Goal: Task Accomplishment & Management: Use online tool/utility

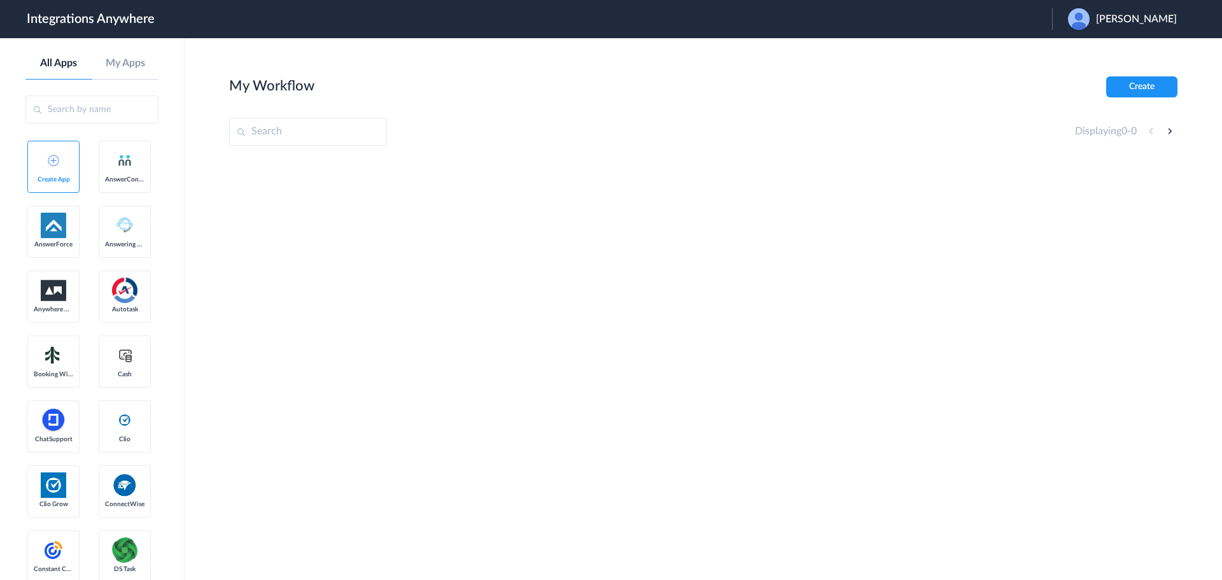
click at [1166, 20] on span "Mark Su" at bounding box center [1136, 19] width 81 height 12
click at [1089, 47] on link "Logout" at bounding box center [1075, 51] width 27 height 9
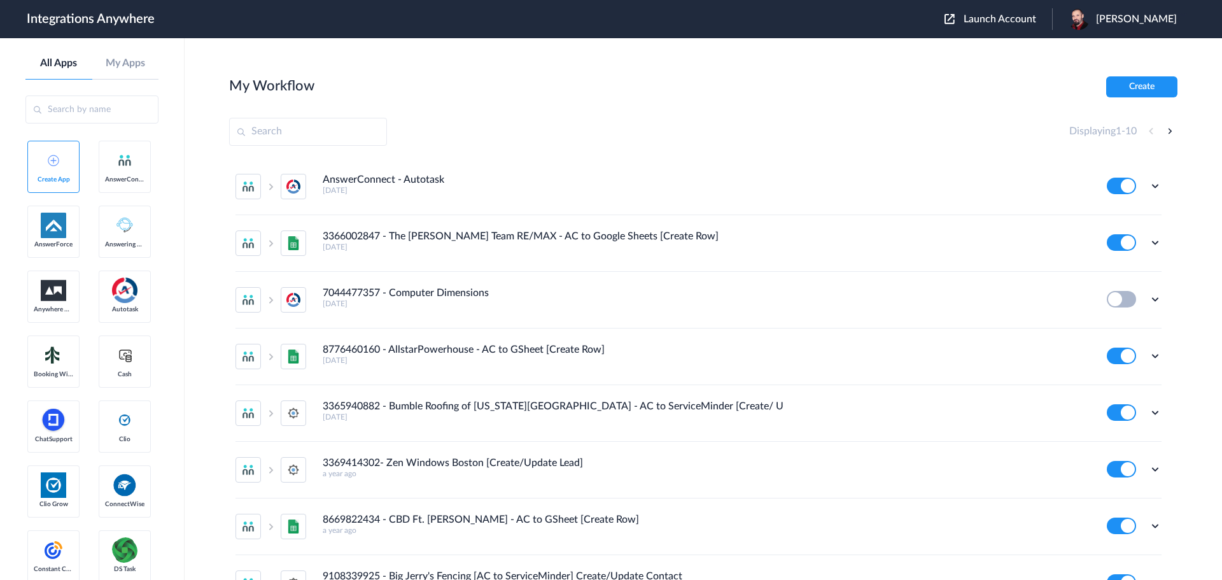
click at [1025, 18] on span "Launch Account" at bounding box center [1000, 19] width 73 height 10
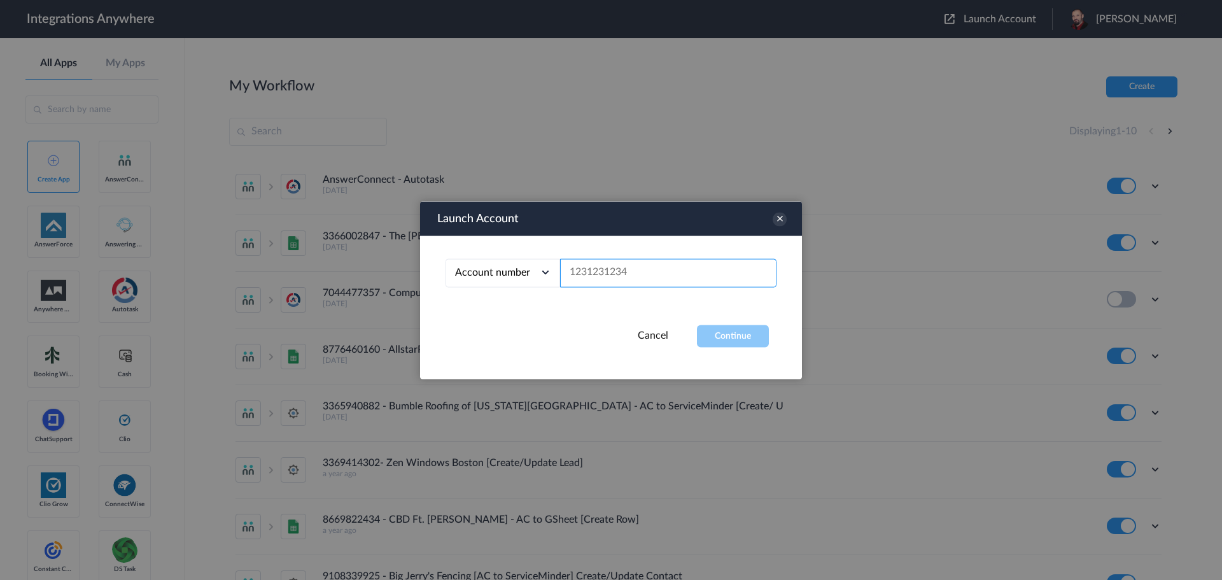
paste input "2132913756"
type input "2132913756"
click at [737, 336] on button "Continue" at bounding box center [733, 336] width 72 height 22
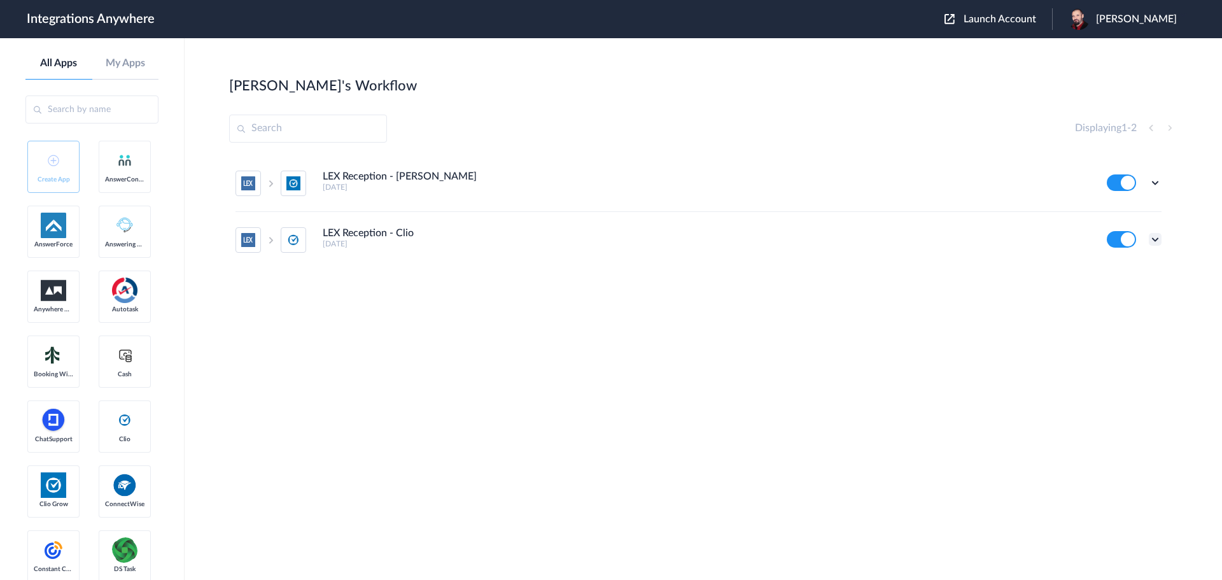
click at [1158, 242] on icon at bounding box center [1155, 239] width 13 height 13
click at [1125, 269] on li "Edit" at bounding box center [1120, 269] width 83 height 24
click at [1156, 183] on icon at bounding box center [1155, 182] width 13 height 13
click at [1132, 209] on li "Edit" at bounding box center [1120, 213] width 83 height 24
click at [1154, 184] on icon at bounding box center [1155, 182] width 13 height 13
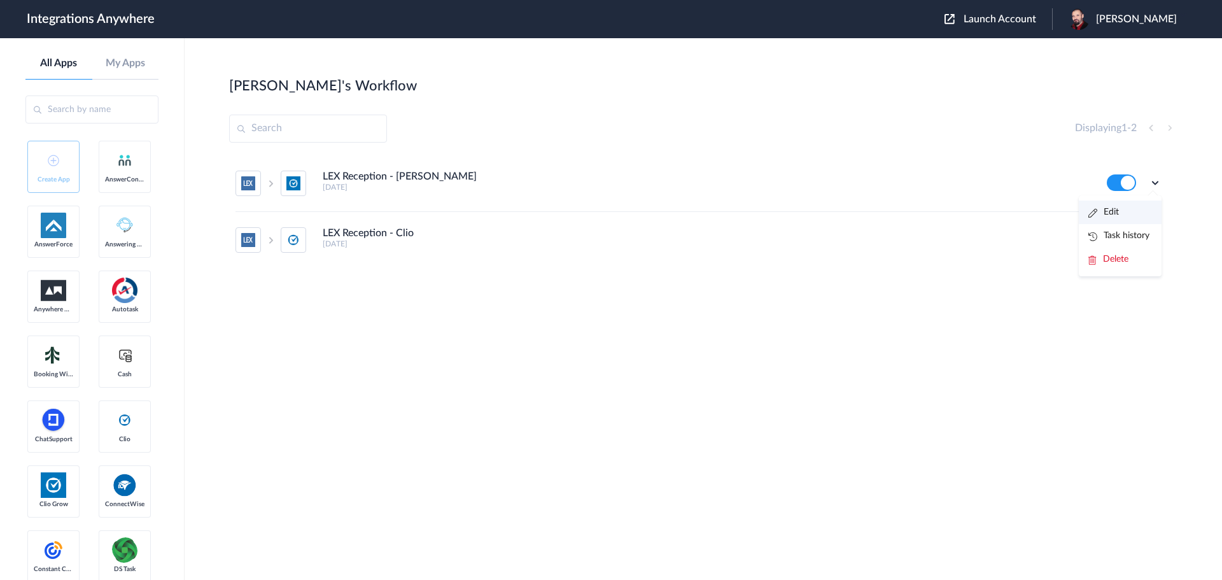
click at [1127, 204] on li "Edit" at bounding box center [1120, 213] width 83 height 24
click at [1156, 234] on icon at bounding box center [1155, 239] width 13 height 13
click at [1117, 295] on link "Task history" at bounding box center [1119, 292] width 61 height 9
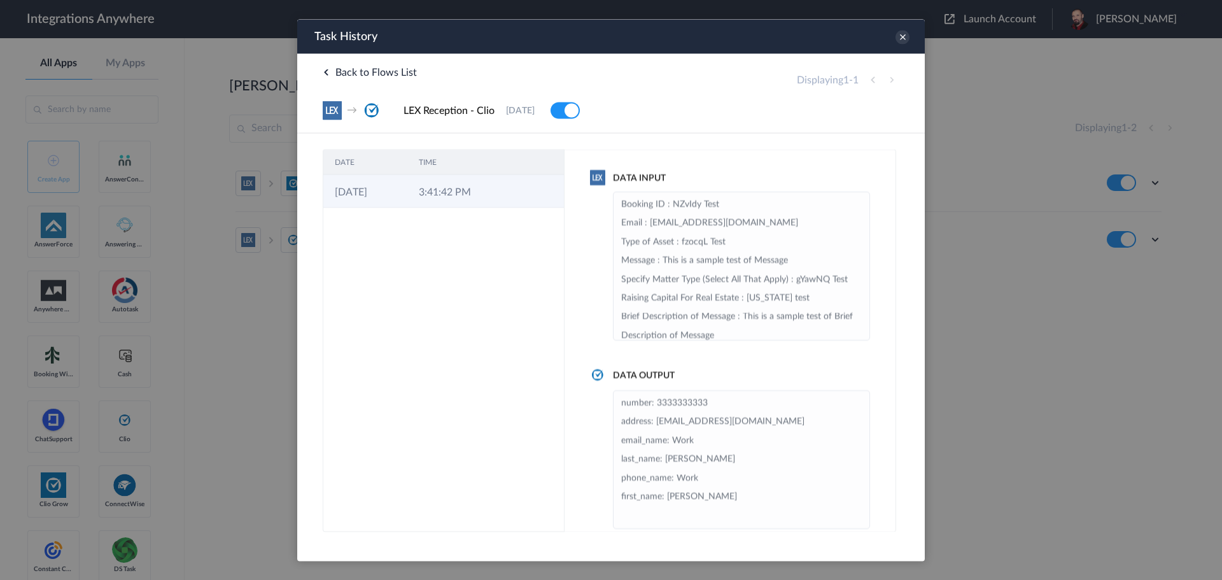
click at [444, 193] on td "3:41:42 PM" at bounding box center [449, 190] width 84 height 33
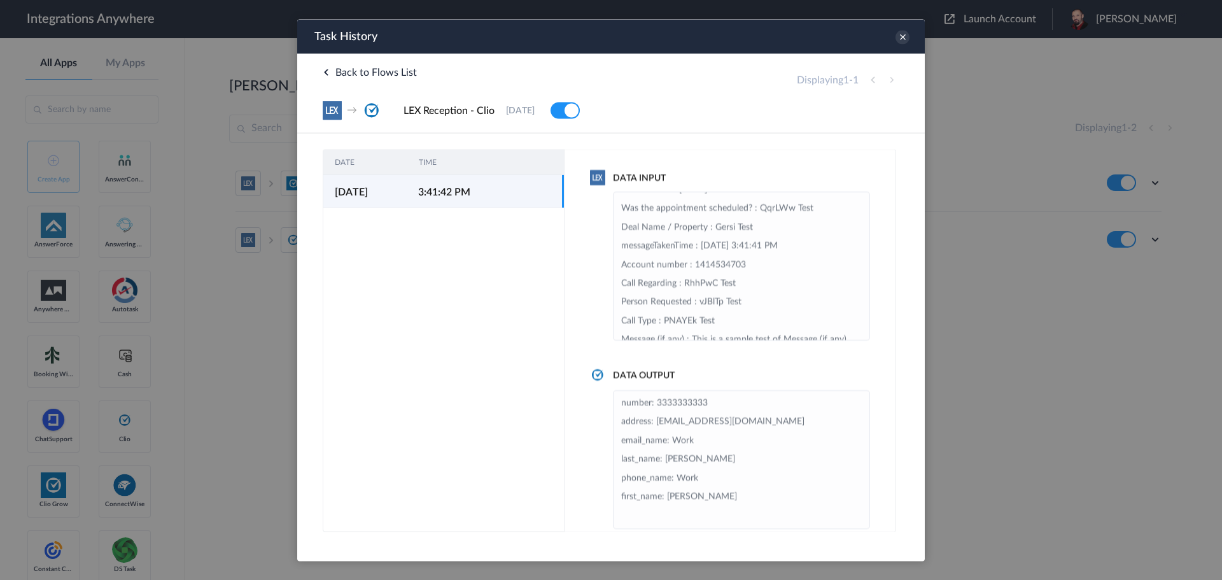
scroll to position [446, 0]
click at [907, 36] on icon at bounding box center [903, 37] width 14 height 14
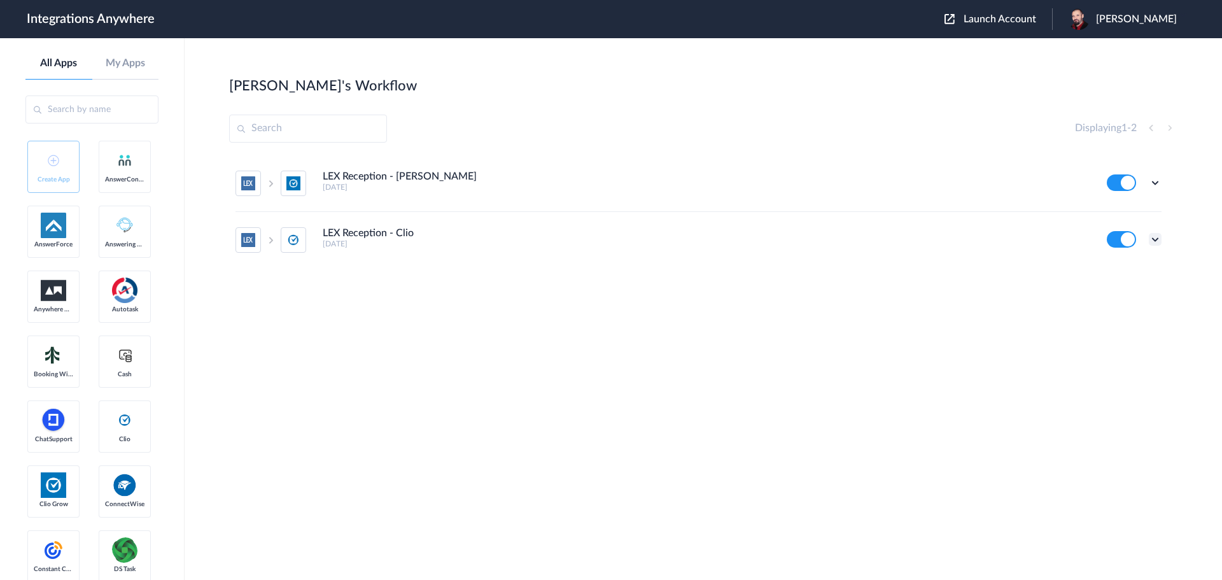
click at [1159, 243] on icon at bounding box center [1155, 239] width 13 height 13
click at [1115, 295] on link "Task history" at bounding box center [1119, 292] width 61 height 9
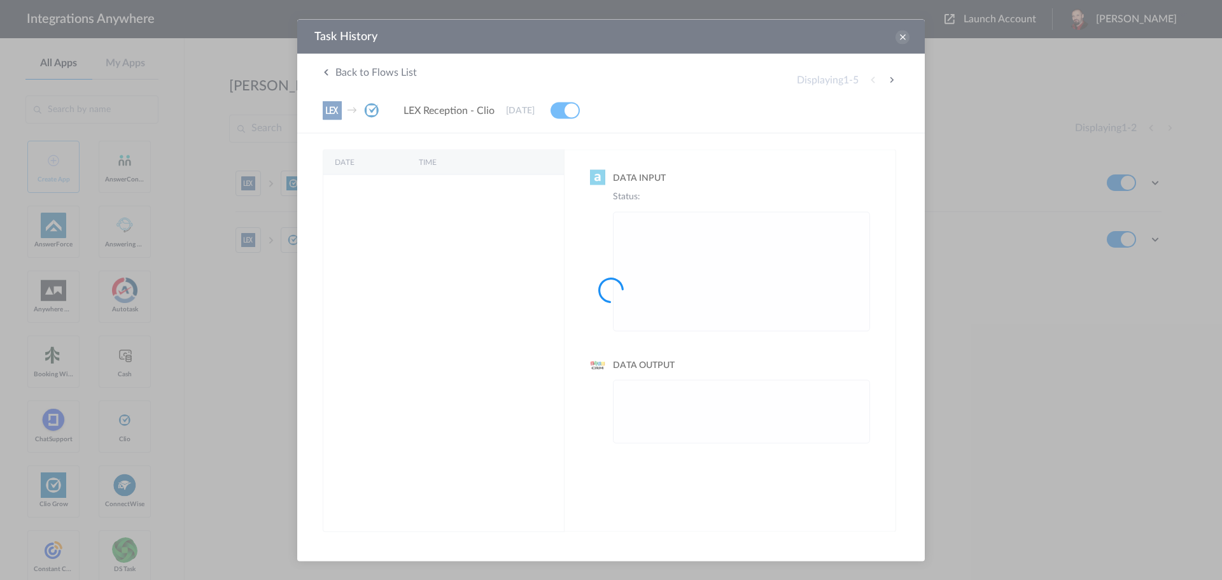
scroll to position [0, 0]
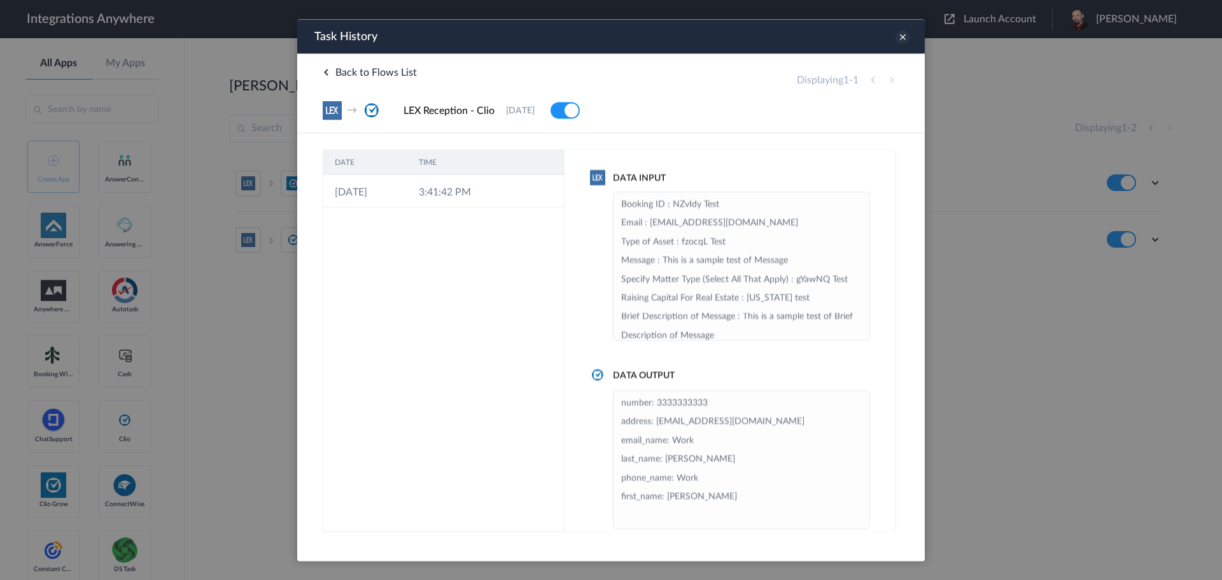
click at [903, 36] on icon at bounding box center [903, 37] width 14 height 14
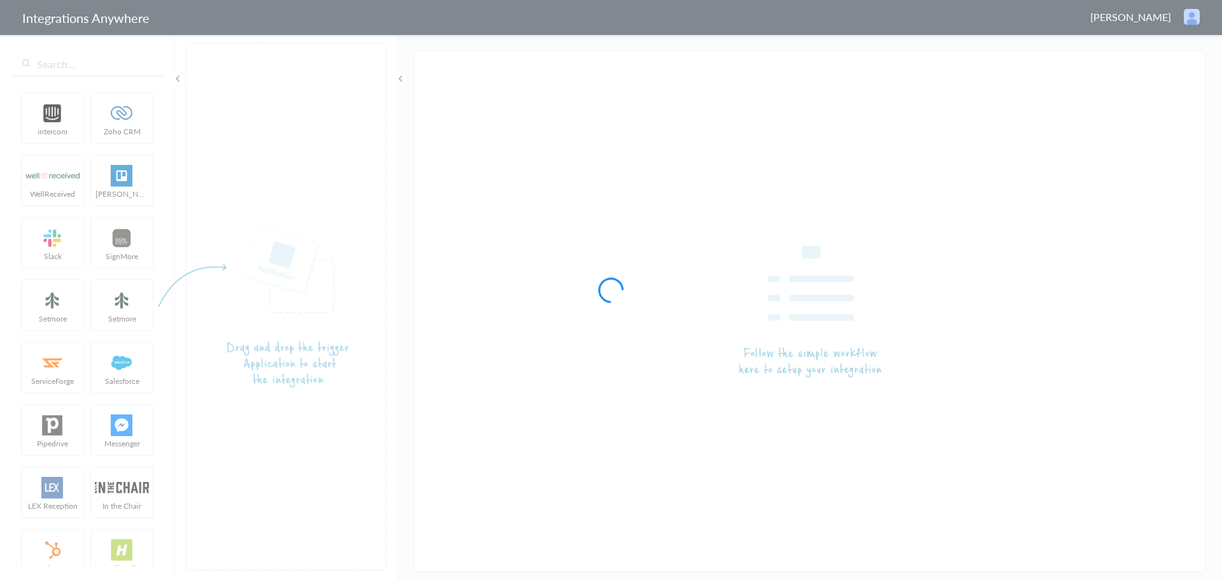
type input "LEX Reception - Clio"
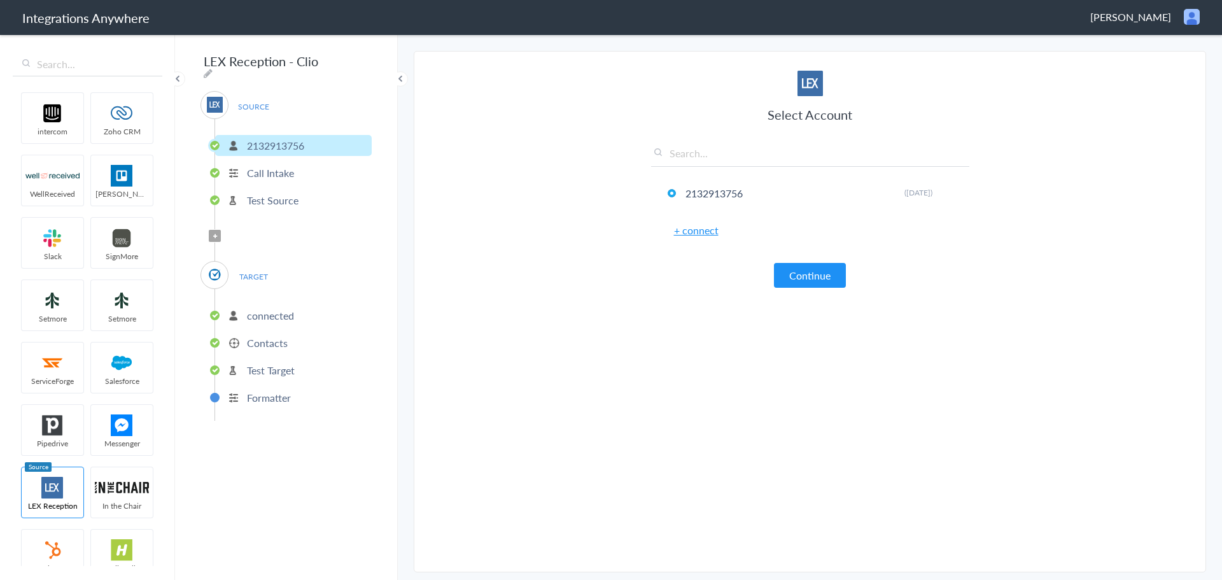
click at [267, 308] on p "connected" at bounding box center [270, 315] width 47 height 15
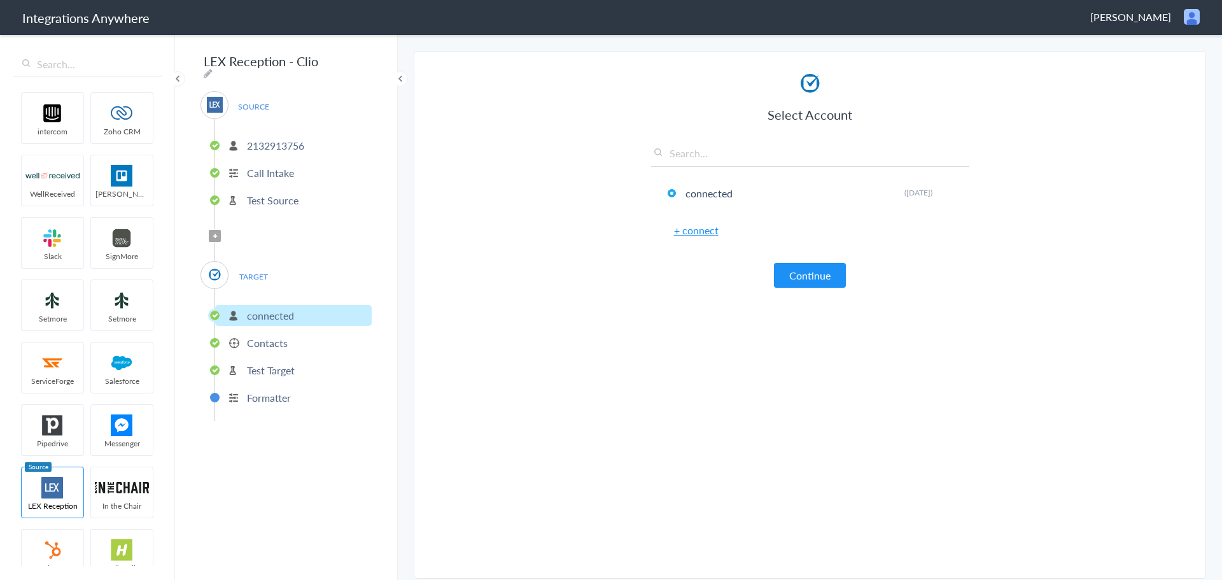
click at [261, 314] on p "connected" at bounding box center [270, 315] width 47 height 15
click at [262, 339] on p "Contacts" at bounding box center [267, 342] width 41 height 15
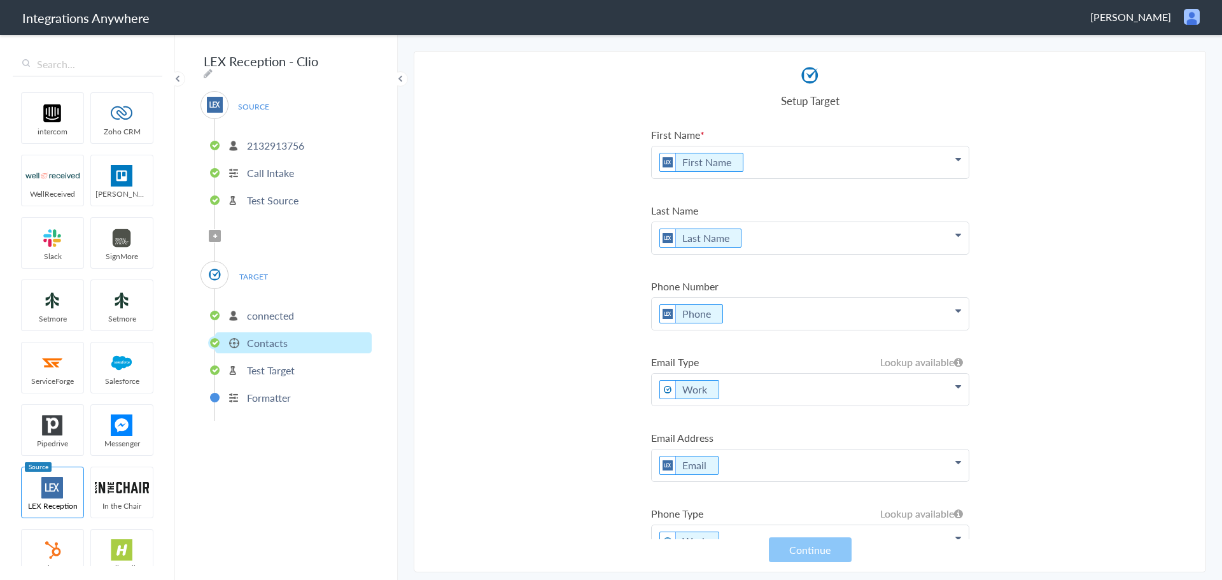
click at [263, 308] on p "connected" at bounding box center [270, 315] width 47 height 15
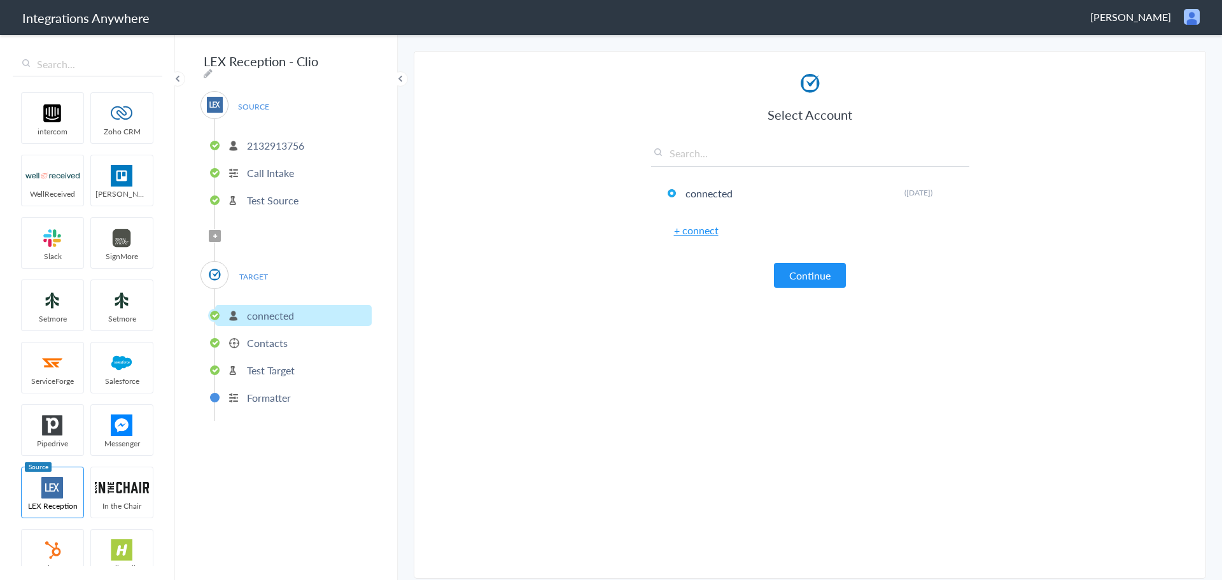
click at [286, 138] on p "2132913756" at bounding box center [275, 145] width 57 height 15
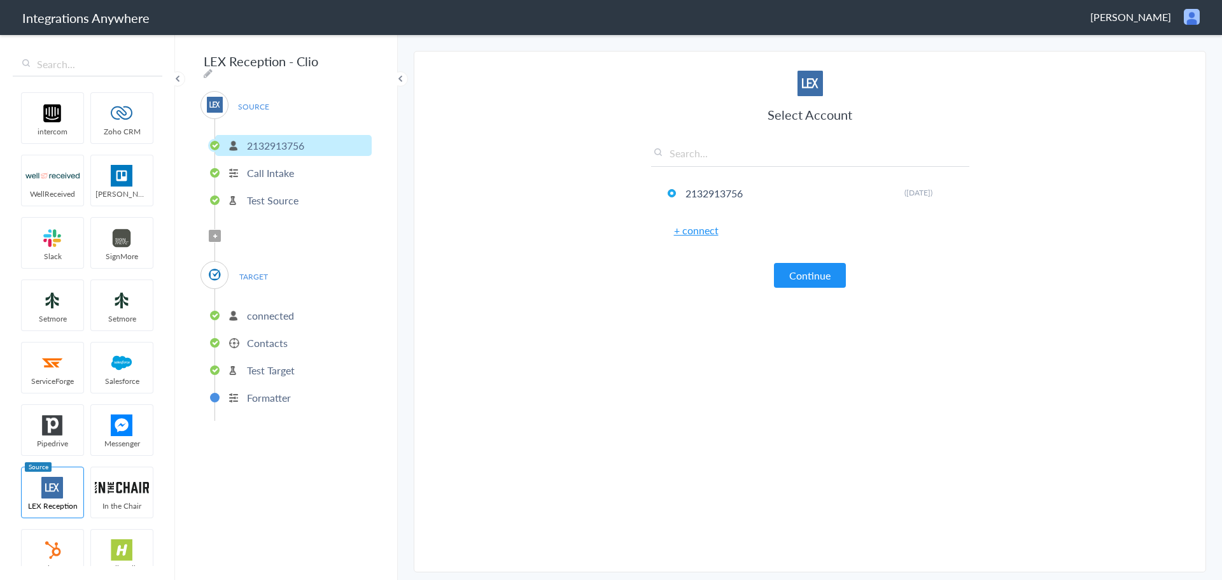
click at [267, 308] on p "connected" at bounding box center [270, 315] width 47 height 15
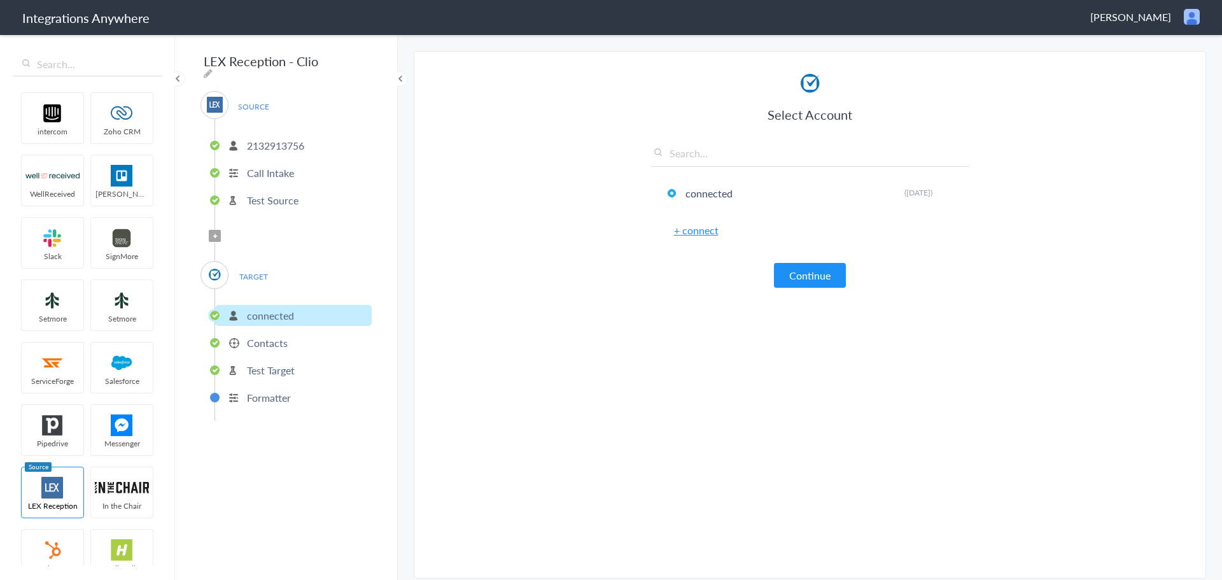
click at [271, 140] on p "2132913756" at bounding box center [275, 145] width 57 height 15
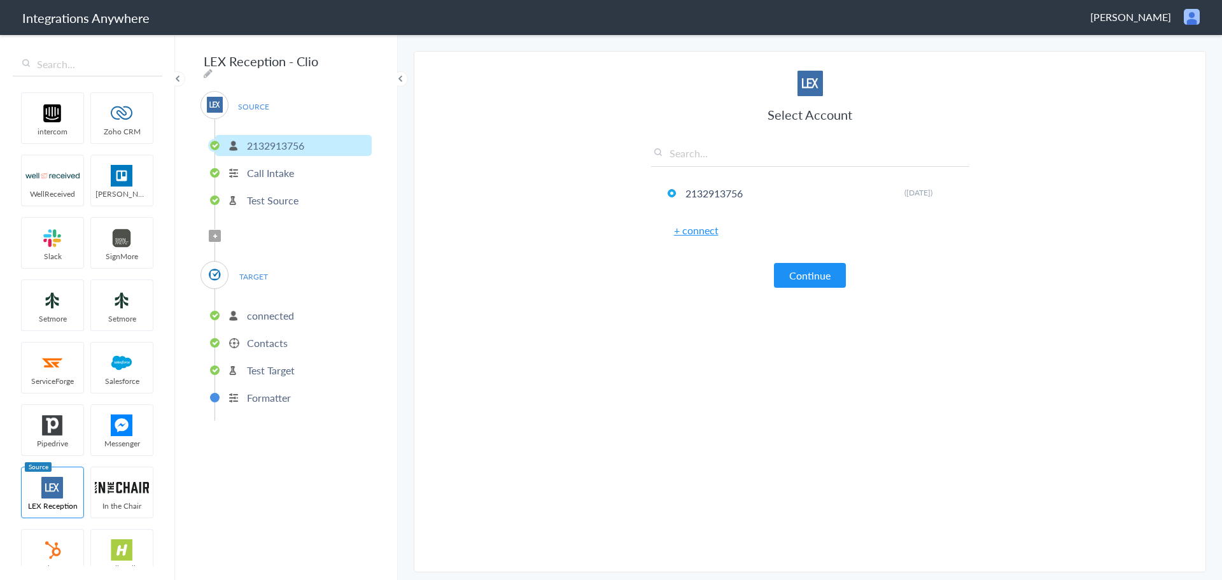
click at [271, 140] on p "2132913756" at bounding box center [275, 145] width 57 height 15
click at [690, 232] on link "+ connect" at bounding box center [696, 230] width 45 height 15
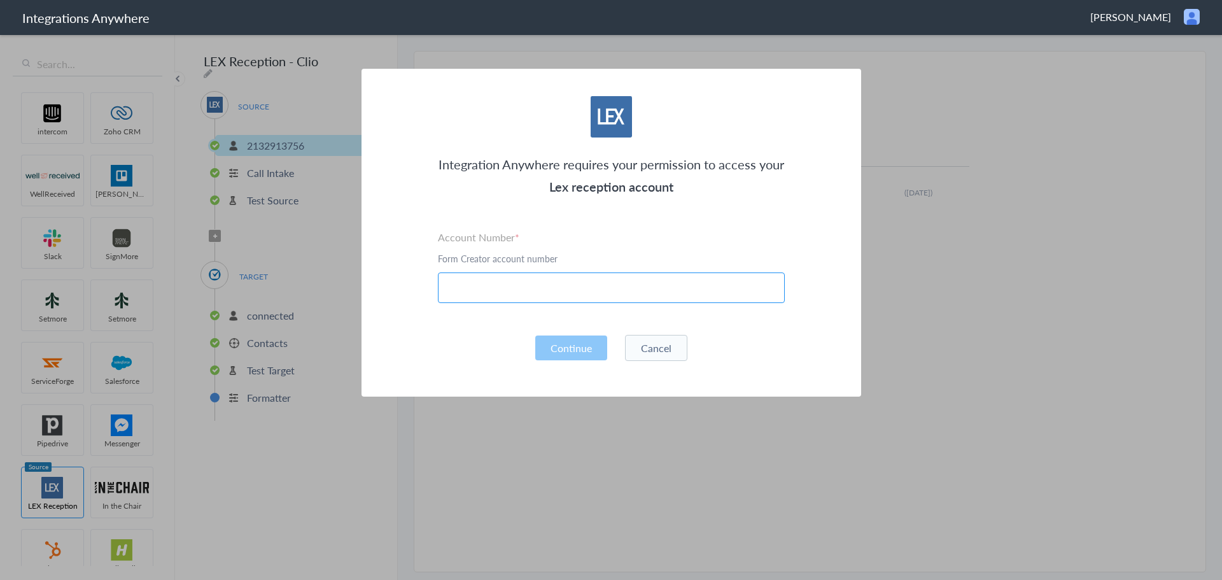
paste input "8885072473"
type input "8885072473"
click at [553, 346] on button "Continue" at bounding box center [571, 347] width 72 height 25
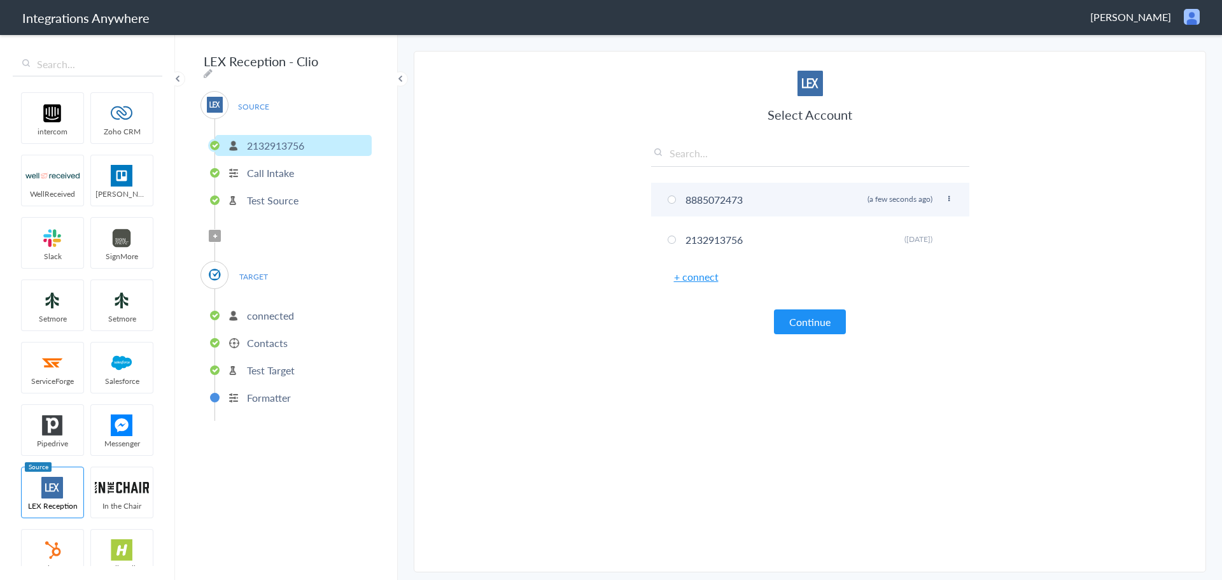
click at [671, 199] on span at bounding box center [672, 199] width 8 height 8
click at [822, 330] on button "Continue" at bounding box center [810, 321] width 72 height 25
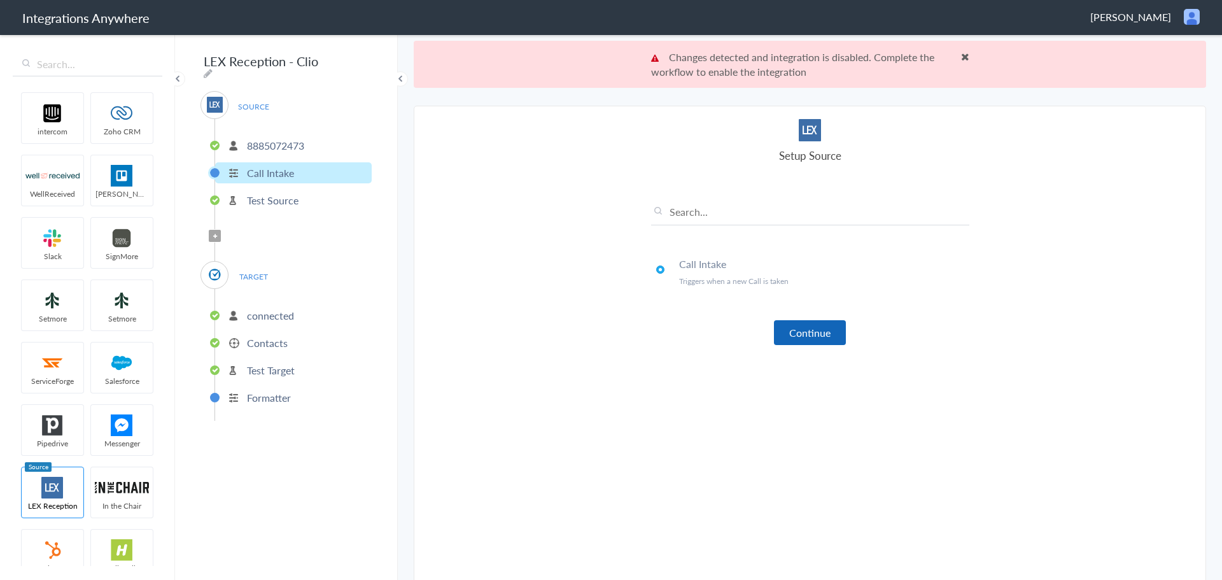
click at [791, 332] on button "Continue" at bounding box center [810, 332] width 72 height 25
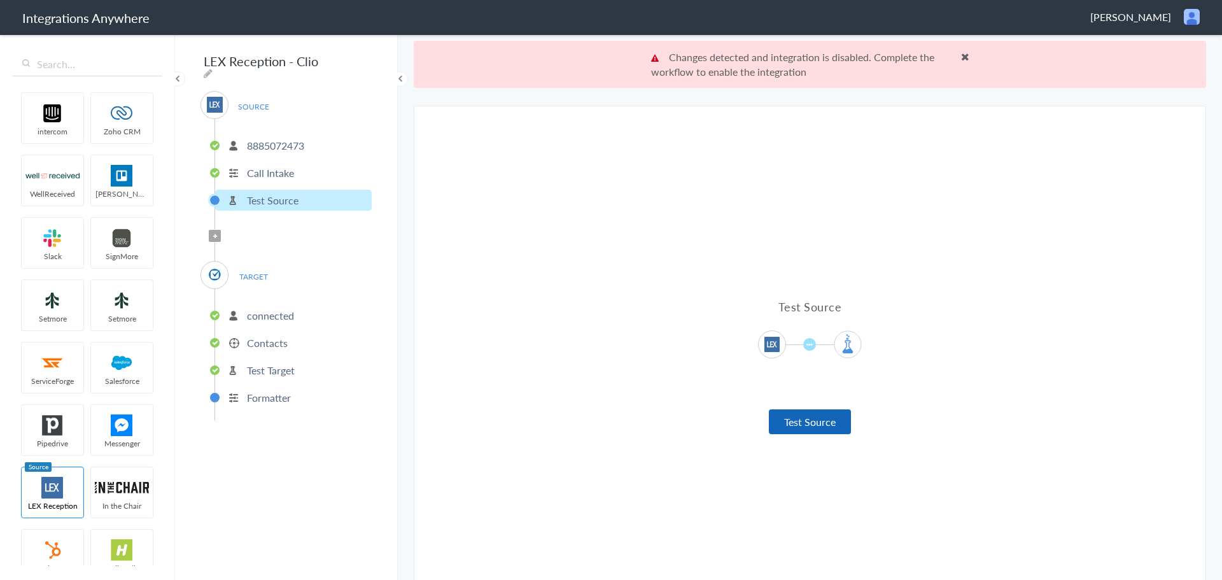
click at [782, 418] on button "Test Source" at bounding box center [810, 421] width 82 height 25
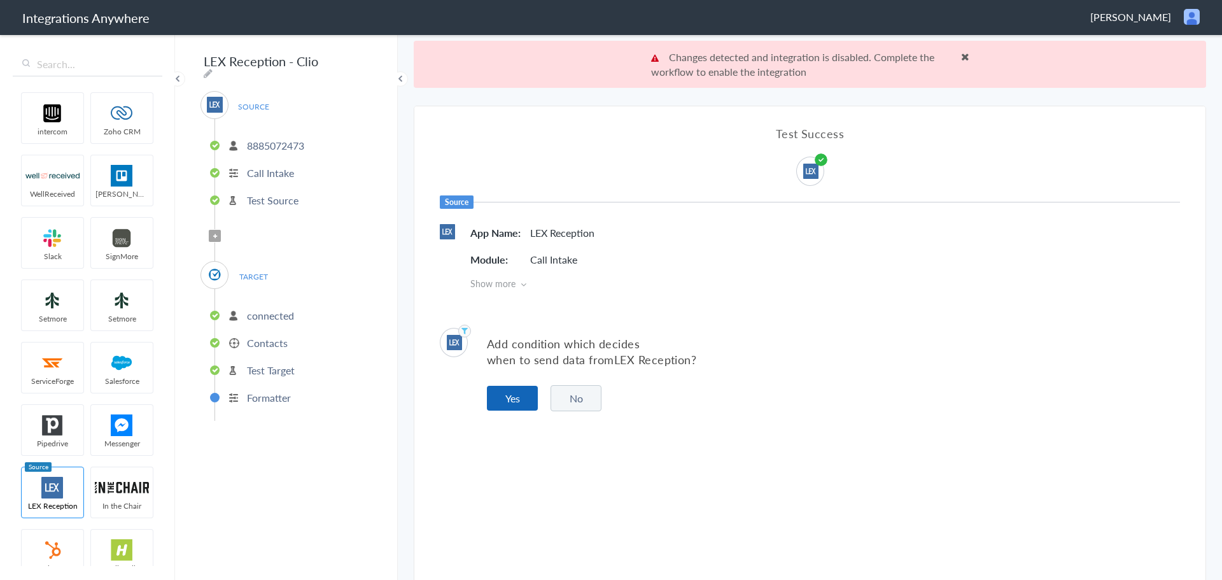
click at [515, 395] on button "Yes" at bounding box center [512, 398] width 51 height 25
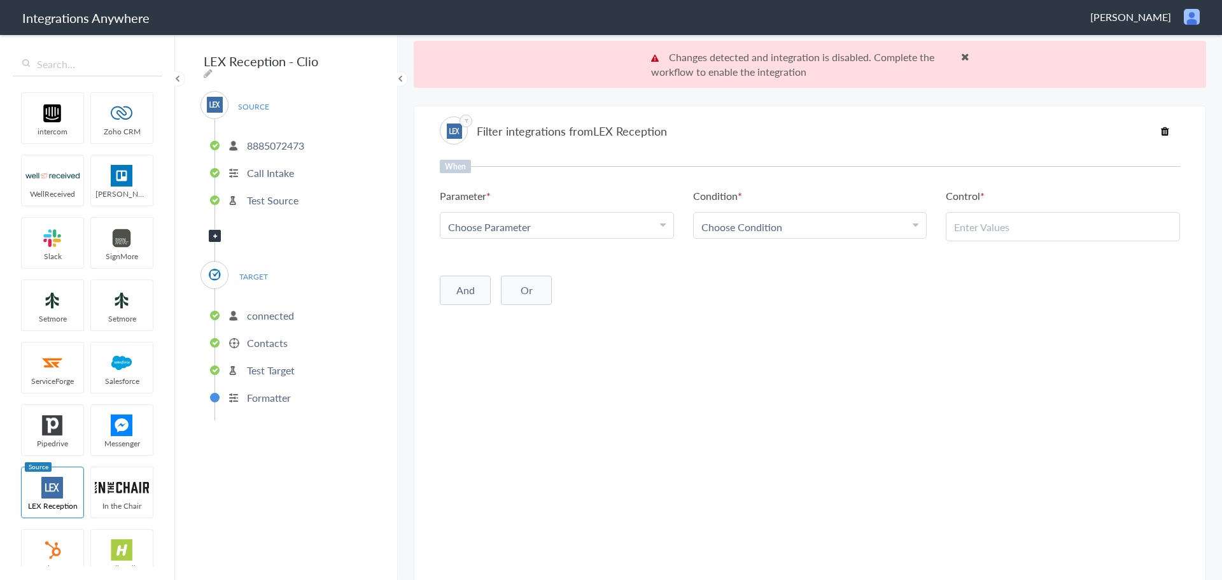
click at [596, 231] on div "Choose Parameter" at bounding box center [557, 227] width 218 height 15
click at [572, 265] on input "text" at bounding box center [557, 261] width 233 height 27
type input "call clo"
click at [567, 290] on link "Call Closing Note" at bounding box center [557, 289] width 233 height 27
click at [806, 213] on link "Choose Condition" at bounding box center [810, 225] width 233 height 25
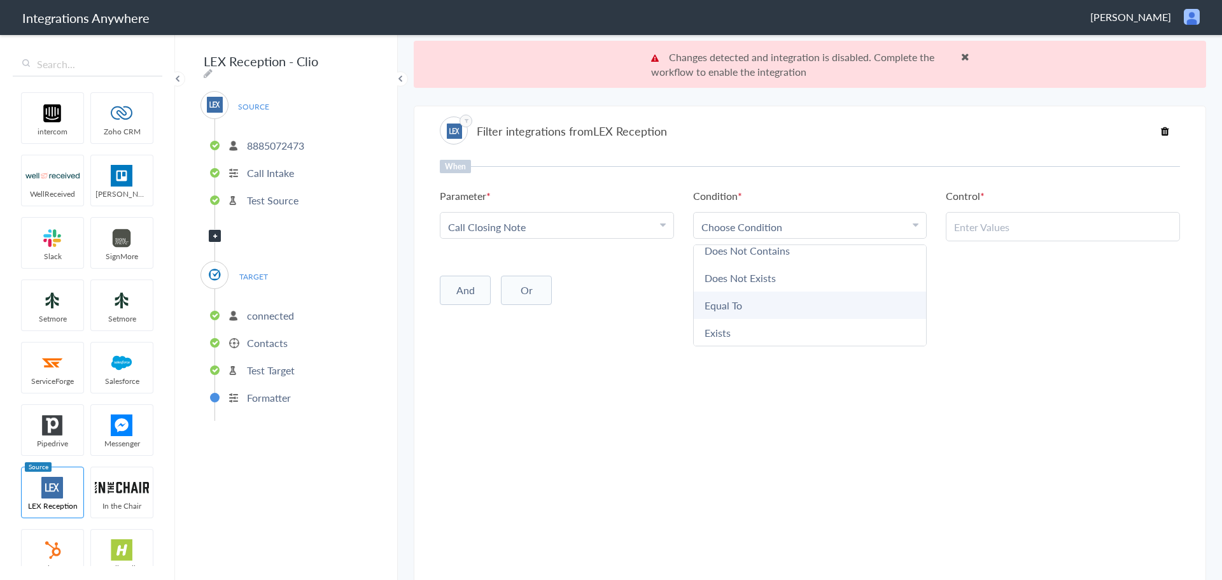
scroll to position [67, 0]
click at [763, 278] on link "Does Not Exists" at bounding box center [810, 277] width 233 height 27
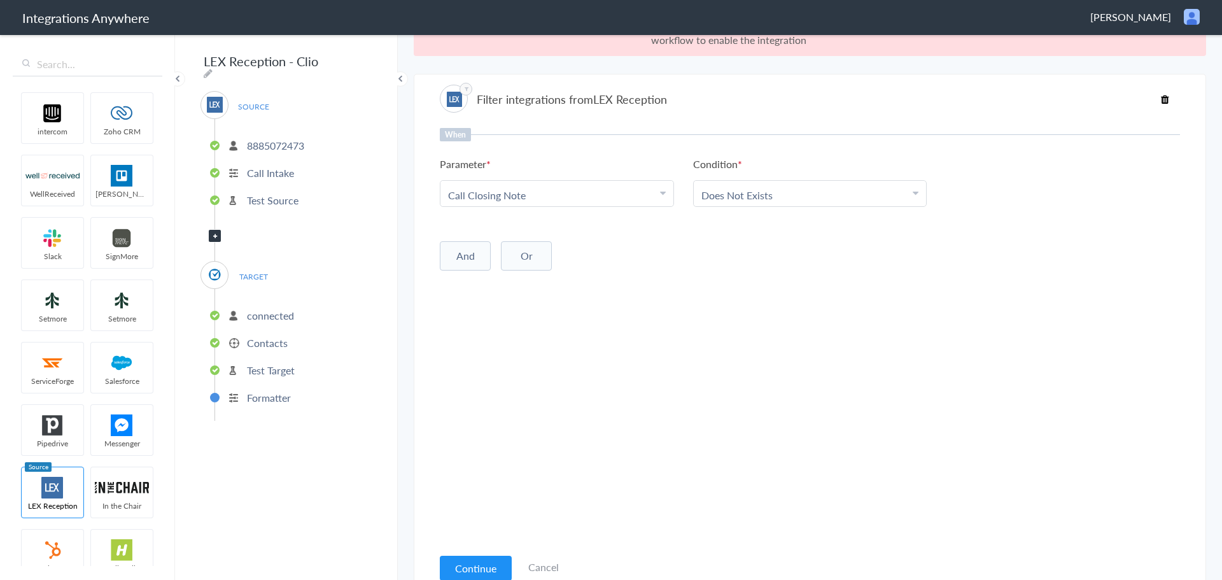
scroll to position [47, 0]
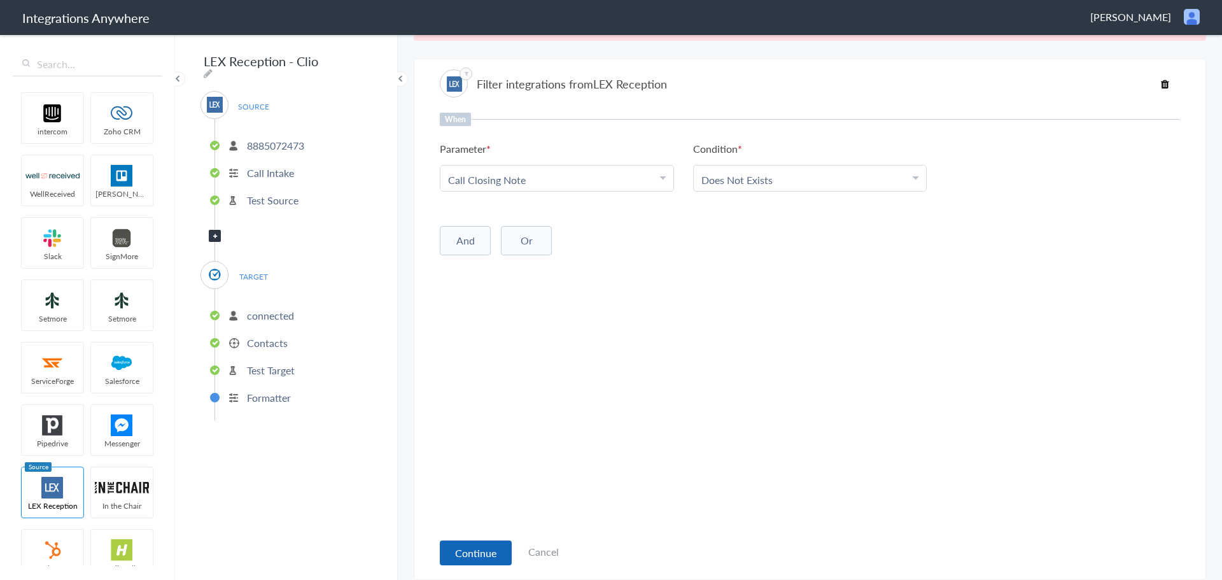
click at [469, 560] on button "Continue" at bounding box center [476, 552] width 72 height 25
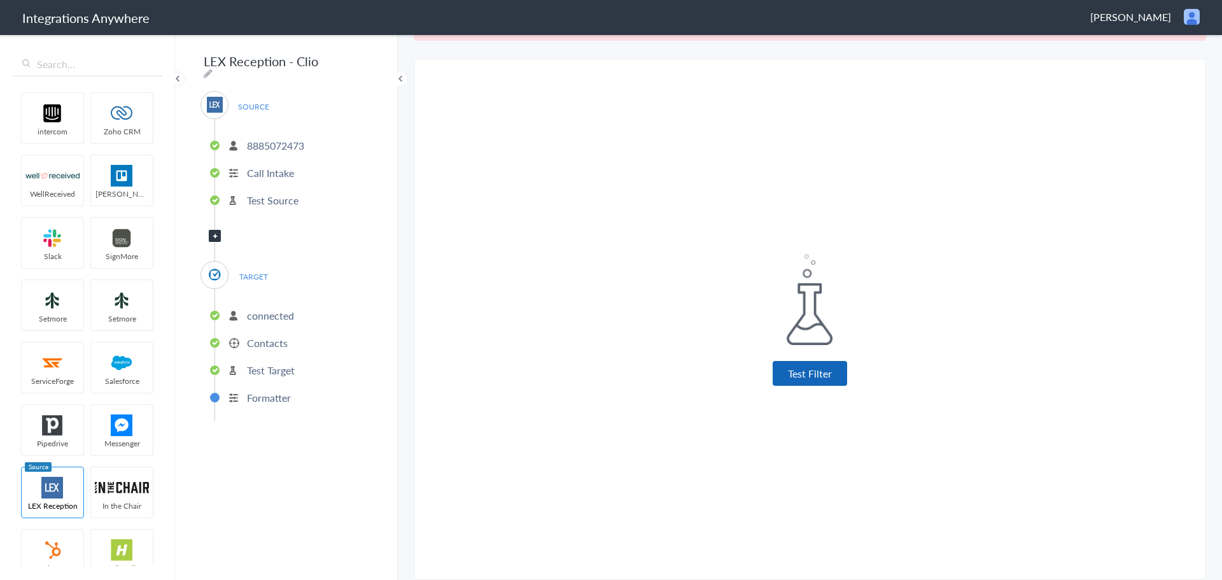
click at [801, 371] on button "Test Filter" at bounding box center [810, 373] width 74 height 25
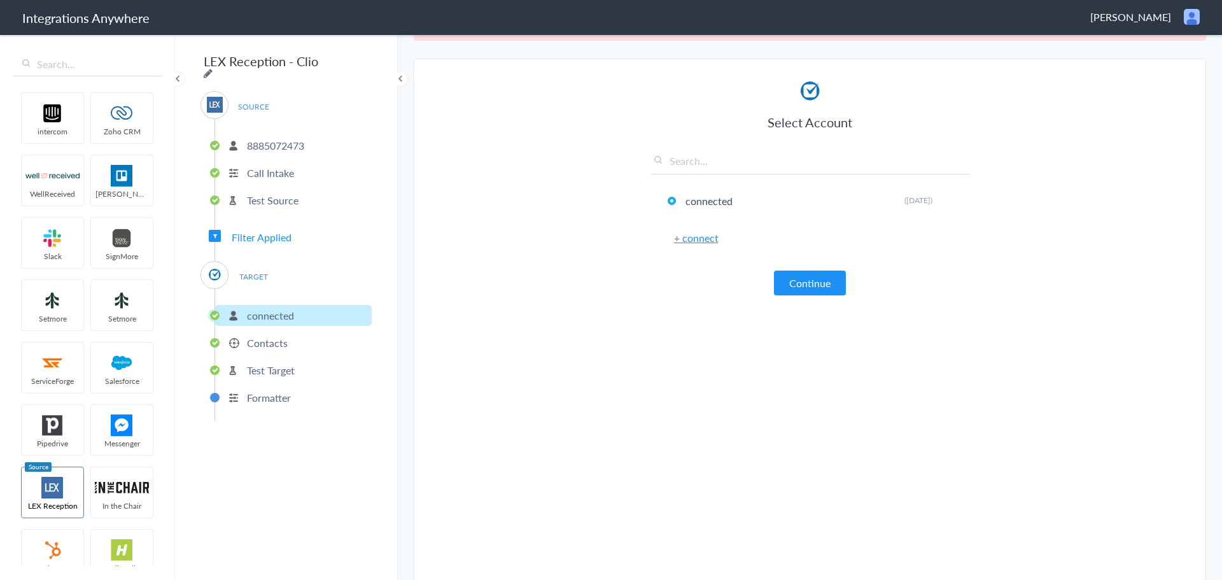
click at [213, 68] on icon at bounding box center [208, 73] width 9 height 10
type input "LEX Reception - Clio"
click at [307, 61] on input "LEX Reception - Clio" at bounding box center [279, 61] width 157 height 24
click at [800, 278] on button "Continue" at bounding box center [810, 283] width 72 height 25
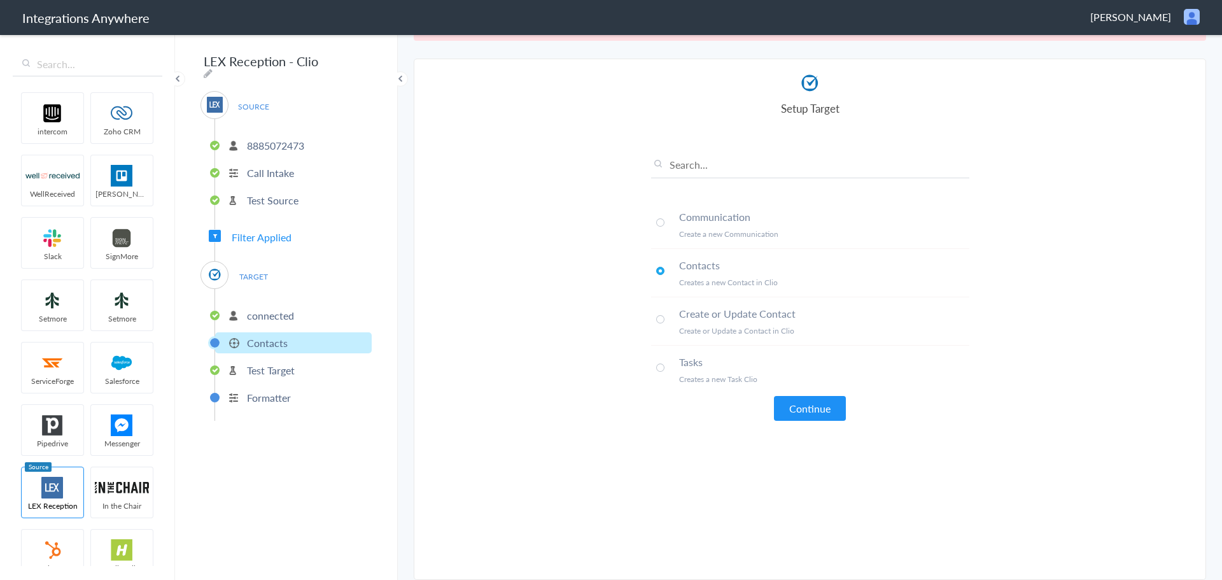
click at [798, 409] on button "Continue" at bounding box center [810, 408] width 72 height 25
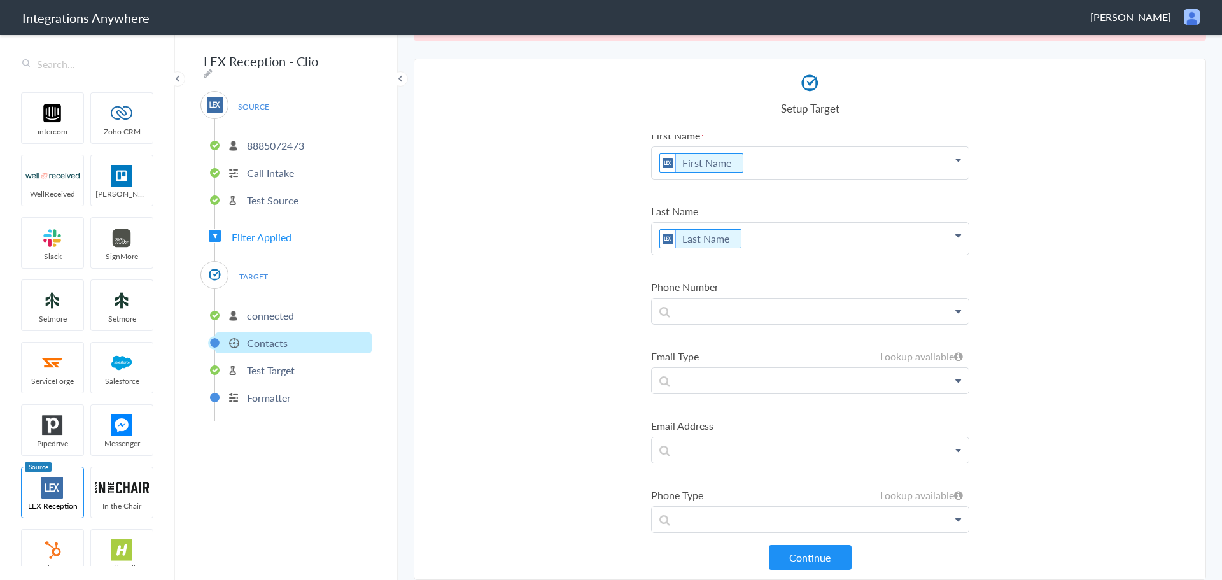
scroll to position [0, 0]
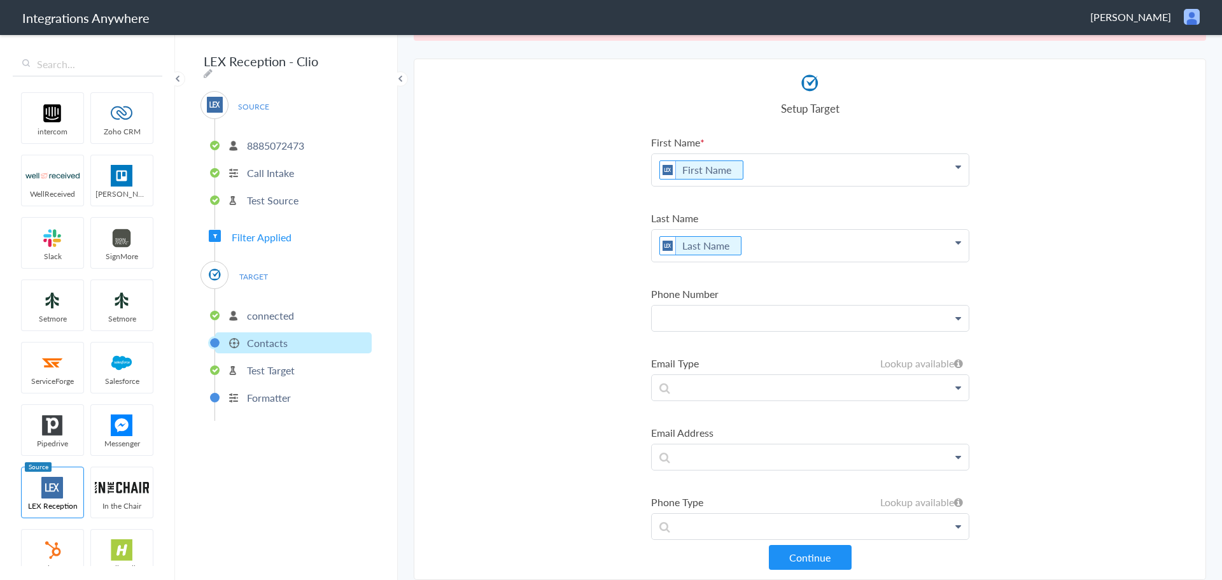
click at [779, 328] on p at bounding box center [810, 318] width 317 height 25
click at [741, 365] on link "Phone" at bounding box center [810, 354] width 317 height 27
click at [738, 464] on p at bounding box center [810, 463] width 317 height 25
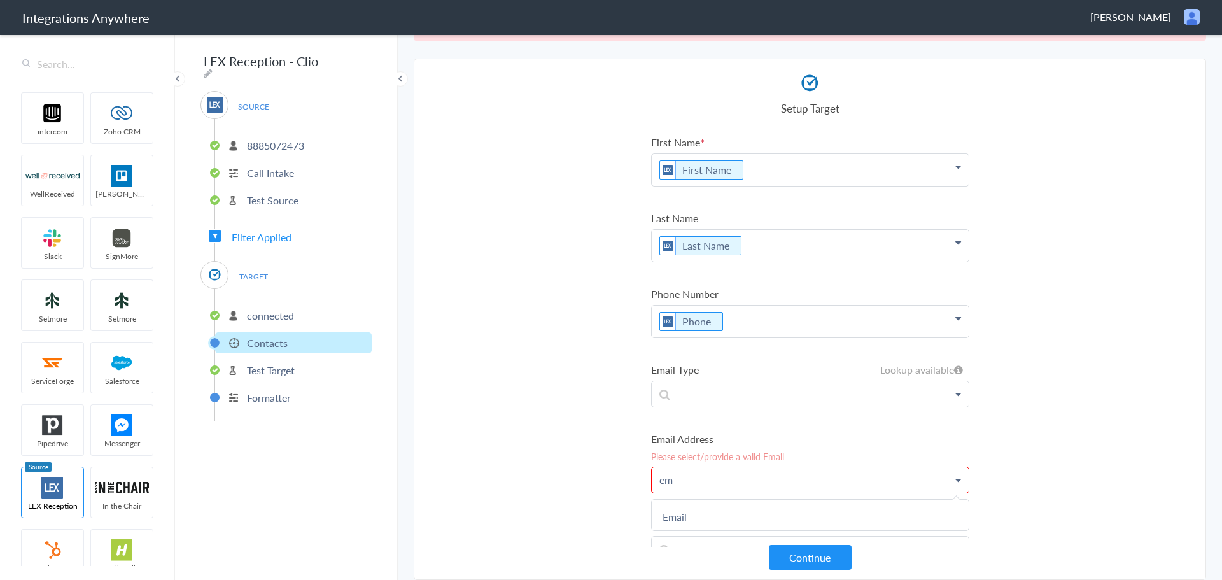
click at [696, 511] on link "Email" at bounding box center [810, 516] width 317 height 27
click at [539, 449] on section "Select Account 8885072473 Rename Delete (a few seconds ago) 2132913756 Rename D…" at bounding box center [810, 319] width 793 height 521
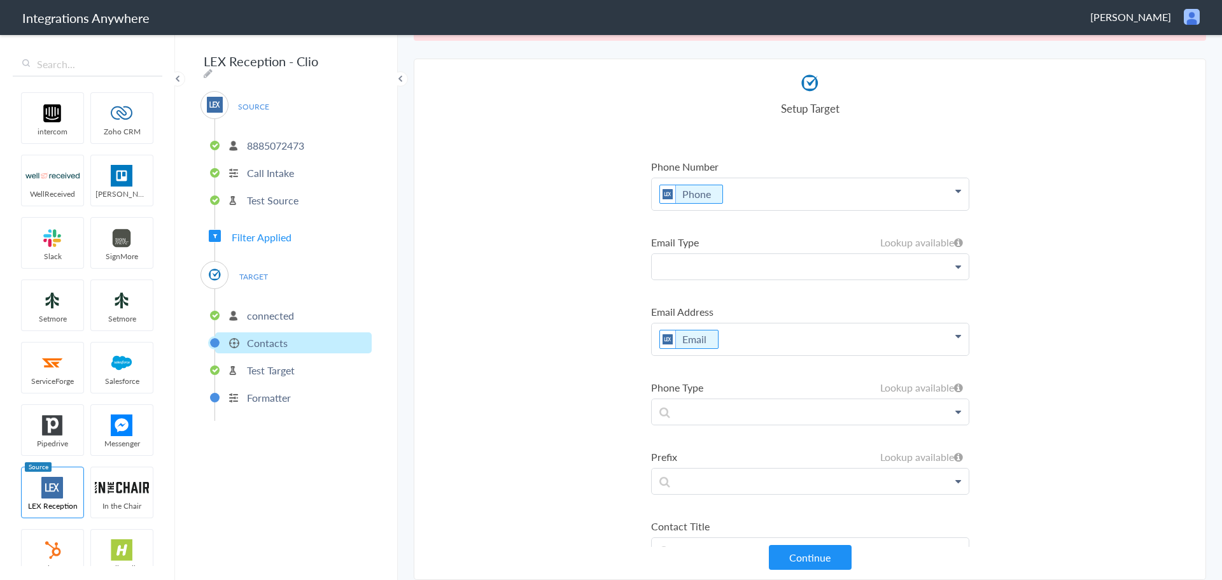
click at [777, 268] on p at bounding box center [810, 266] width 317 height 25
click at [546, 323] on section "Select Account 8885072473 Rename Delete (a few seconds ago) 2132913756 Rename D…" at bounding box center [810, 319] width 793 height 521
click at [560, 262] on section "Select Account 8885072473 Rename Delete (a few seconds ago) 2132913756 Rename D…" at bounding box center [810, 319] width 793 height 521
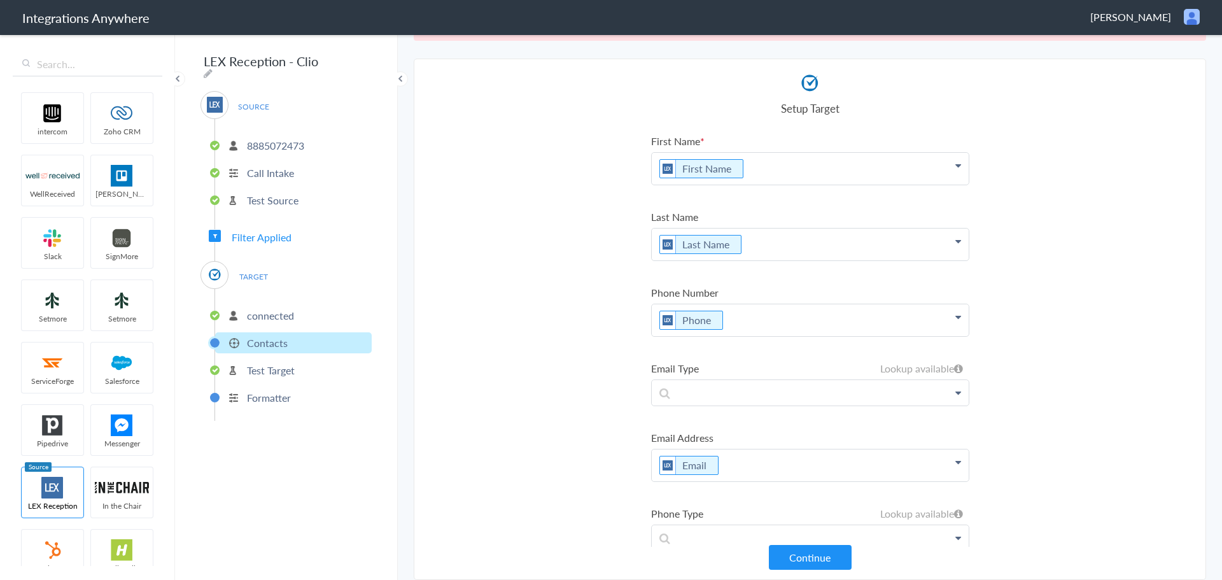
scroll to position [0, 0]
click at [795, 565] on button "Continue" at bounding box center [810, 557] width 83 height 25
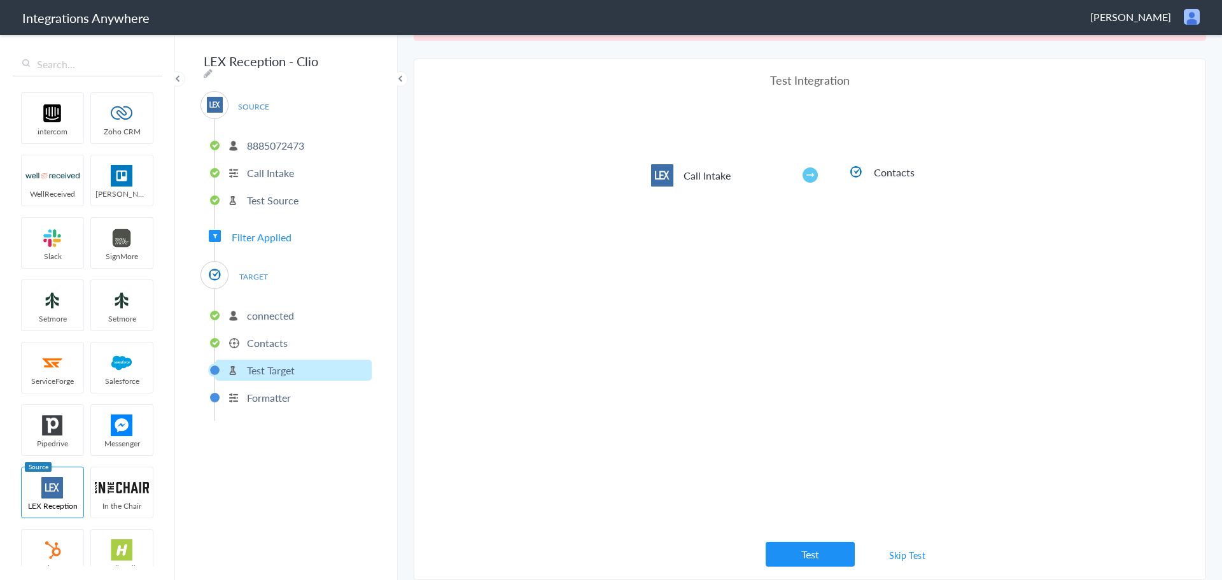
click at [915, 553] on link "Skip Test" at bounding box center [907, 555] width 67 height 23
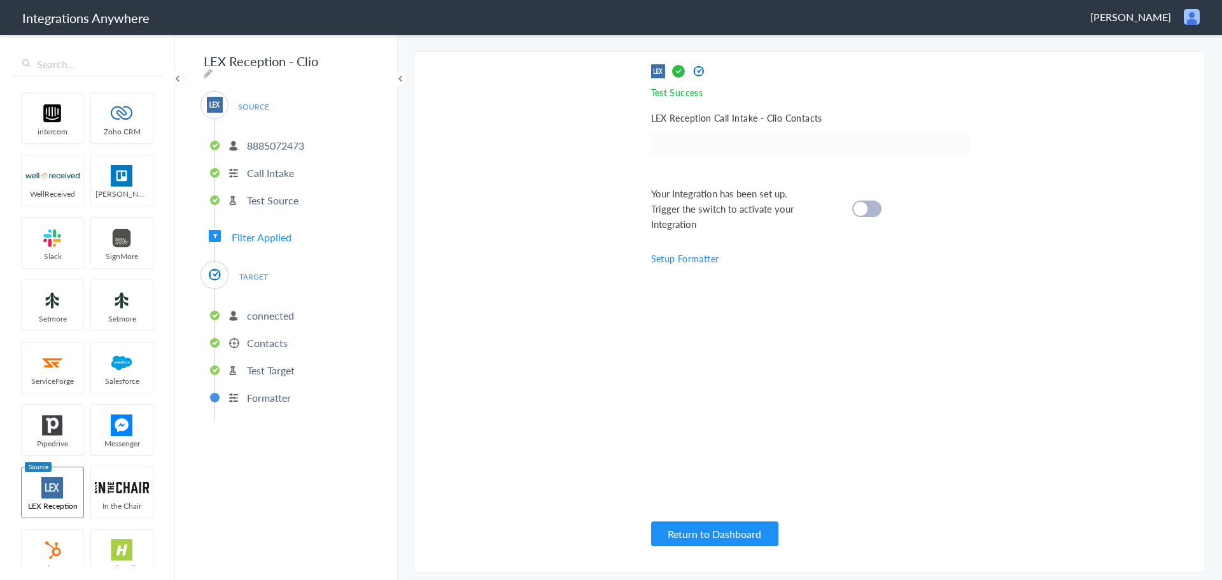
click at [266, 393] on p "Formatter" at bounding box center [269, 397] width 44 height 15
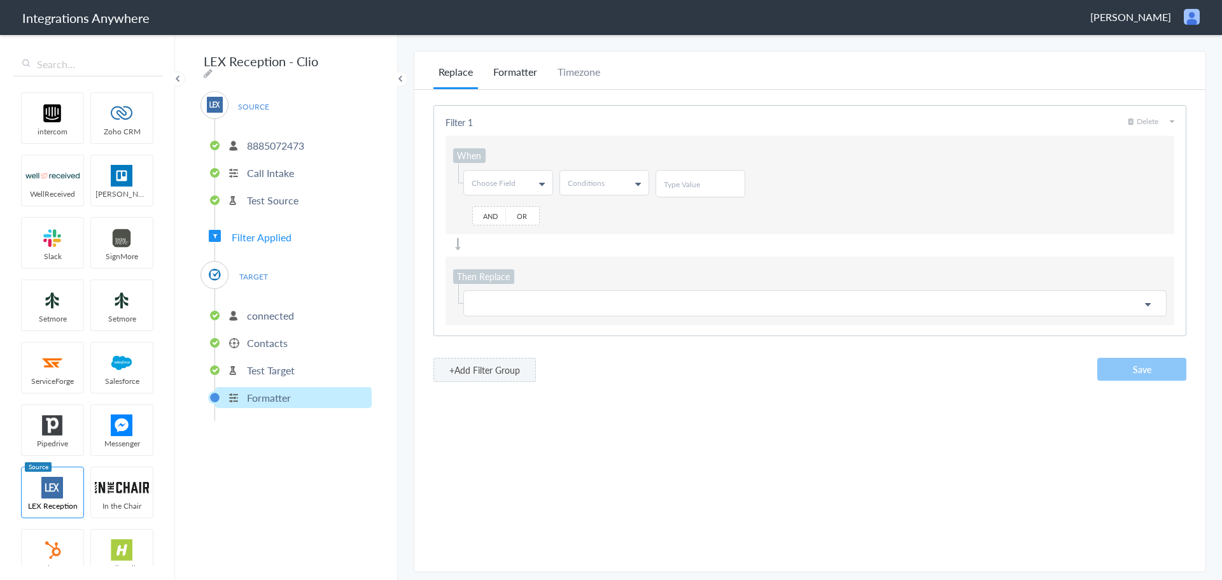
click at [531, 78] on li "Formatter" at bounding box center [515, 76] width 54 height 25
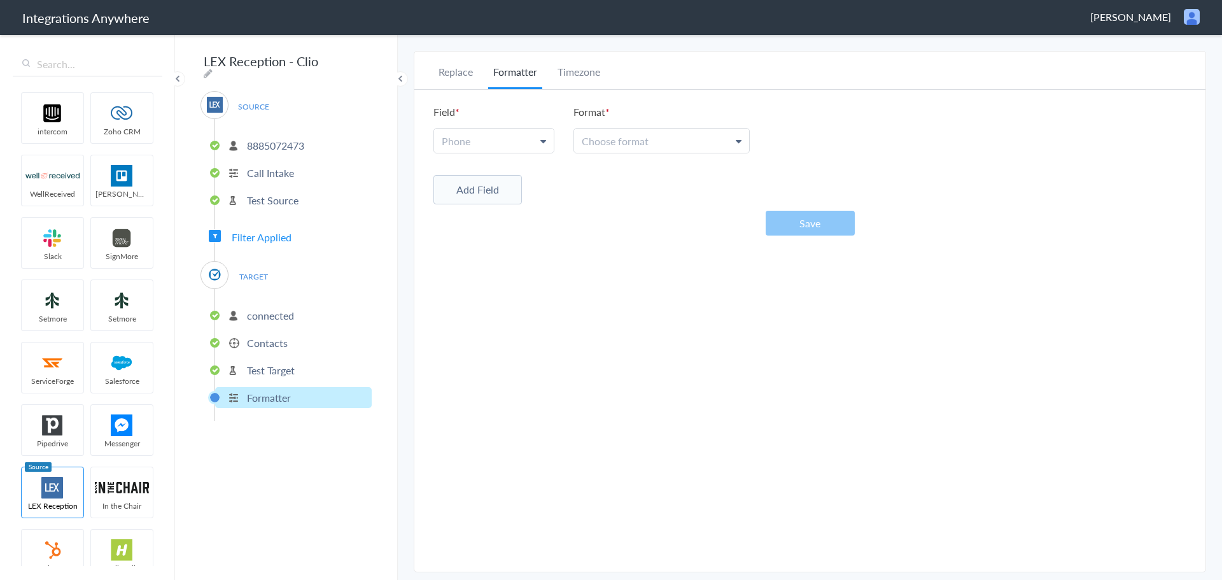
click at [495, 134] on link "Phone" at bounding box center [494, 141] width 120 height 24
click at [486, 204] on link "Phone" at bounding box center [493, 198] width 118 height 27
click at [652, 137] on link "Choose format" at bounding box center [661, 141] width 175 height 24
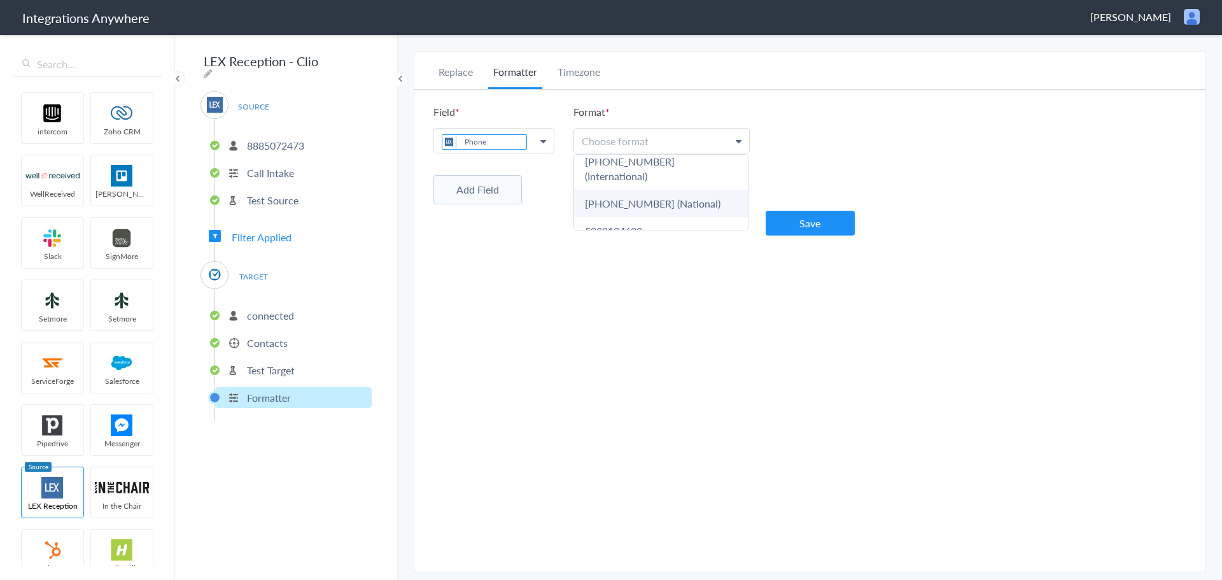
click at [690, 195] on link "[PHONE_NUMBER] (National)" at bounding box center [661, 203] width 174 height 27
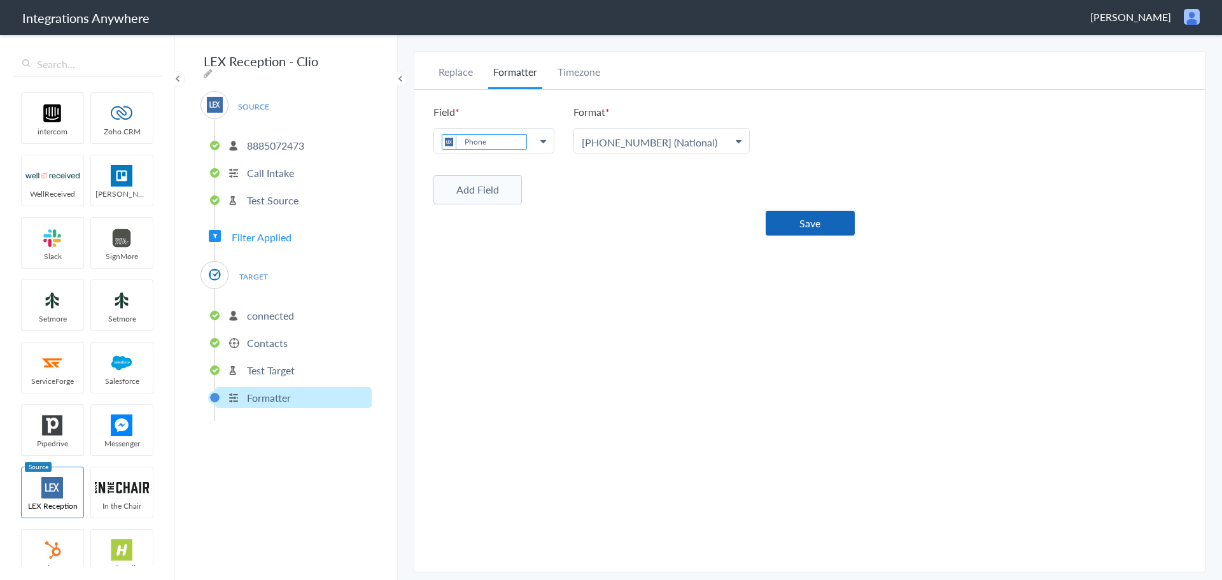
click at [817, 221] on button "Save" at bounding box center [810, 223] width 89 height 25
click at [245, 232] on span "Filter Applied" at bounding box center [262, 237] width 60 height 15
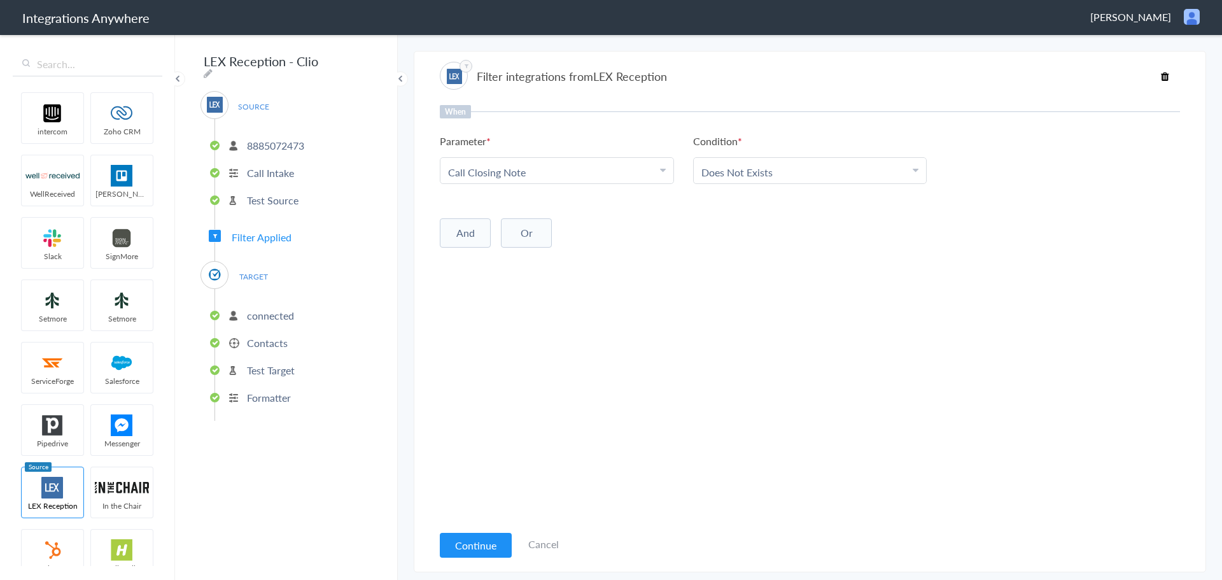
click at [469, 236] on button "And" at bounding box center [465, 232] width 51 height 29
click at [508, 252] on link "Choose Parameter" at bounding box center [557, 257] width 233 height 25
click at [497, 295] on input "text" at bounding box center [557, 294] width 233 height 27
type input "call t"
click at [498, 315] on link "Call Type" at bounding box center [557, 321] width 233 height 27
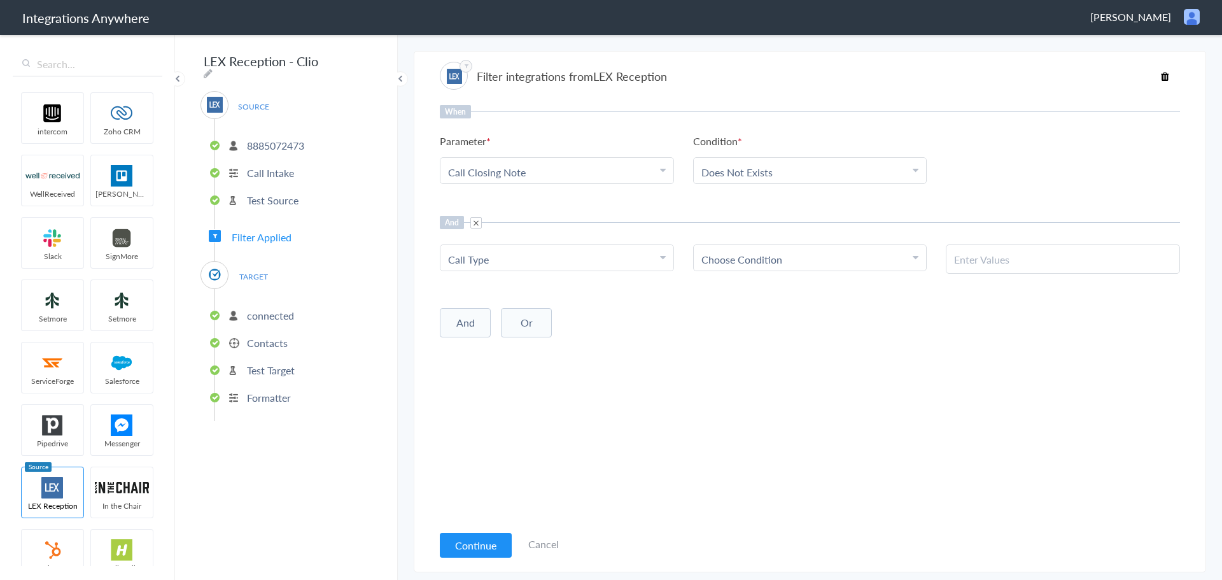
click at [808, 261] on div "Choose Condition" at bounding box center [811, 259] width 218 height 15
click at [744, 318] on link "Contains" at bounding box center [810, 321] width 233 height 27
paste input "New Client"
type input "New Client"
click at [933, 411] on div "When Parameter Choose Parameter Call Closing Note First Name Last Name Email Ph…" at bounding box center [810, 314] width 740 height 418
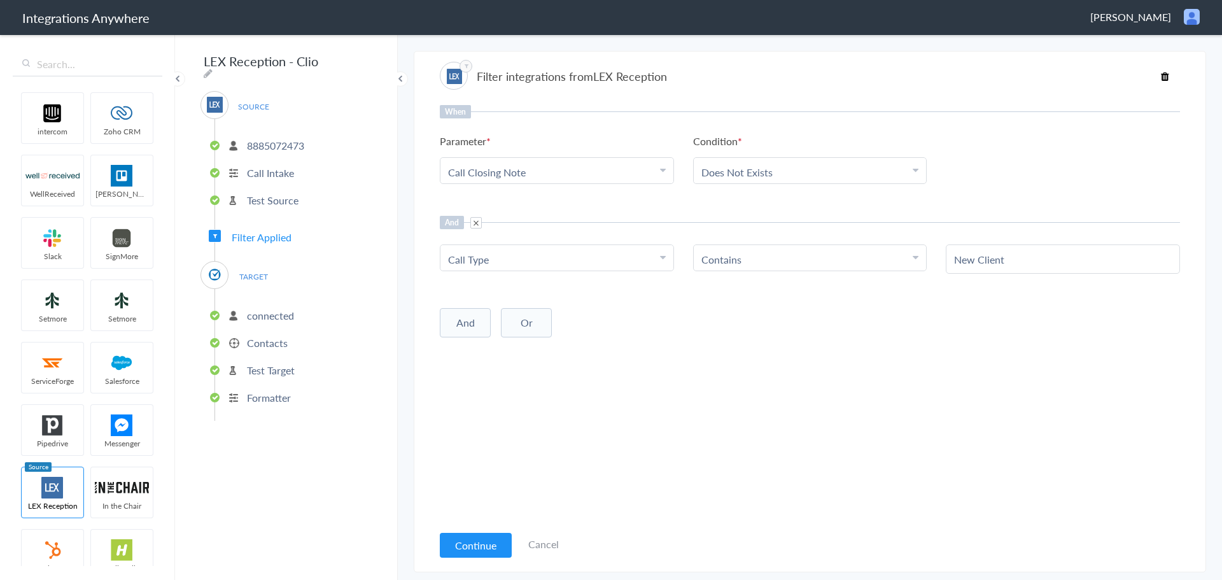
click at [472, 541] on button "Continue" at bounding box center [476, 545] width 72 height 25
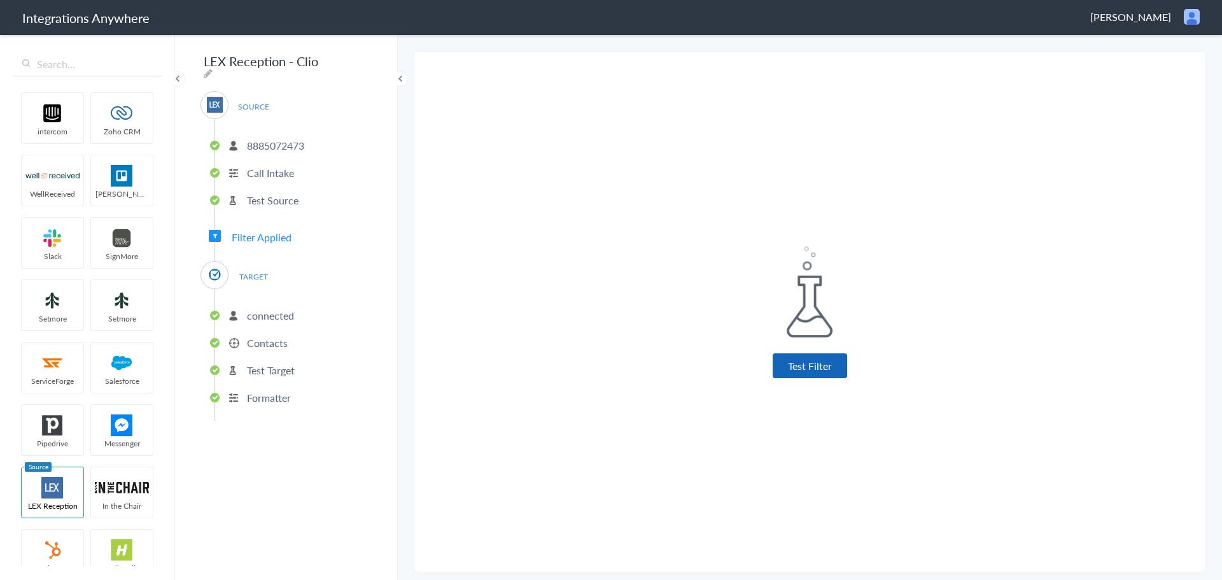
click at [810, 363] on button "Test Filter" at bounding box center [810, 365] width 74 height 25
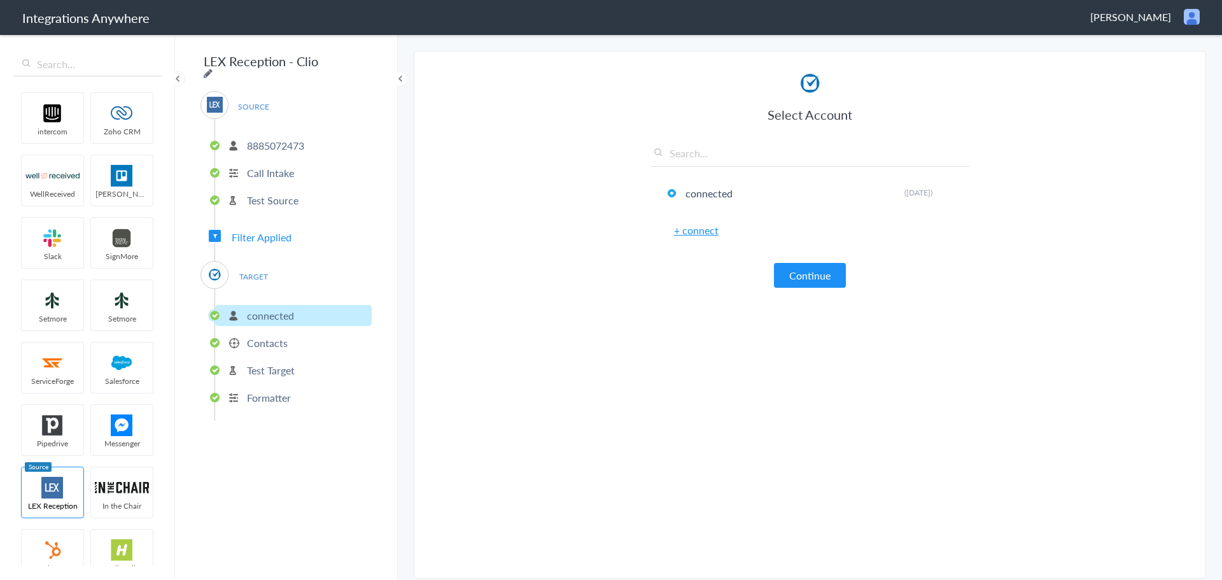
click at [357, 62] on div "LEX Reception - Clio SOURCE 8885072473 Call Intake Test Source Filter Applied T…" at bounding box center [286, 306] width 223 height 547
click at [213, 68] on icon at bounding box center [208, 73] width 9 height 10
click at [289, 63] on input "LEX Reception - Clio" at bounding box center [279, 61] width 157 height 24
click at [288, 63] on input "LEX Reception - Clio" at bounding box center [279, 61] width 157 height 24
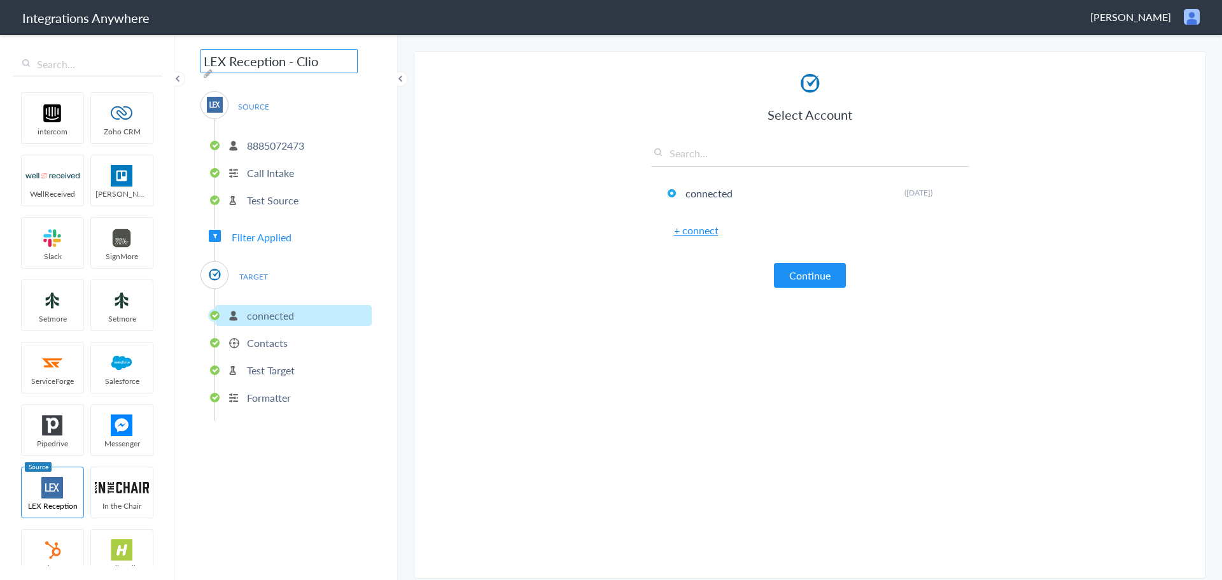
paste input "8885072473 - Raise Law - LEX to Clio [Create New Contact]"
type input "8885072473 - Raise Law - LEX to Clio [Create New Contact]"
click at [419, 187] on section "Select Account 8885072473 Rename Delete (a few seconds ago) 2132913756 Rename D…" at bounding box center [810, 315] width 793 height 528
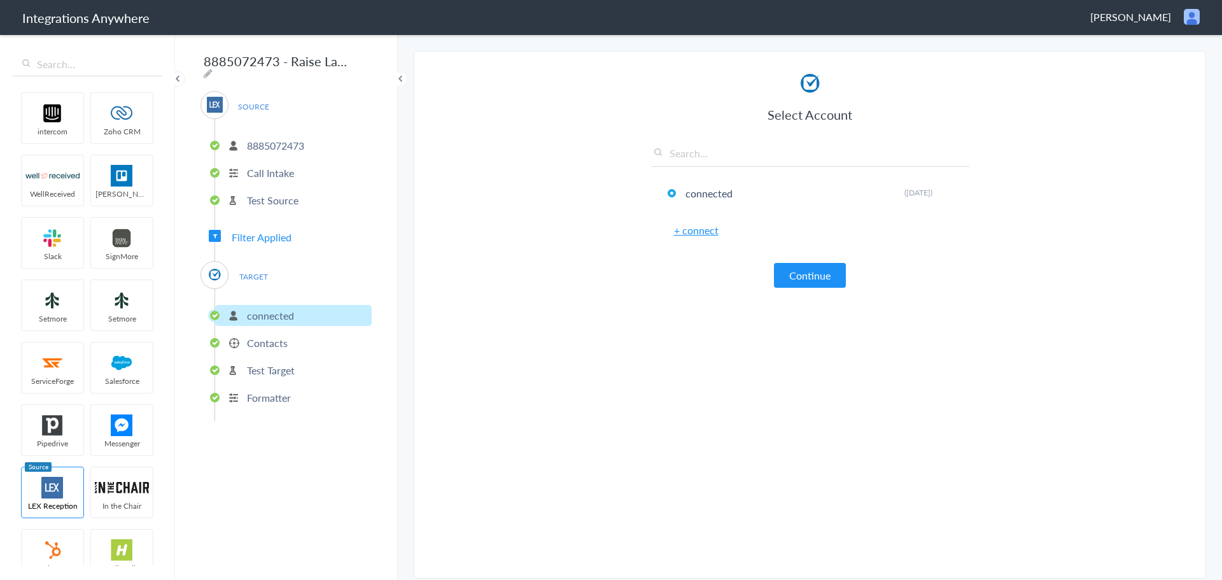
click at [265, 367] on p "Test Target" at bounding box center [271, 370] width 48 height 15
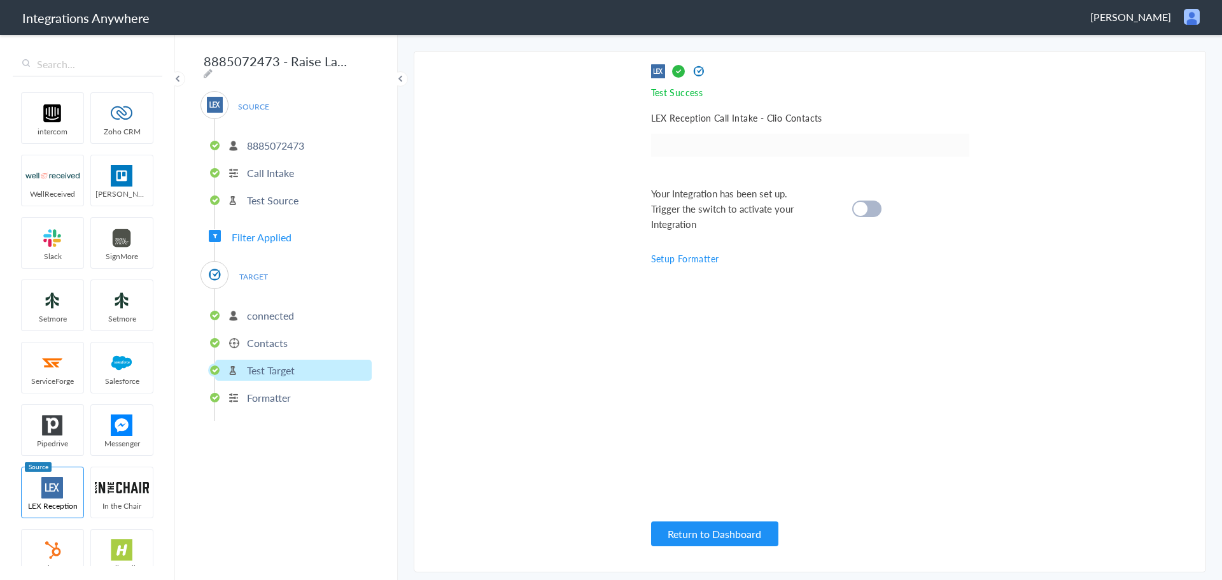
click at [260, 335] on p "Contacts" at bounding box center [267, 342] width 41 height 15
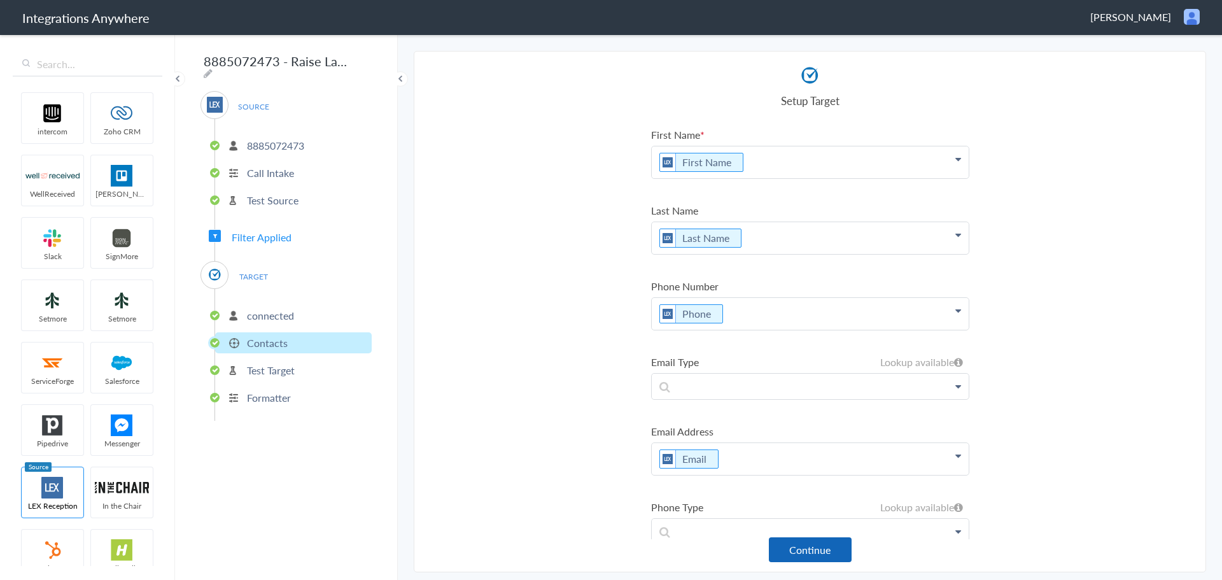
click at [835, 559] on button "Continue" at bounding box center [810, 549] width 83 height 25
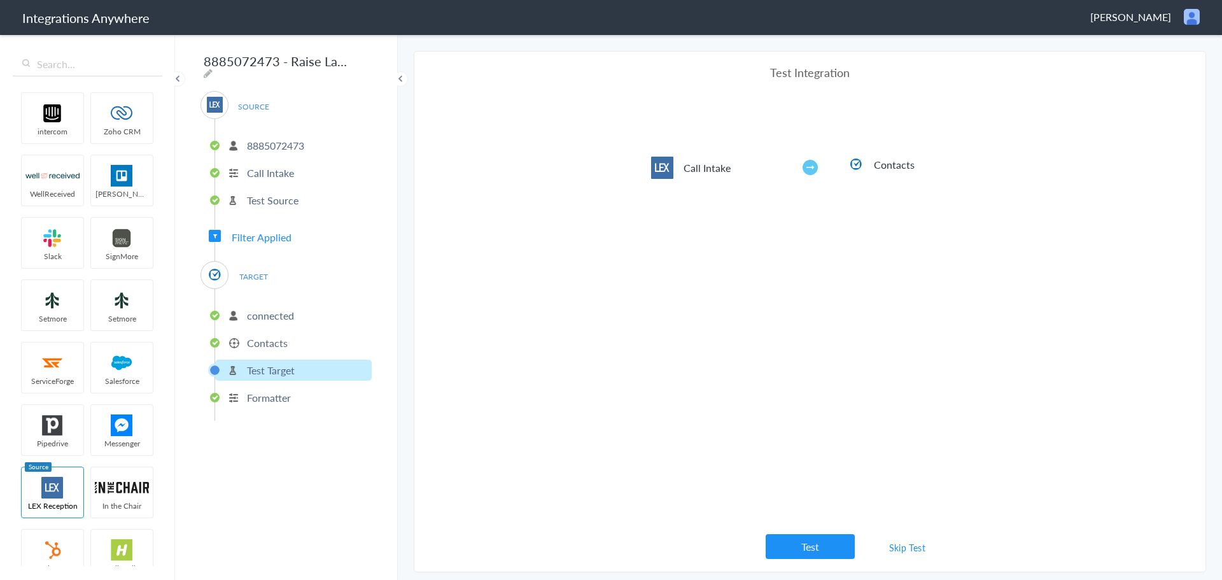
click at [918, 549] on link "Skip Test" at bounding box center [907, 547] width 67 height 23
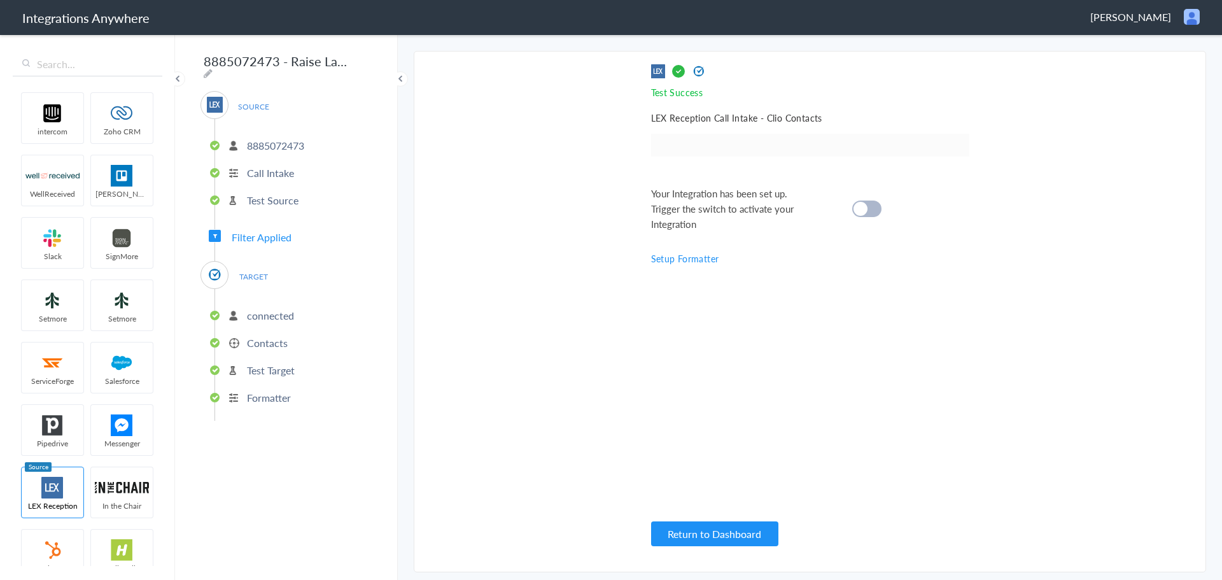
click at [863, 208] on cite at bounding box center [861, 209] width 14 height 14
click at [279, 309] on p "connected" at bounding box center [270, 315] width 47 height 15
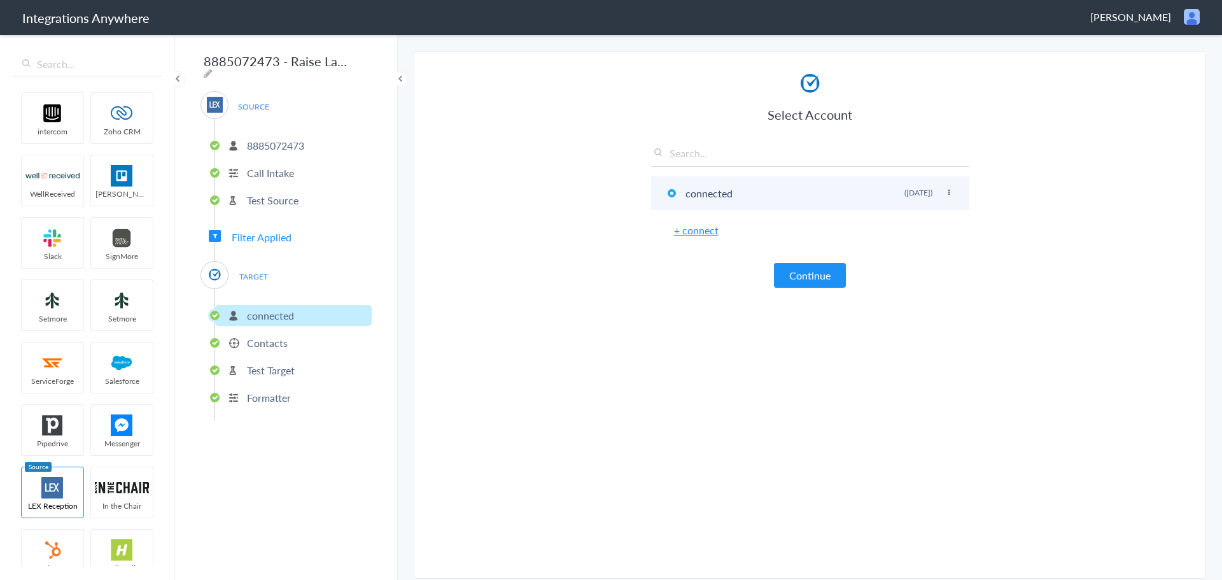
click at [949, 192] on icon at bounding box center [949, 192] width 8 height 7
click at [909, 219] on li "Rename" at bounding box center [924, 218] width 88 height 19
click at [700, 194] on input "connected" at bounding box center [749, 193] width 134 height 21
click at [700, 193] on input "connected" at bounding box center [749, 193] width 134 height 21
paste input "8885072473 - Raise Law"
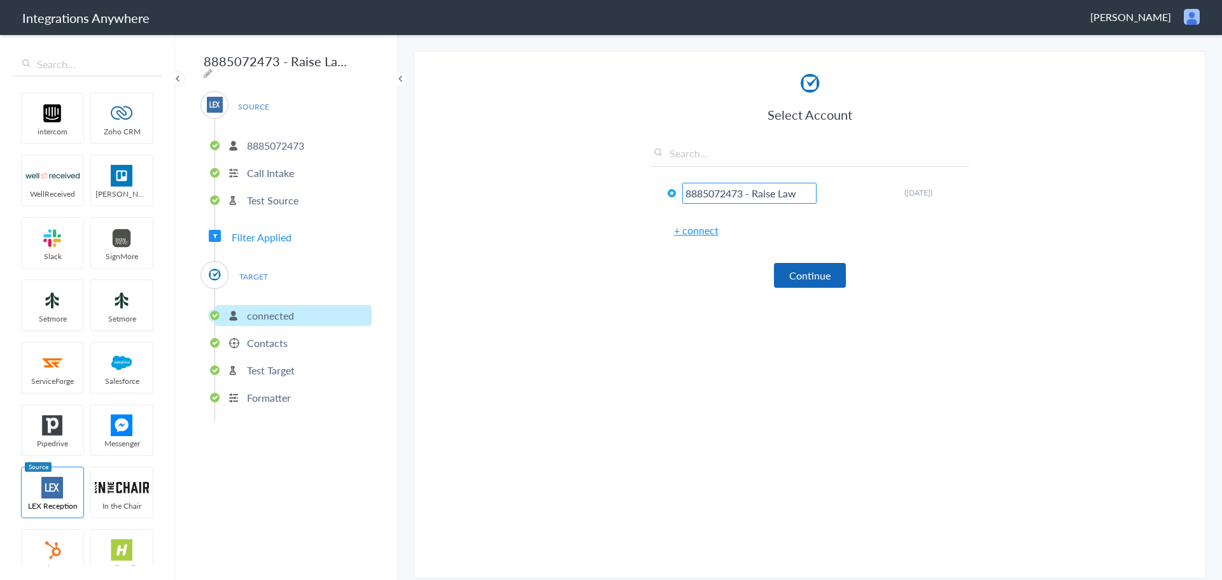
type input "8885072473 - Raise Law"
click at [816, 278] on button "Continue" at bounding box center [810, 275] width 72 height 25
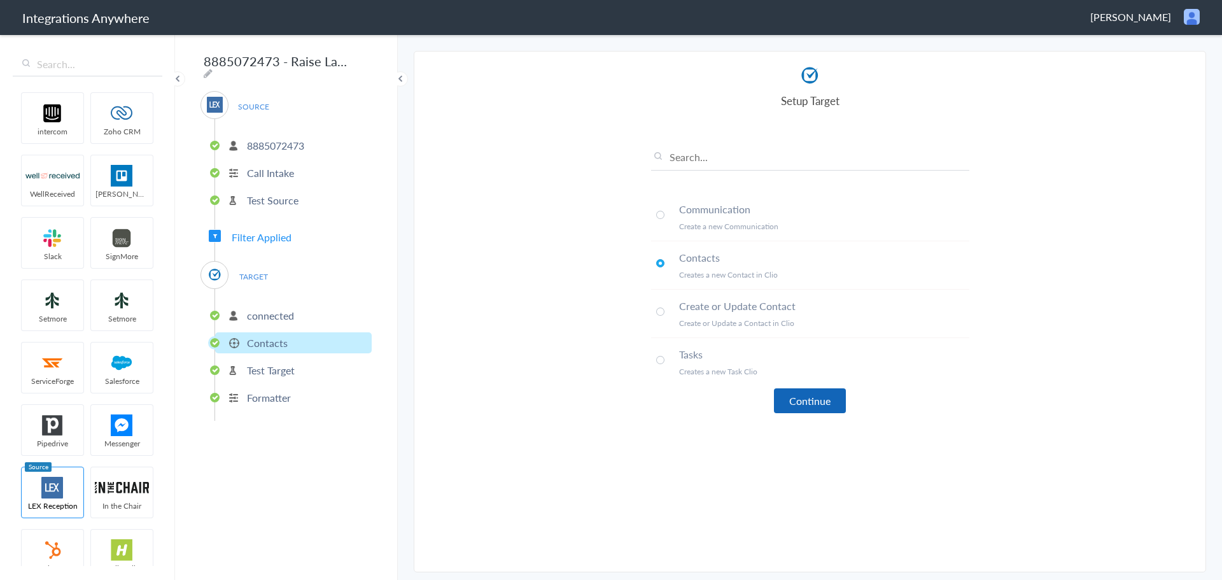
click at [813, 402] on button "Continue" at bounding box center [810, 400] width 72 height 25
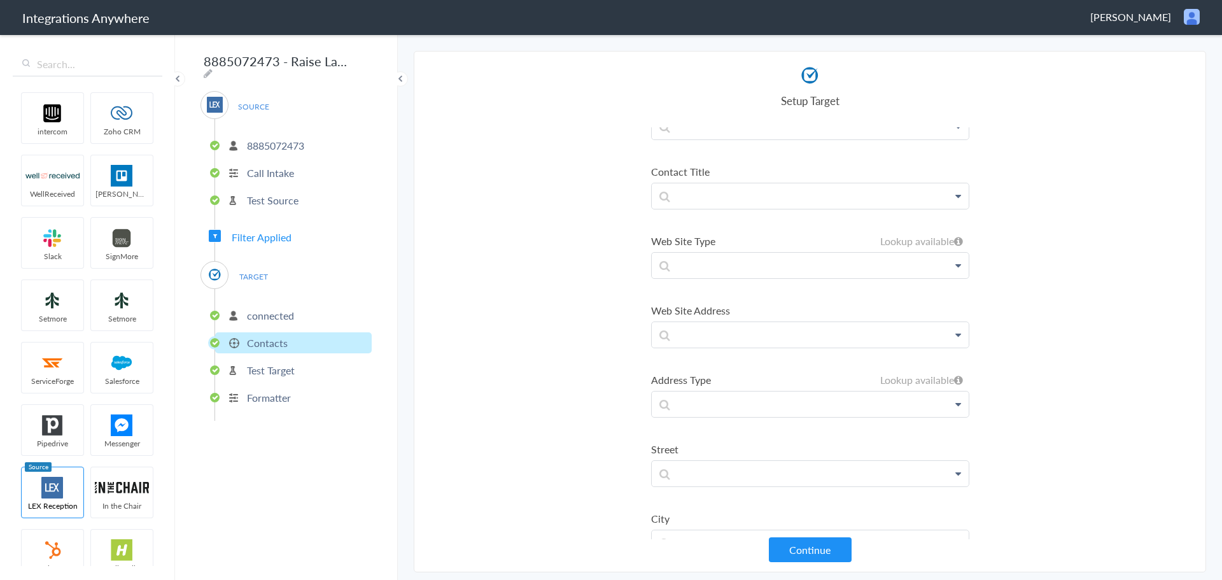
scroll to position [382, 0]
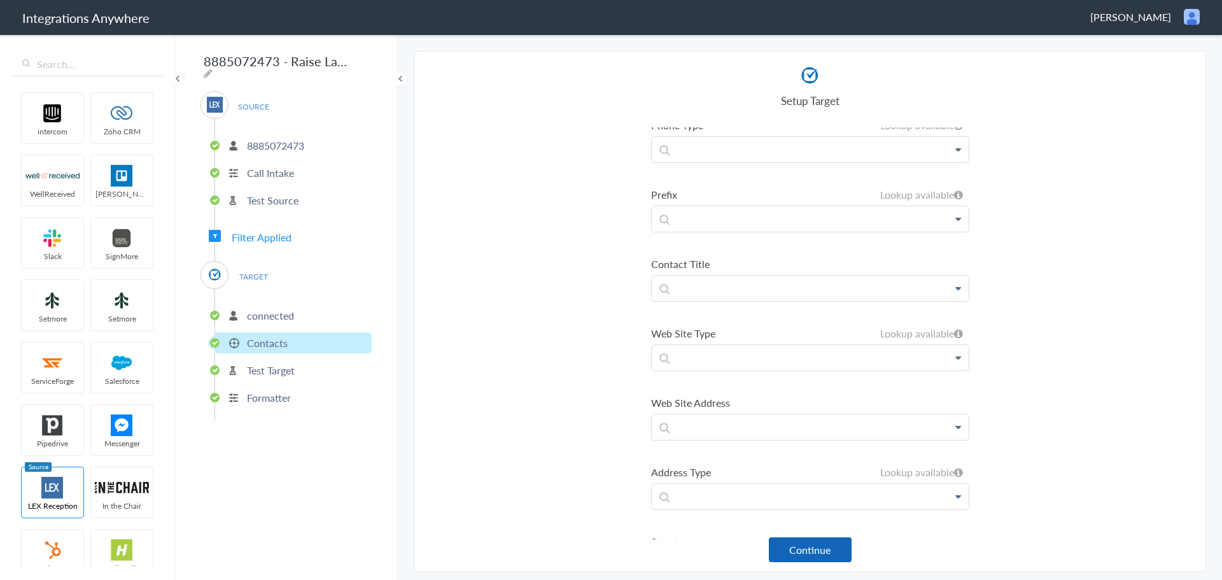
click at [796, 543] on button "Continue" at bounding box center [810, 549] width 83 height 25
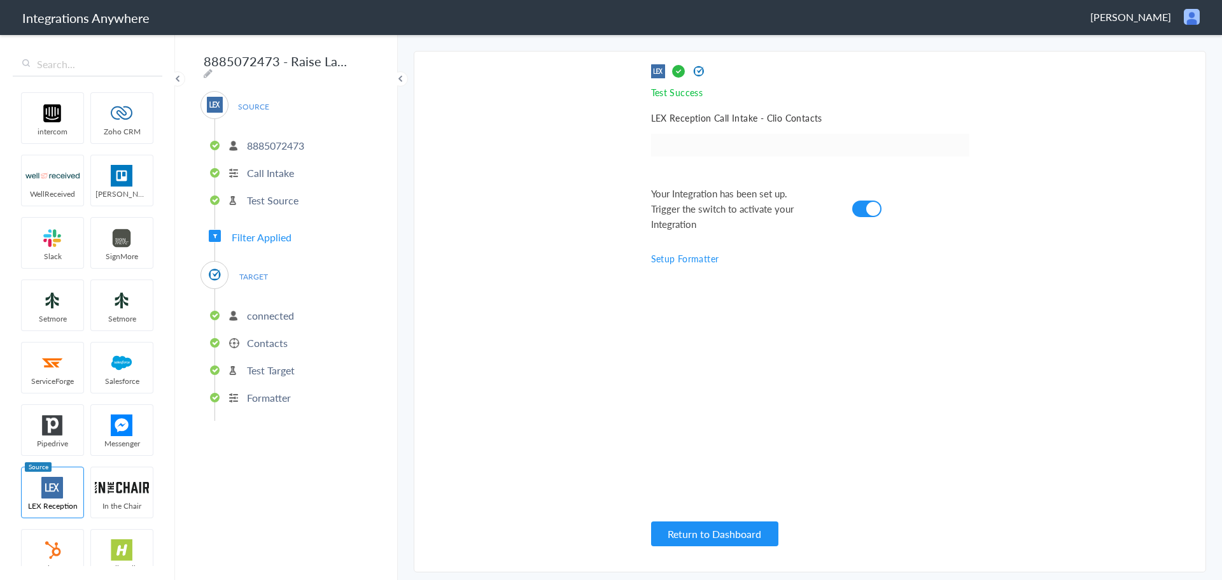
click at [264, 312] on p "connected" at bounding box center [270, 315] width 47 height 15
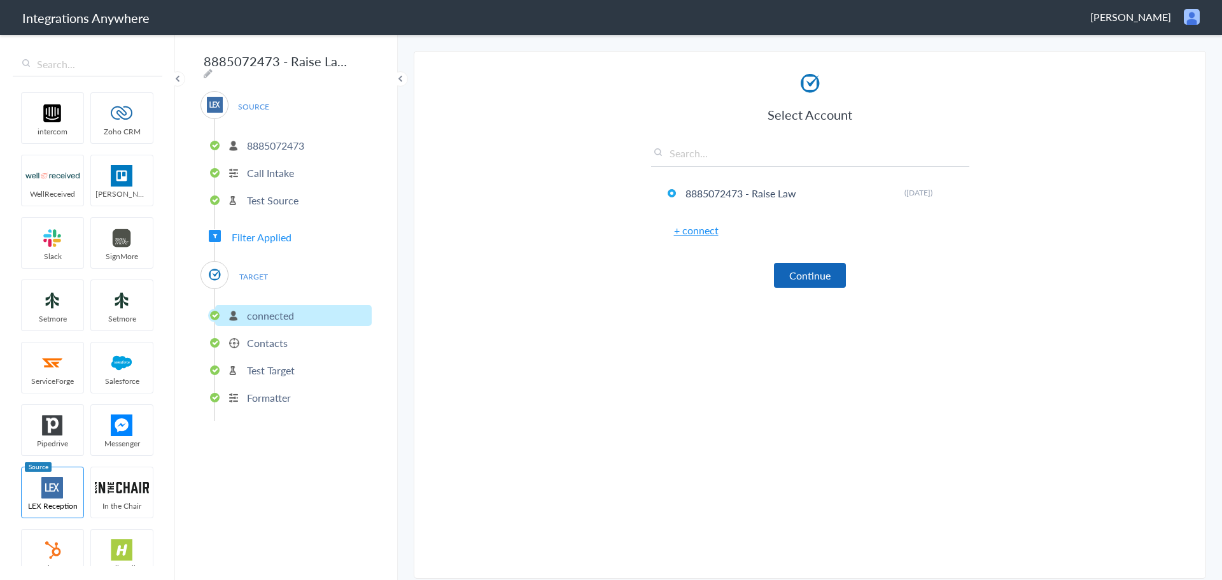
click at [792, 271] on button "Continue" at bounding box center [810, 275] width 72 height 25
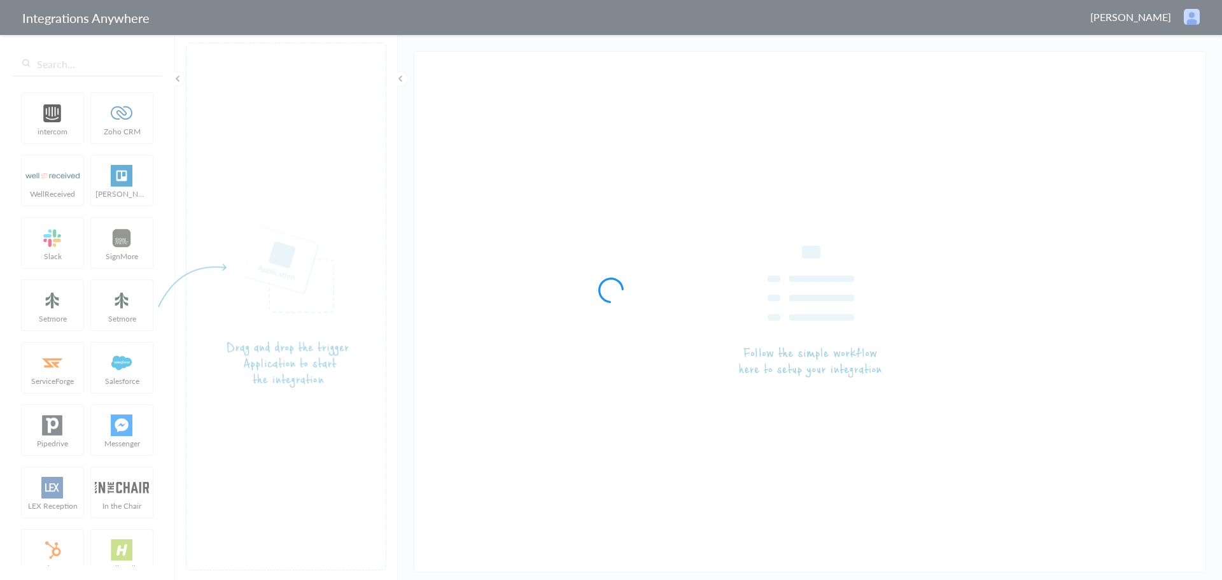
type input "LEX Reception - [PERSON_NAME]"
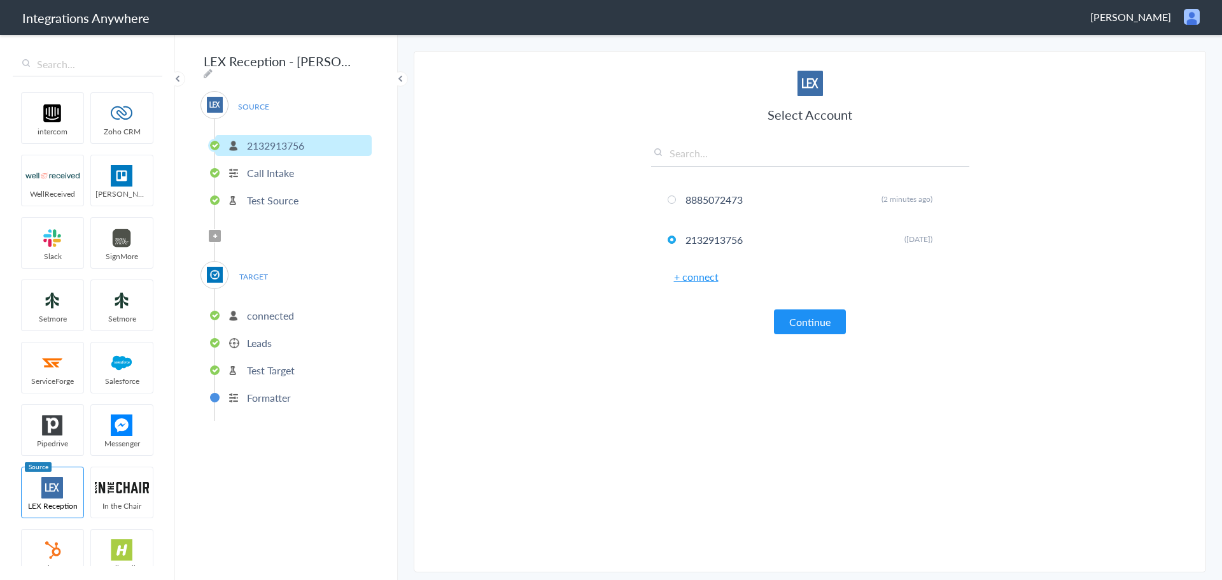
click at [262, 339] on p "Leads" at bounding box center [259, 342] width 25 height 15
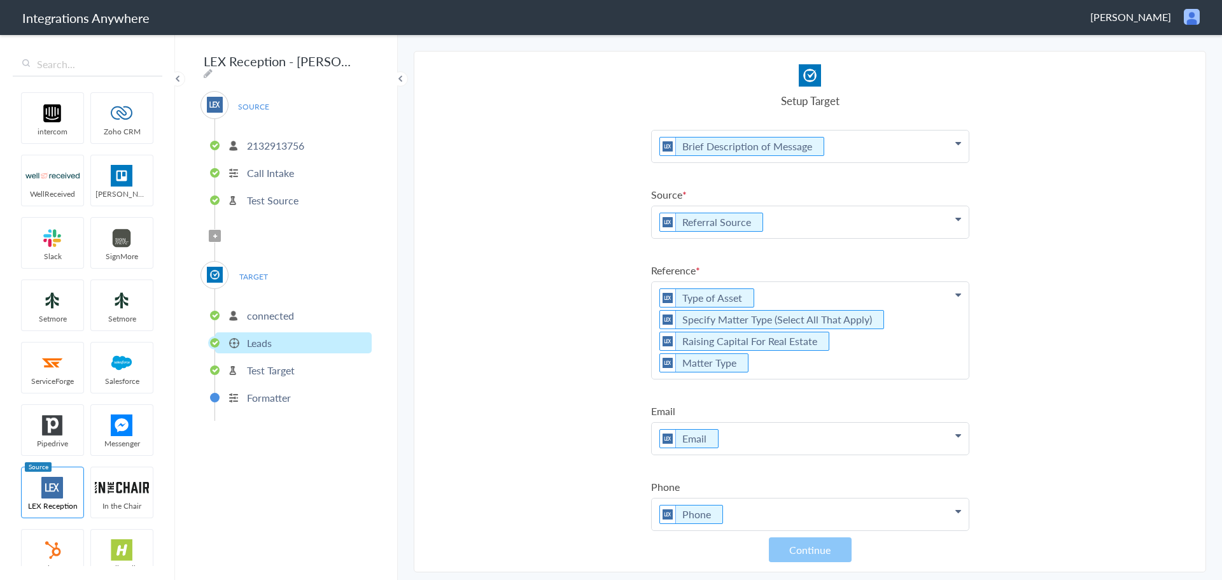
scroll to position [183, 0]
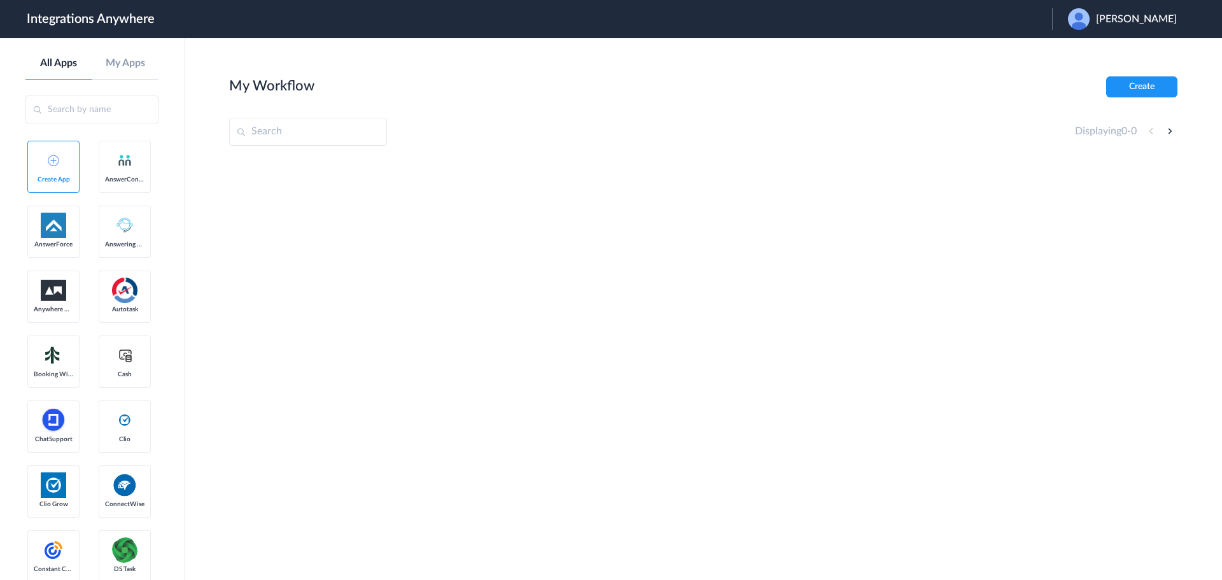
click at [1155, 19] on span "[PERSON_NAME]" at bounding box center [1136, 19] width 81 height 12
drag, startPoint x: 1101, startPoint y: 38, endPoint x: 1095, endPoint y: 43, distance: 8.2
click at [1097, 38] on header "Integrations Anywhere Launch Account [PERSON_NAME] My Account Logout" at bounding box center [611, 19] width 1222 height 38
click at [1123, 10] on div "[PERSON_NAME]" at bounding box center [1129, 19] width 122 height 22
click at [1090, 45] on li "Logout" at bounding box center [1121, 52] width 138 height 24
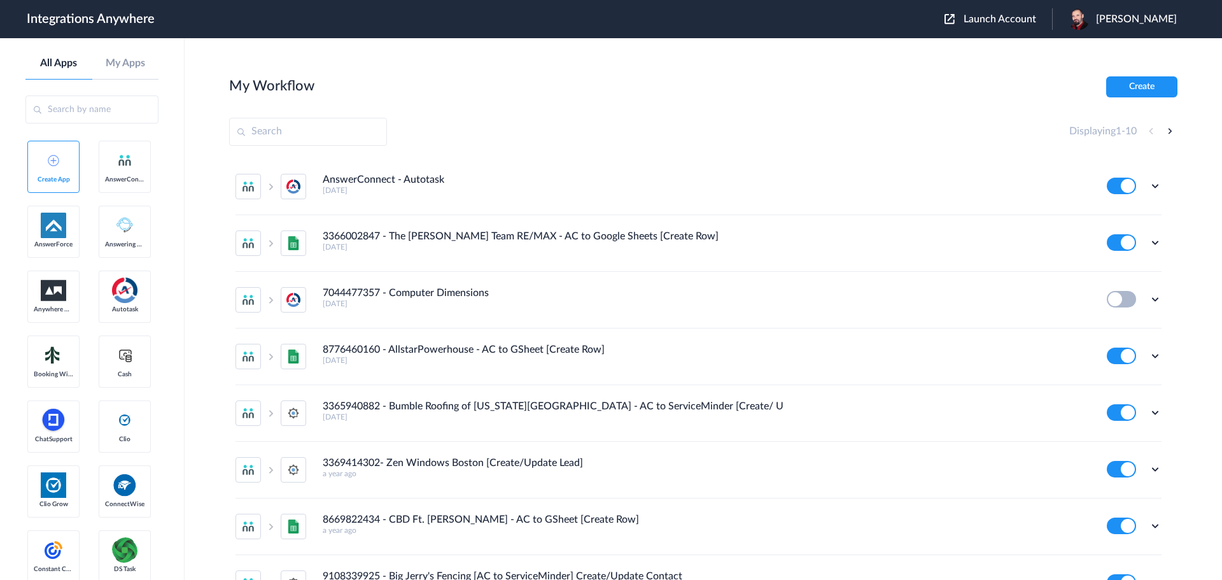
click at [1029, 20] on span "Launch Account" at bounding box center [1000, 19] width 73 height 10
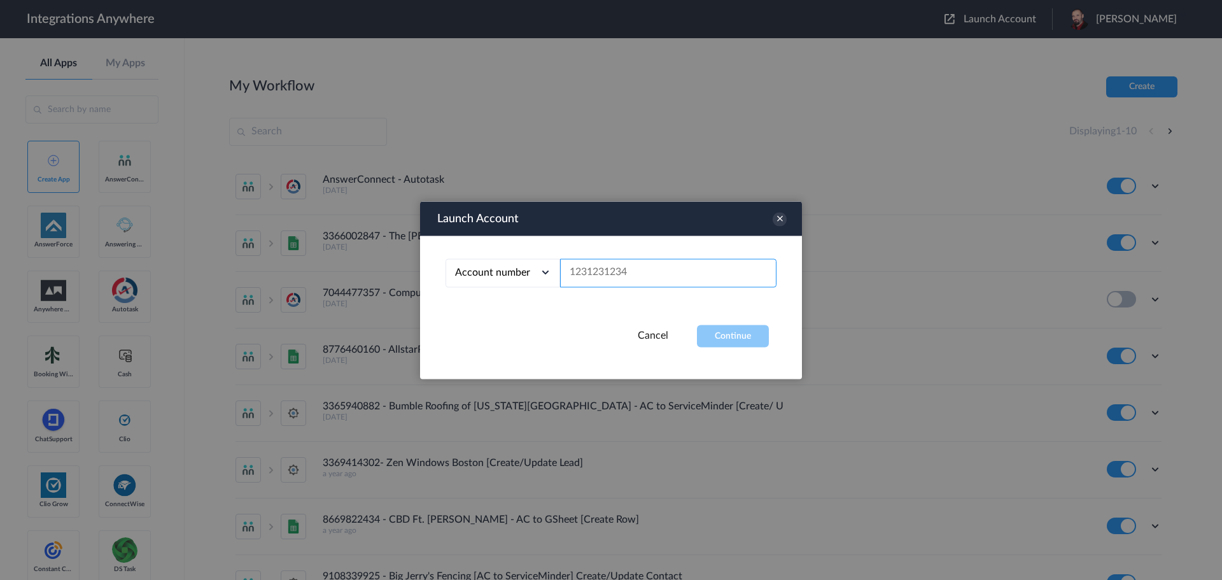
paste input "8885072473"
click at [744, 332] on button "Continue" at bounding box center [733, 336] width 72 height 22
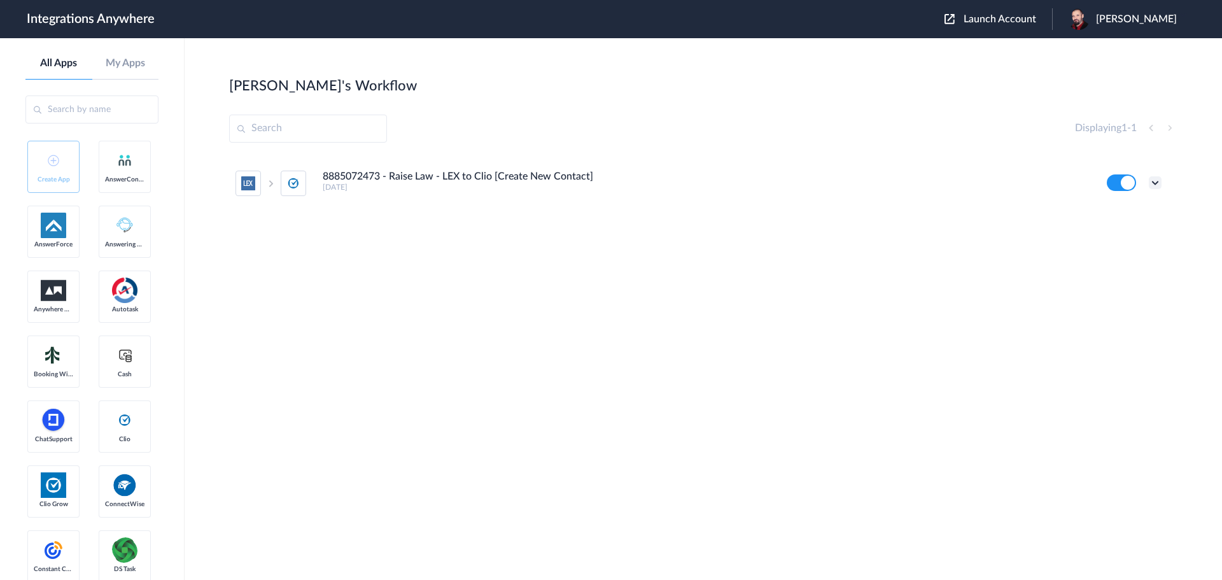
click at [1154, 183] on icon at bounding box center [1155, 182] width 13 height 13
click at [1119, 211] on li "Edit" at bounding box center [1120, 213] width 83 height 24
click at [1036, 16] on span "Launch Account" at bounding box center [1000, 19] width 73 height 10
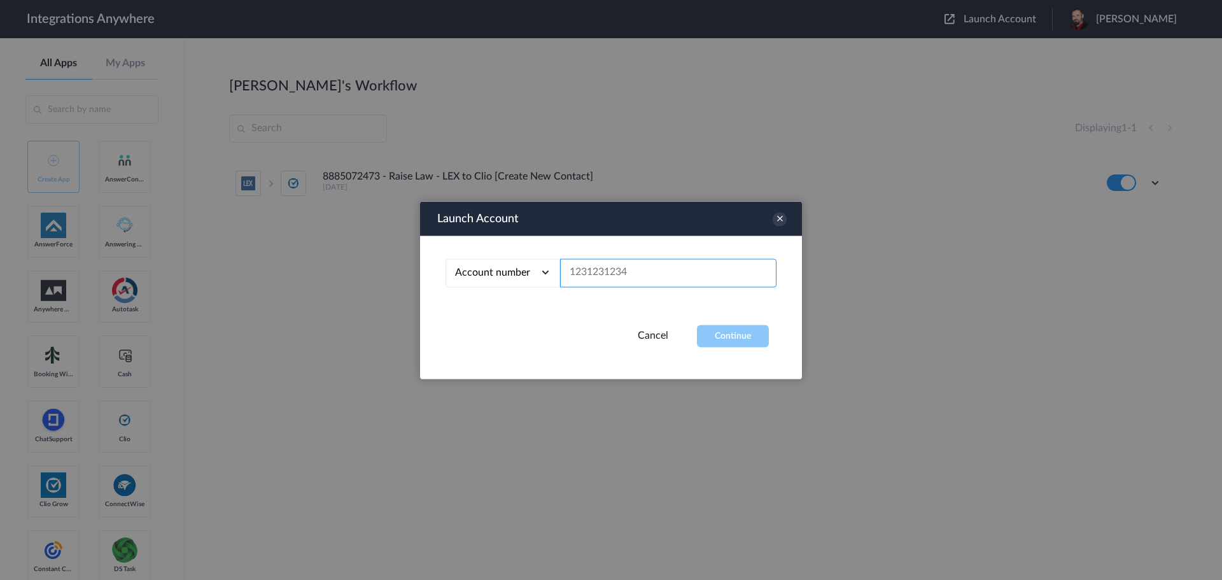
click at [622, 275] on input "text" at bounding box center [668, 272] width 216 height 29
paste input "8885072473"
type input "8885072473"
click at [737, 336] on button "Continue" at bounding box center [733, 336] width 72 height 22
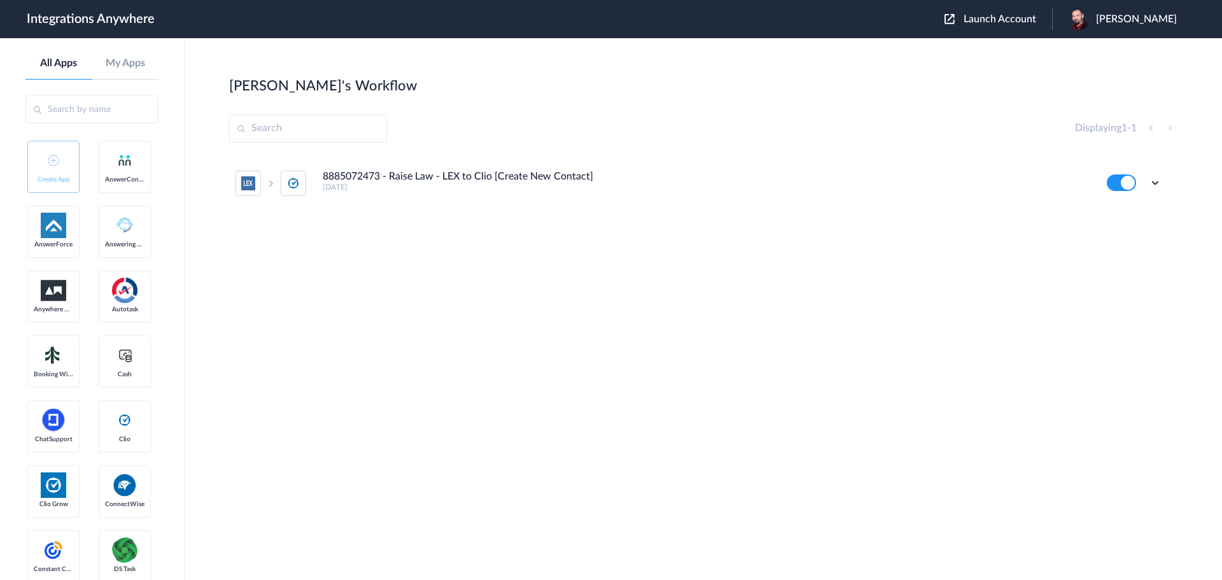
click at [826, 56] on main "Seth's Workflow Create Displaying 1 - 1 8885072473 - Raise Law - LEX to Clio [C…" at bounding box center [704, 309] width 1038 height 542
click at [1150, 17] on span "[PERSON_NAME]" at bounding box center [1136, 19] width 81 height 12
click at [1089, 73] on link "Logout" at bounding box center [1075, 75] width 27 height 9
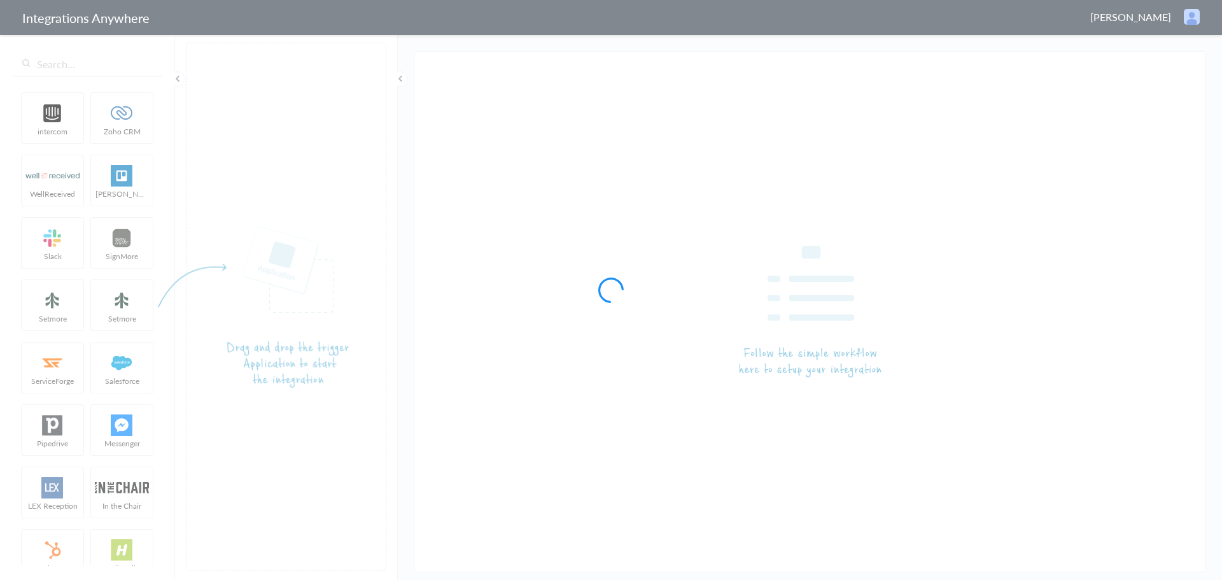
type input "8885072473 - Raise Law - LEX to Clio [Create New Contact]"
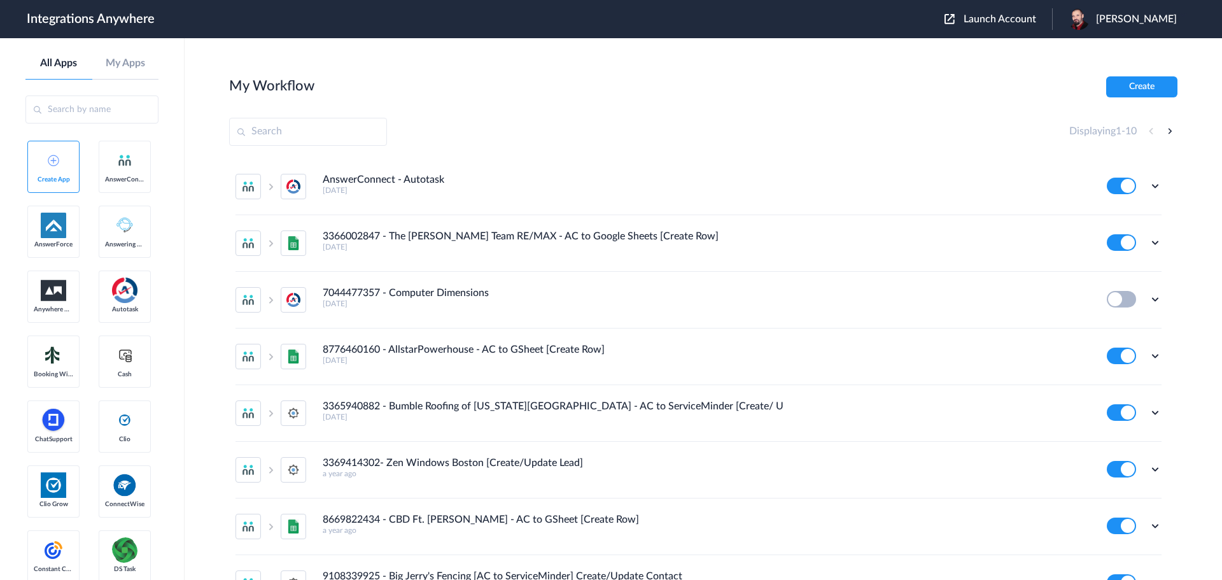
click at [1005, 13] on button "Launch Account" at bounding box center [999, 19] width 108 height 12
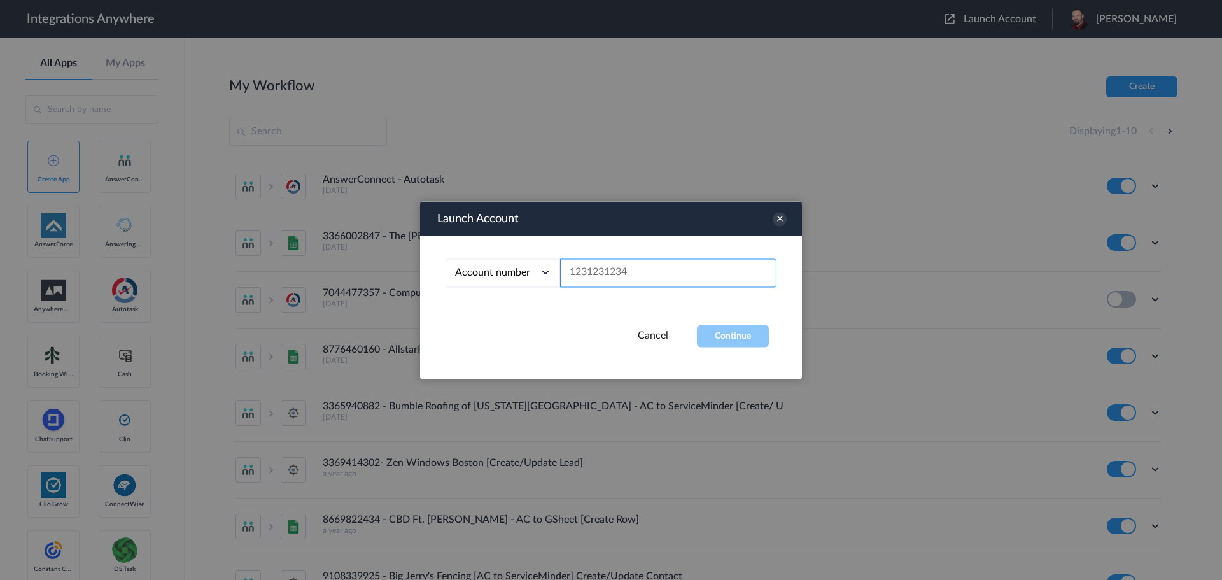
click at [617, 280] on input "text" at bounding box center [668, 272] width 216 height 29
paste input "2132913756"
click at [724, 338] on button "Continue" at bounding box center [733, 336] width 72 height 22
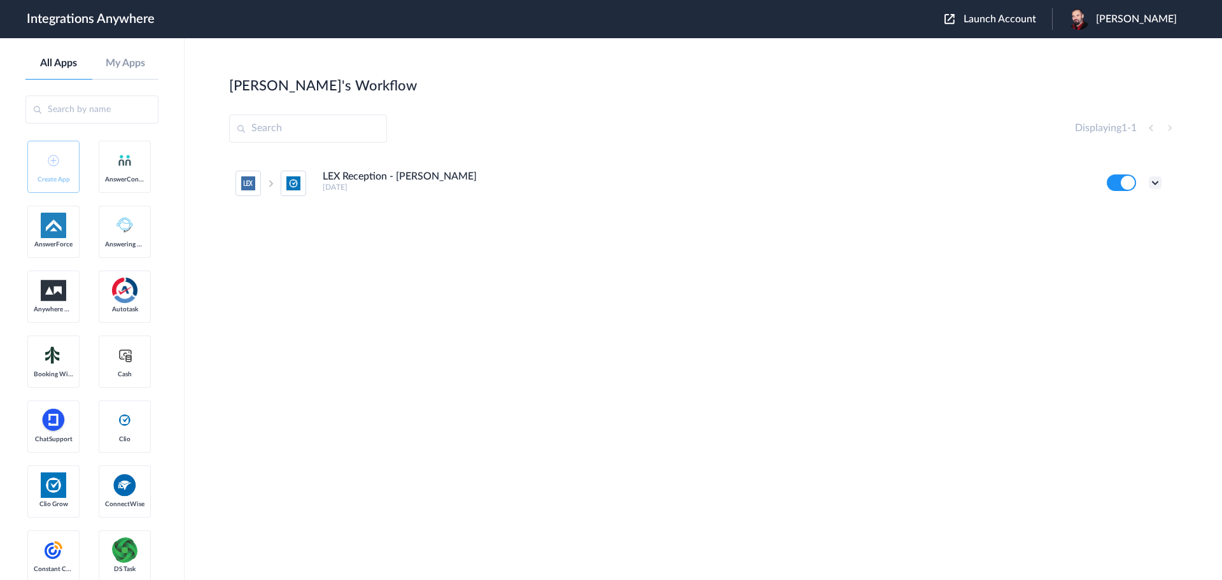
click at [1156, 182] on icon at bounding box center [1155, 182] width 13 height 13
click at [1115, 212] on link "Edit" at bounding box center [1104, 212] width 31 height 9
click at [990, 20] on button "Launch Account" at bounding box center [999, 19] width 108 height 12
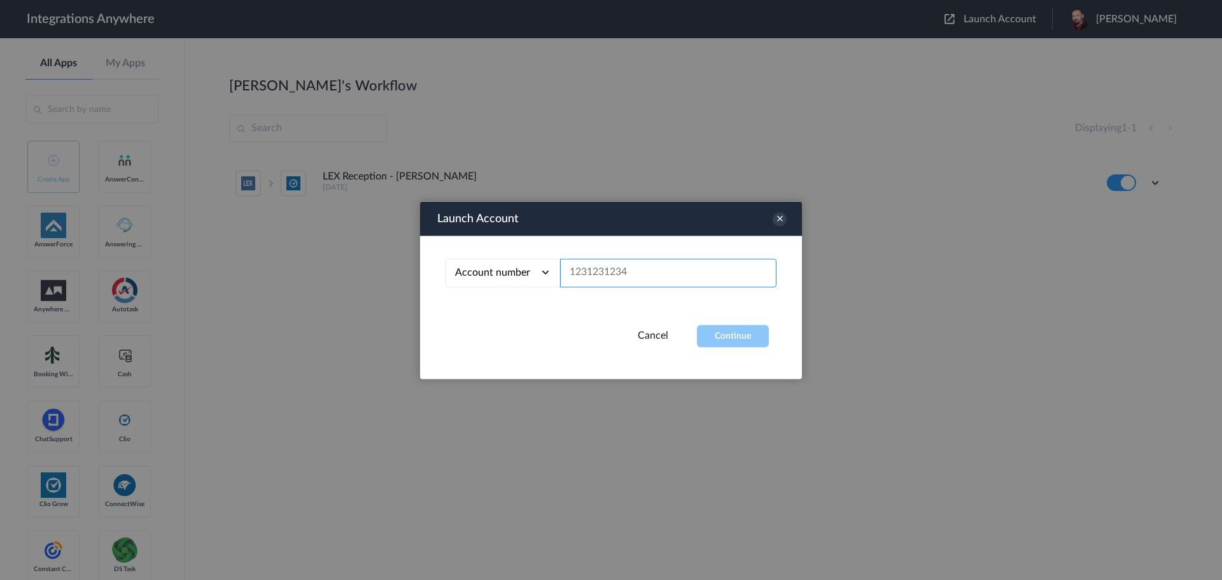
click at [659, 270] on input "text" at bounding box center [668, 272] width 216 height 29
paste input "8885072473"
type input "8885072473"
click at [758, 335] on button "Continue" at bounding box center [733, 336] width 72 height 22
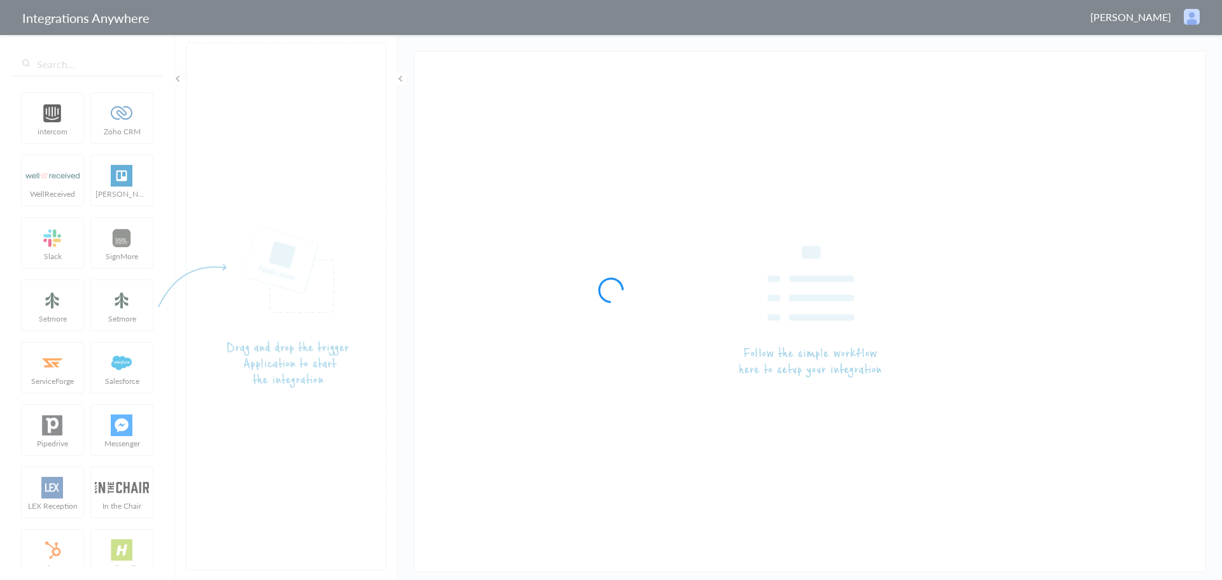
type input "LEX Reception - [PERSON_NAME]"
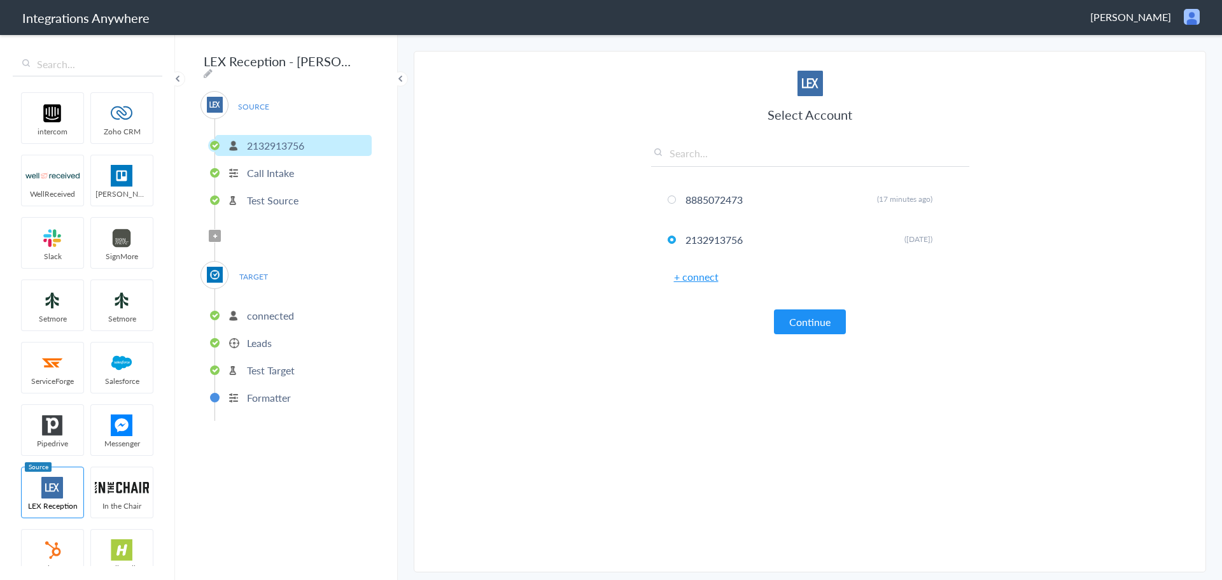
click at [260, 341] on p "Leads" at bounding box center [259, 342] width 25 height 15
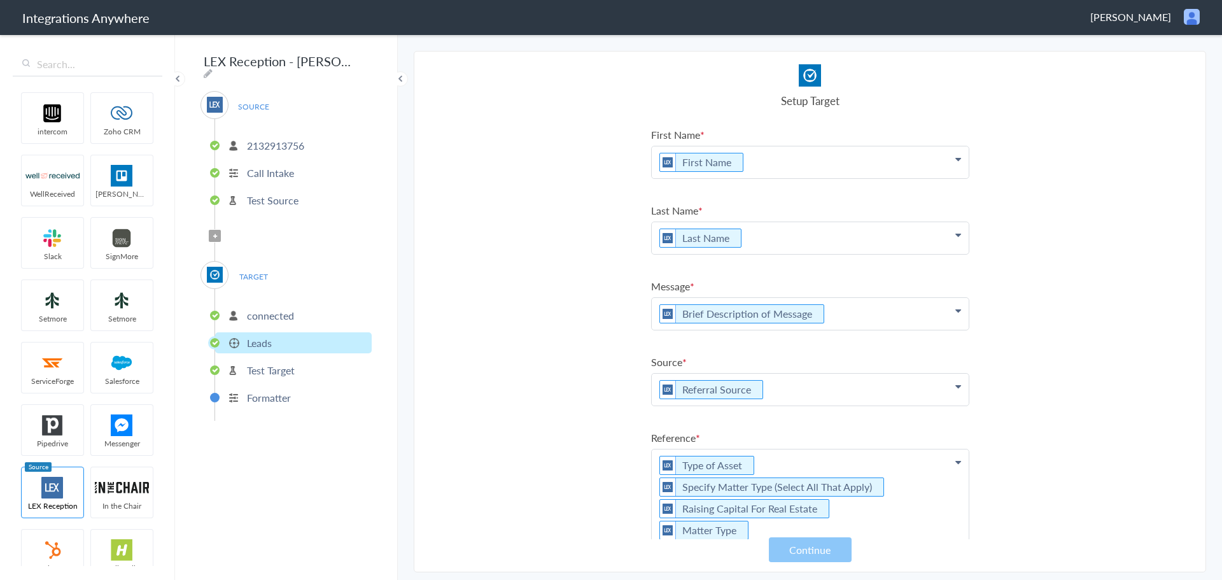
click at [265, 309] on p "connected" at bounding box center [270, 315] width 47 height 15
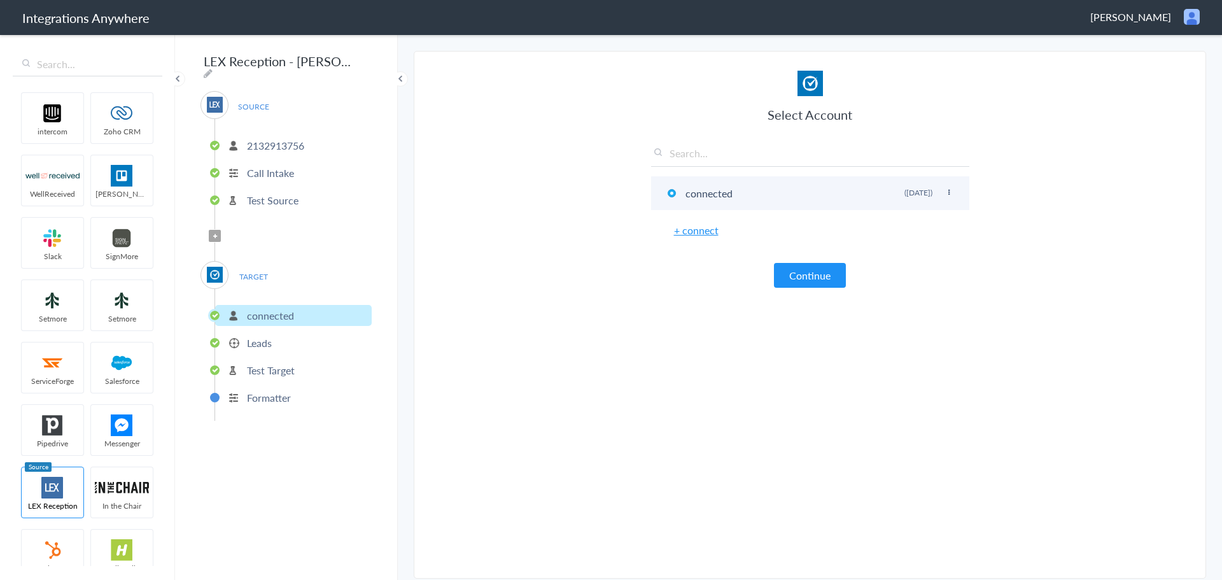
click at [948, 193] on icon at bounding box center [949, 192] width 8 height 7
click at [897, 219] on li "Rename" at bounding box center [924, 218] width 88 height 19
click at [707, 194] on input "connected" at bounding box center [749, 193] width 134 height 21
click at [949, 190] on icon at bounding box center [949, 192] width 8 height 7
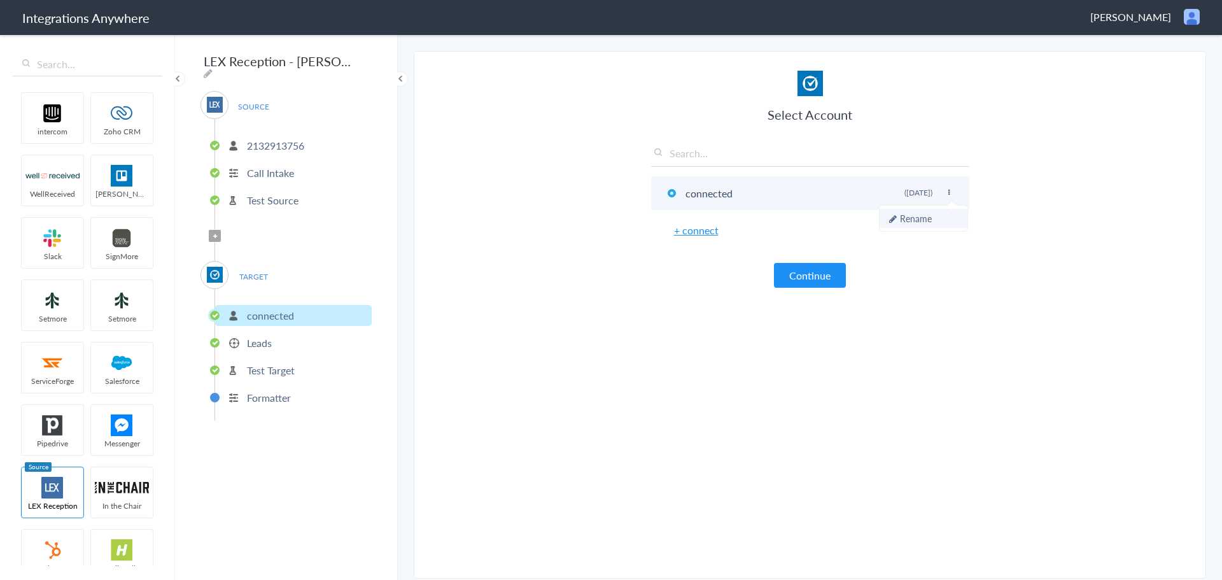
click at [927, 223] on li "Rename" at bounding box center [924, 218] width 88 height 19
click at [707, 196] on input "connected" at bounding box center [749, 193] width 134 height 21
paste input "8885072473 - Raise Law"
type input "8885072473 - Raise Law"
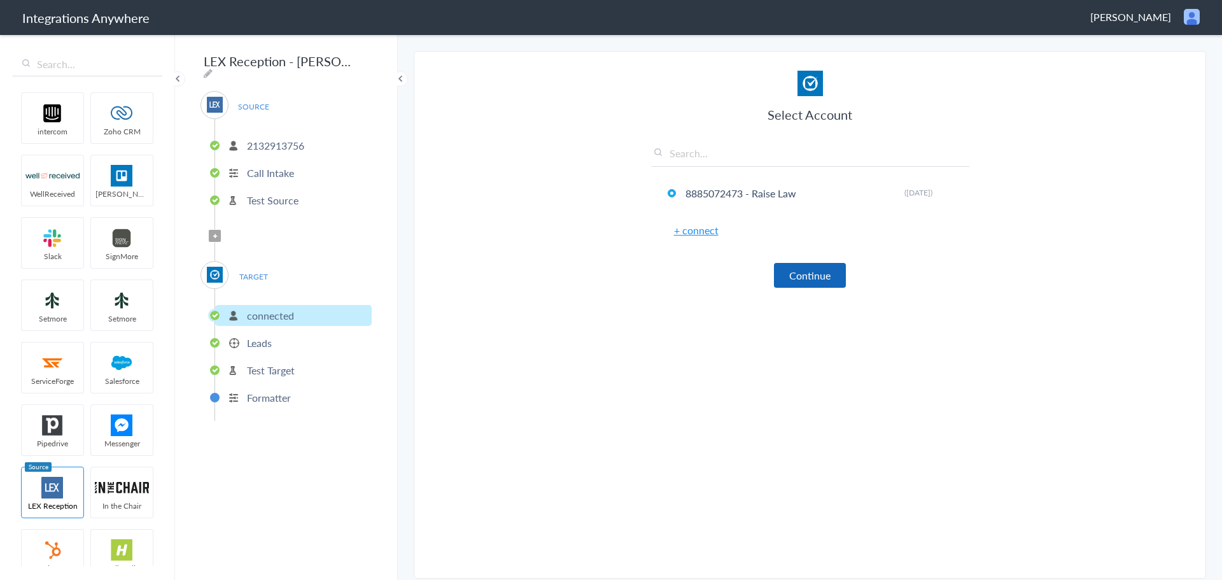
click at [809, 271] on button "Continue" at bounding box center [810, 275] width 72 height 25
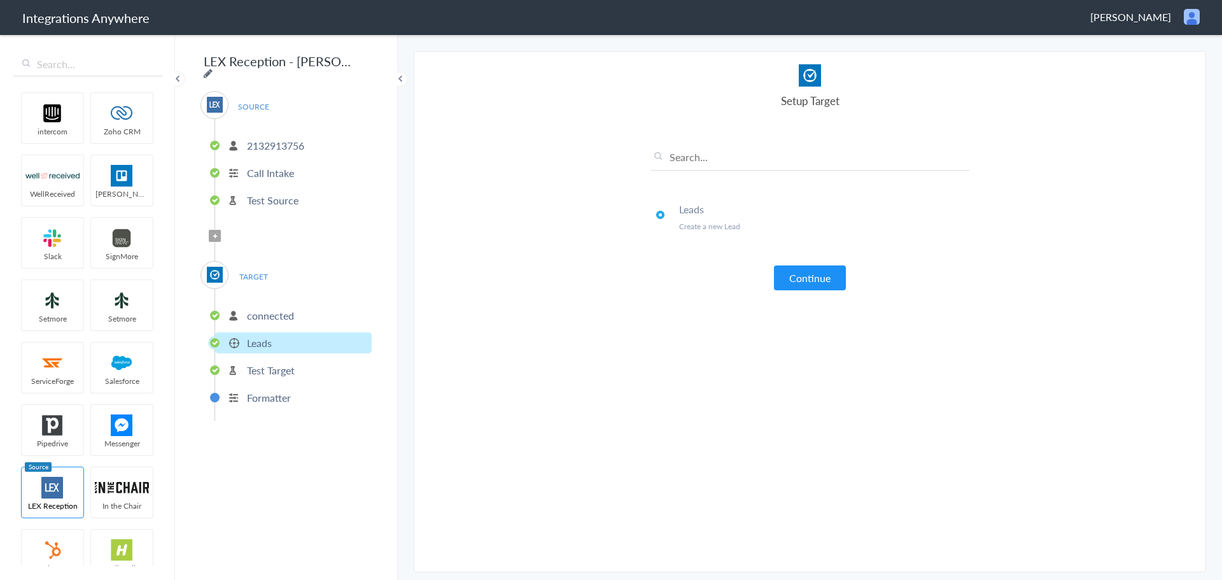
click at [213, 68] on icon at bounding box center [208, 73] width 9 height 10
click at [299, 65] on input "LEX Reception - [PERSON_NAME]" at bounding box center [279, 61] width 157 height 24
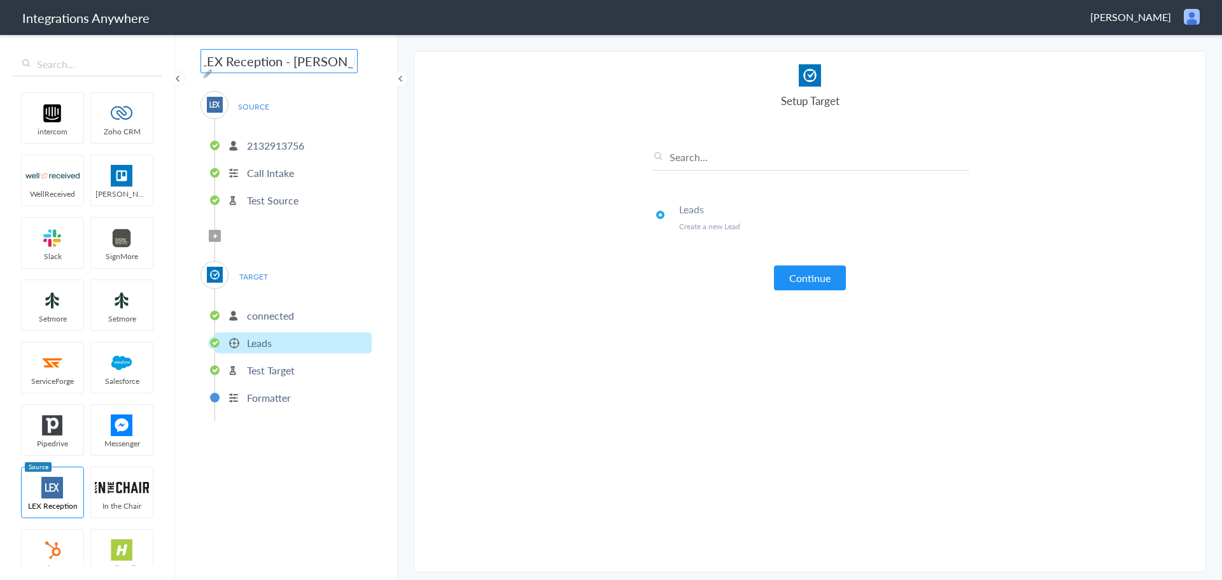
scroll to position [0, 0]
click at [213, 68] on icon at bounding box center [208, 73] width 9 height 10
click at [303, 59] on input "LEX Reception - [PERSON_NAME]" at bounding box center [279, 61] width 157 height 24
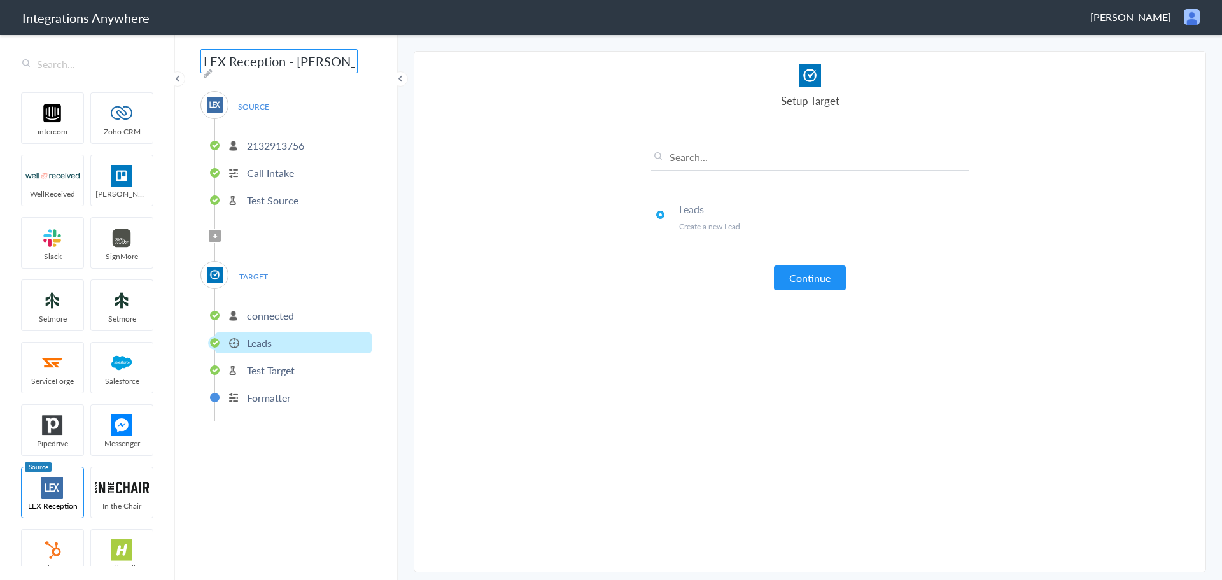
paste input "8885072473 - Raise Law - LEX to Clio Grow [Create New Lead]"
type input "8885072473 - Raise Law - LEX to Clio Grow [Create New Lead]"
click at [414, 178] on section "Select Account 8885072473 Rename Delete (17 minutes ago) 2132913756 Rename Dele…" at bounding box center [810, 311] width 793 height 521
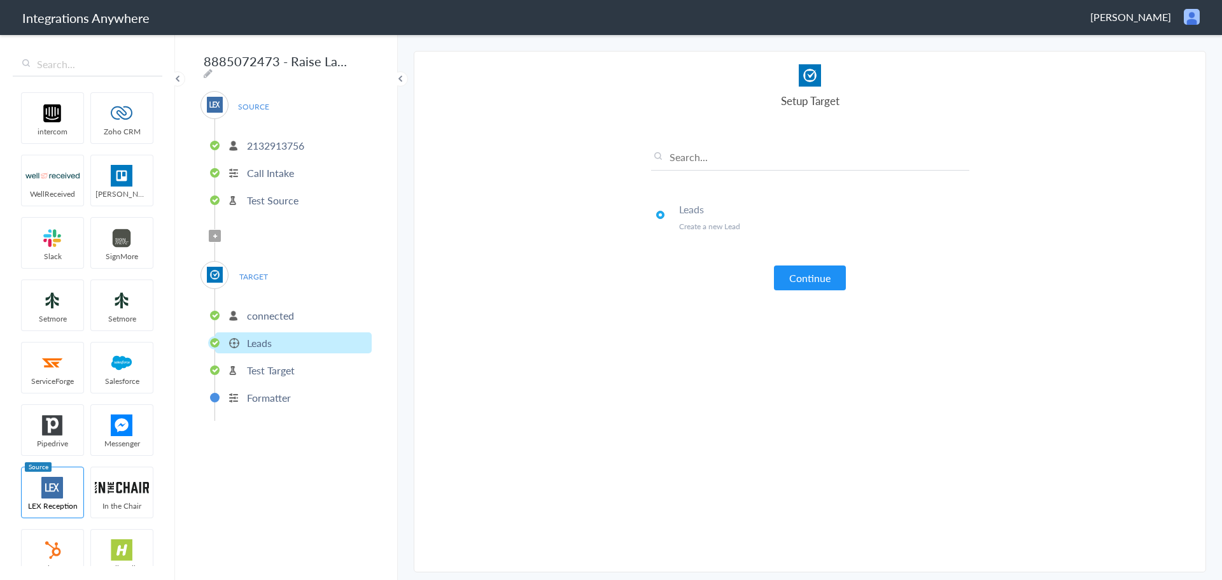
click at [285, 141] on p "2132913756" at bounding box center [275, 145] width 57 height 15
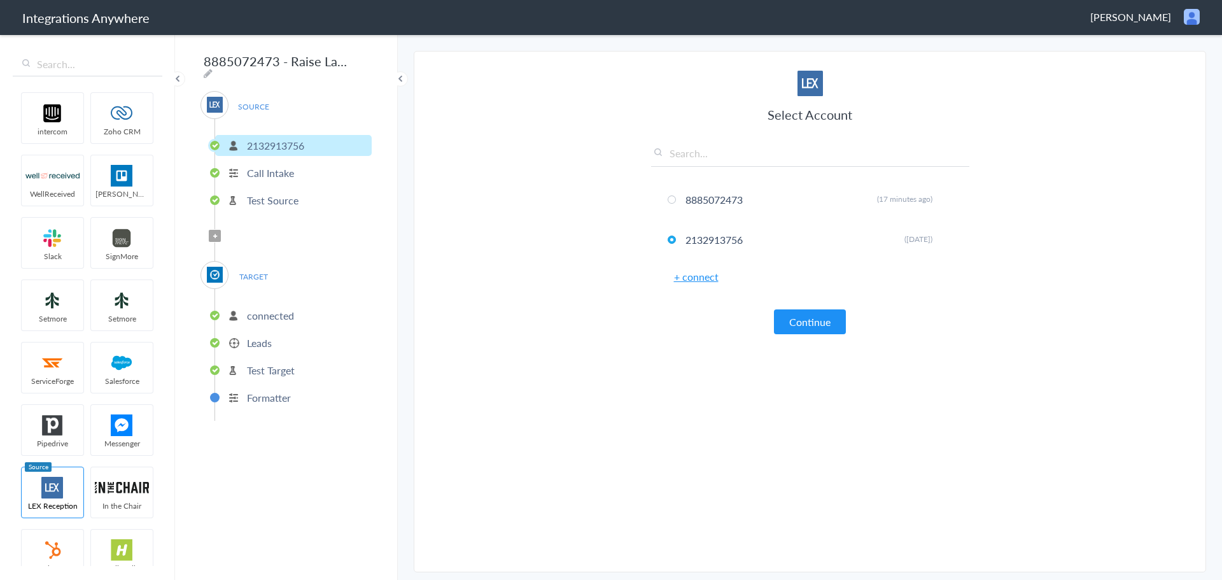
click at [686, 279] on link "+ connect" at bounding box center [696, 276] width 45 height 15
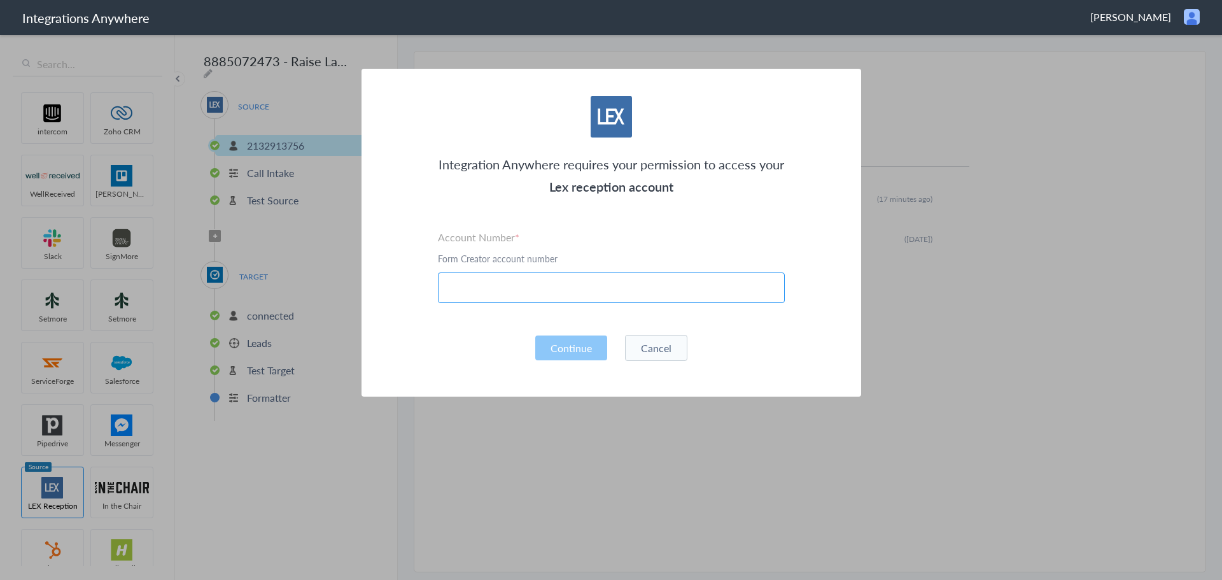
paste input "8885072473"
type input "8885072473"
click at [570, 342] on button "Continue" at bounding box center [571, 347] width 72 height 25
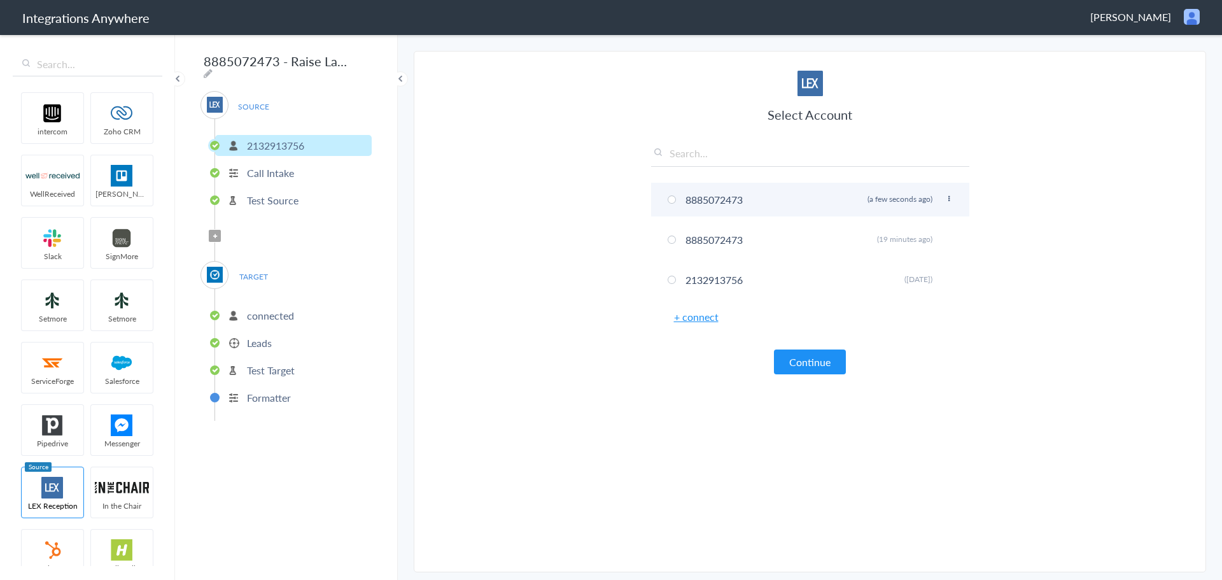
click at [673, 199] on span at bounding box center [672, 199] width 8 height 8
click at [802, 353] on button "Continue" at bounding box center [810, 361] width 72 height 25
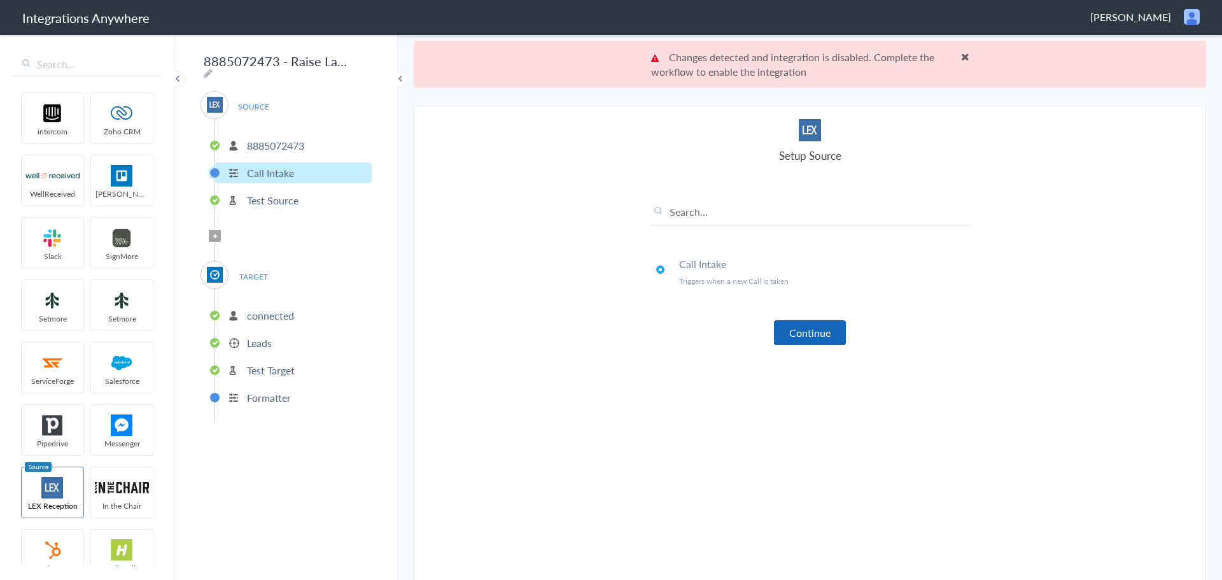
click at [808, 330] on button "Continue" at bounding box center [810, 332] width 72 height 25
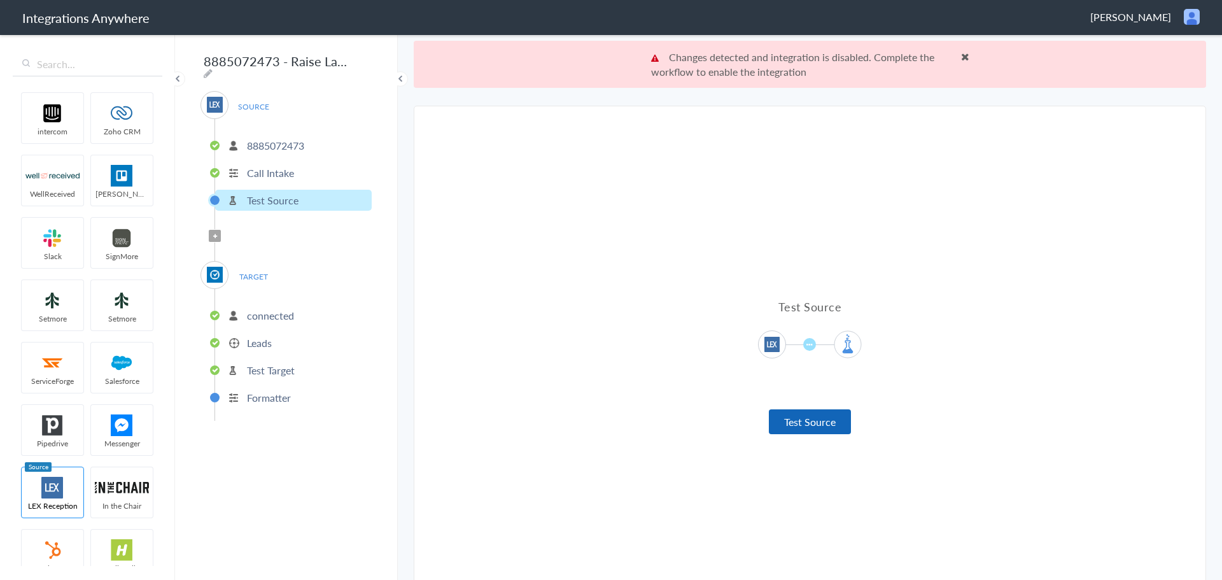
click at [801, 418] on button "Test Source" at bounding box center [810, 421] width 82 height 25
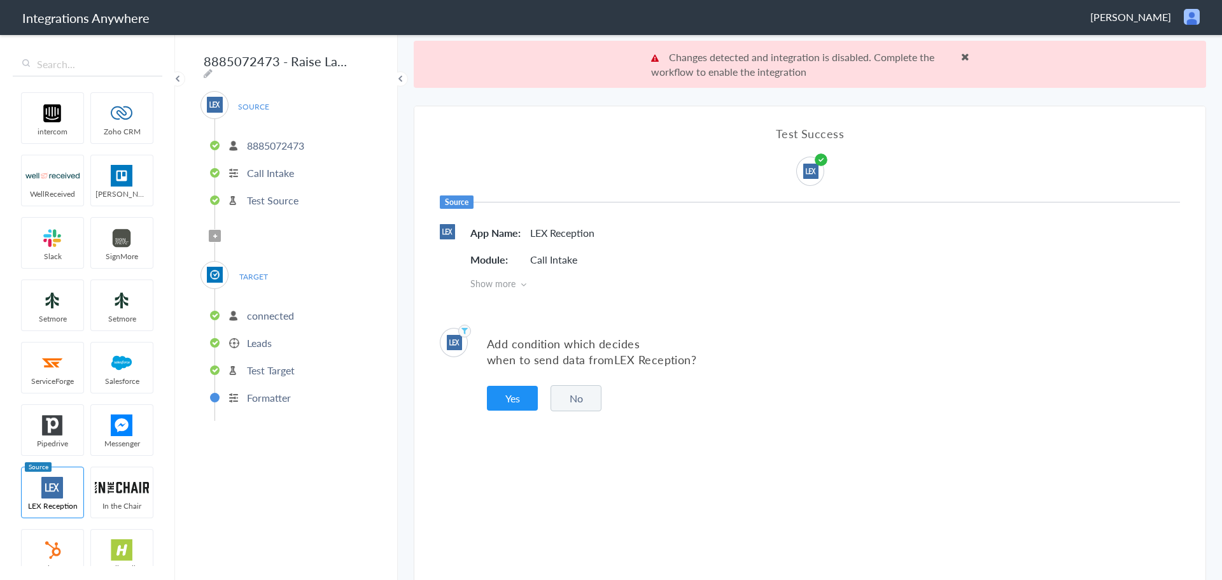
click at [505, 383] on div "Add condition which decides when to send data from LEX Reception ? Yes No" at bounding box center [809, 370] width 791 height 122
click at [505, 387] on button "Yes" at bounding box center [512, 398] width 51 height 25
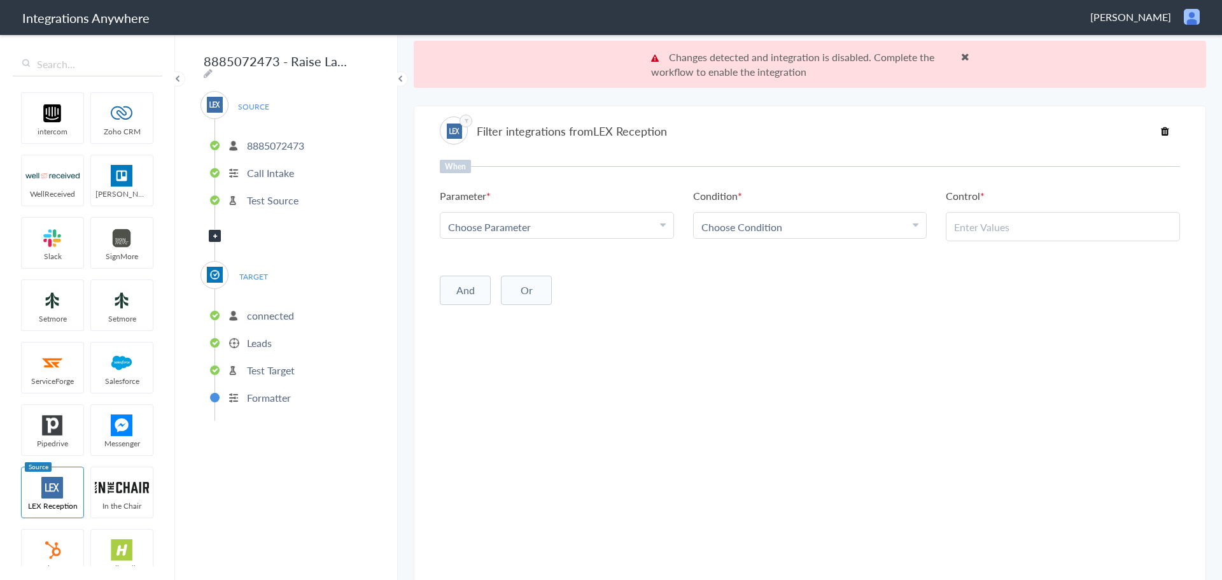
click at [596, 231] on div "Choose Parameter" at bounding box center [557, 227] width 218 height 15
click at [539, 268] on input "text" at bounding box center [557, 261] width 233 height 27
type input "call cl"
drag, startPoint x: 500, startPoint y: 295, endPoint x: 745, endPoint y: 247, distance: 249.7
click at [501, 295] on link "Call Closing Note" at bounding box center [557, 289] width 233 height 27
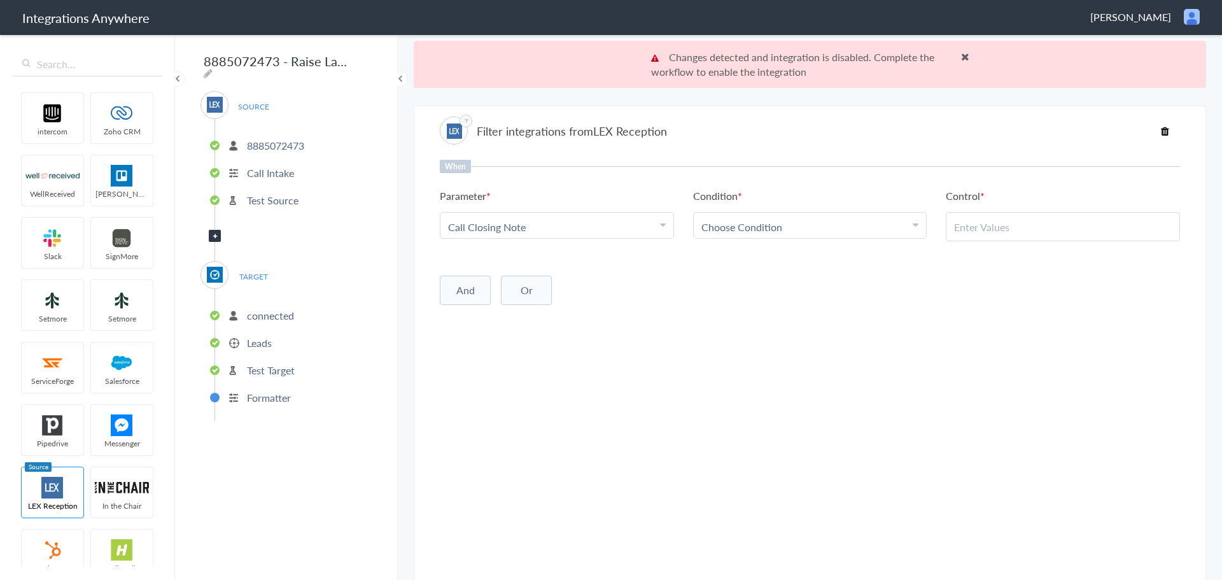
click at [814, 217] on link "Choose Condition" at bounding box center [810, 225] width 233 height 25
click at [745, 343] on link "Does Not Exists" at bounding box center [810, 343] width 233 height 27
click at [465, 290] on button "And" at bounding box center [465, 287] width 51 height 29
click at [536, 314] on div "Choose Parameter" at bounding box center [557, 314] width 218 height 15
click at [529, 341] on input "text" at bounding box center [557, 348] width 233 height 27
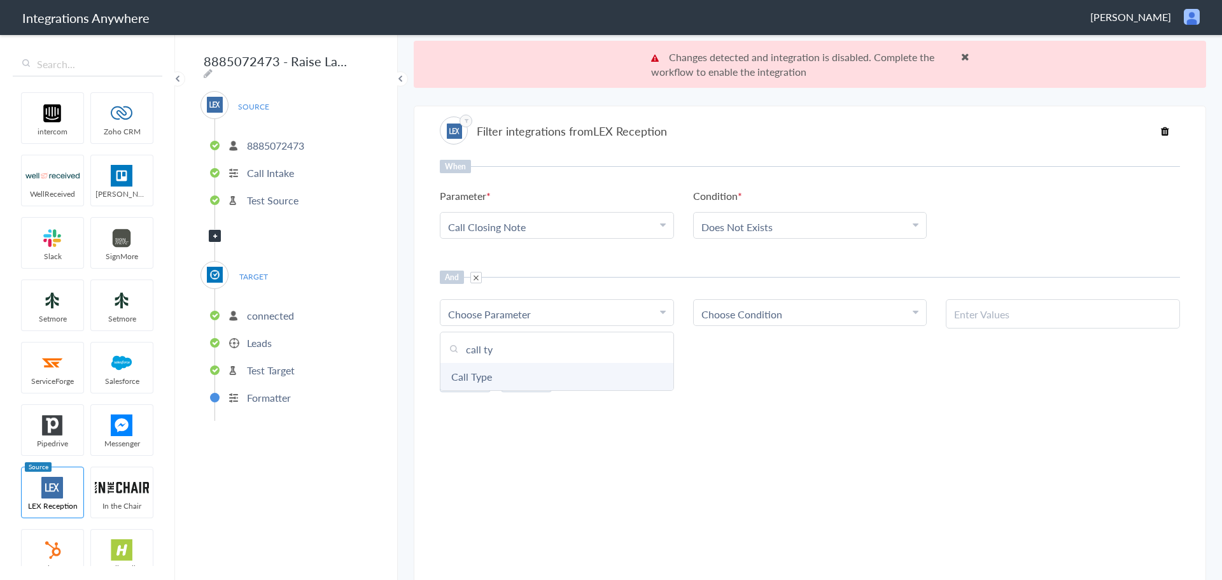
type input "call ty"
click at [562, 374] on link "Call Type" at bounding box center [557, 376] width 233 height 27
click at [797, 315] on div "Choose Condition" at bounding box center [811, 314] width 218 height 15
click at [744, 383] on link "Contains" at bounding box center [810, 376] width 233 height 27
click at [977, 326] on div at bounding box center [1063, 313] width 234 height 29
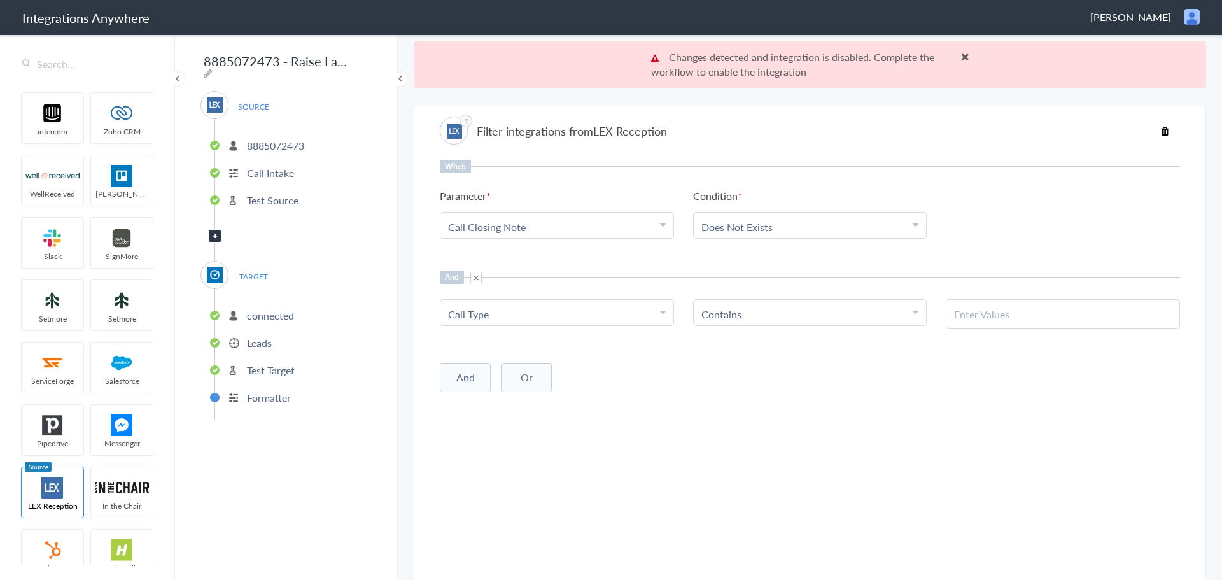
click at [987, 313] on input "text" at bounding box center [1063, 314] width 218 height 15
type input "New Client"
click at [886, 381] on div "And Or Add Filter" at bounding box center [810, 376] width 740 height 32
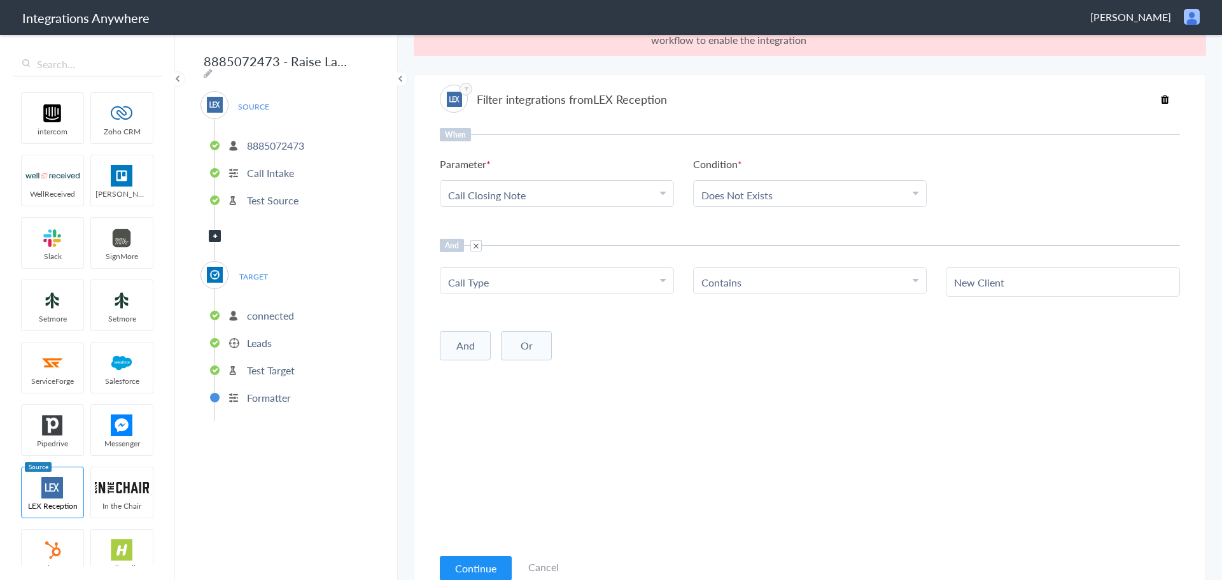
scroll to position [47, 0]
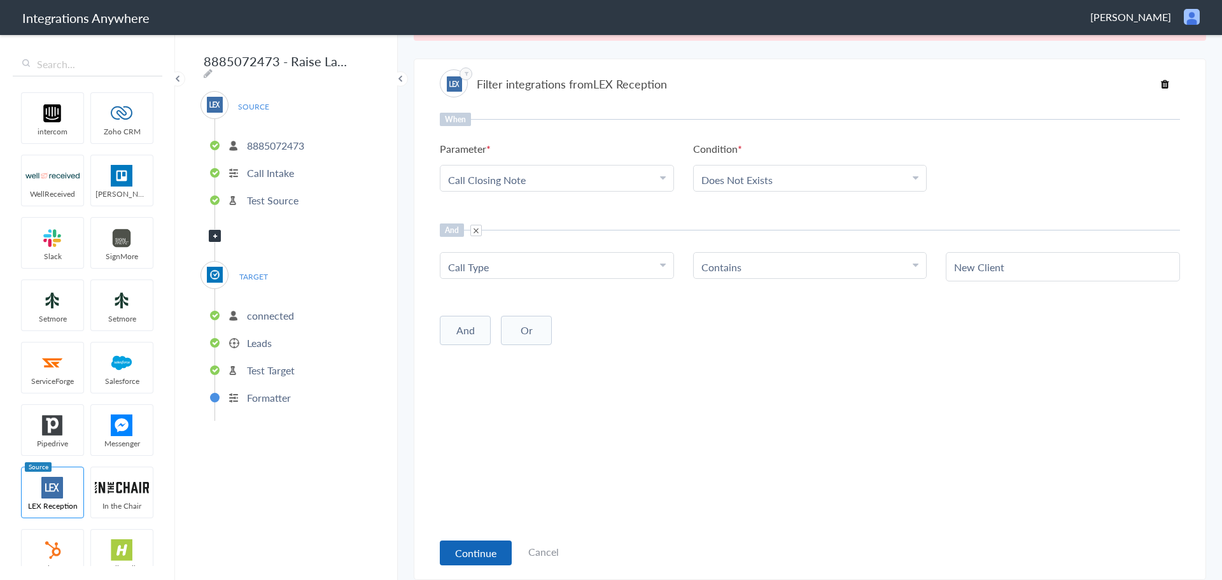
click at [486, 549] on button "Continue" at bounding box center [476, 552] width 72 height 25
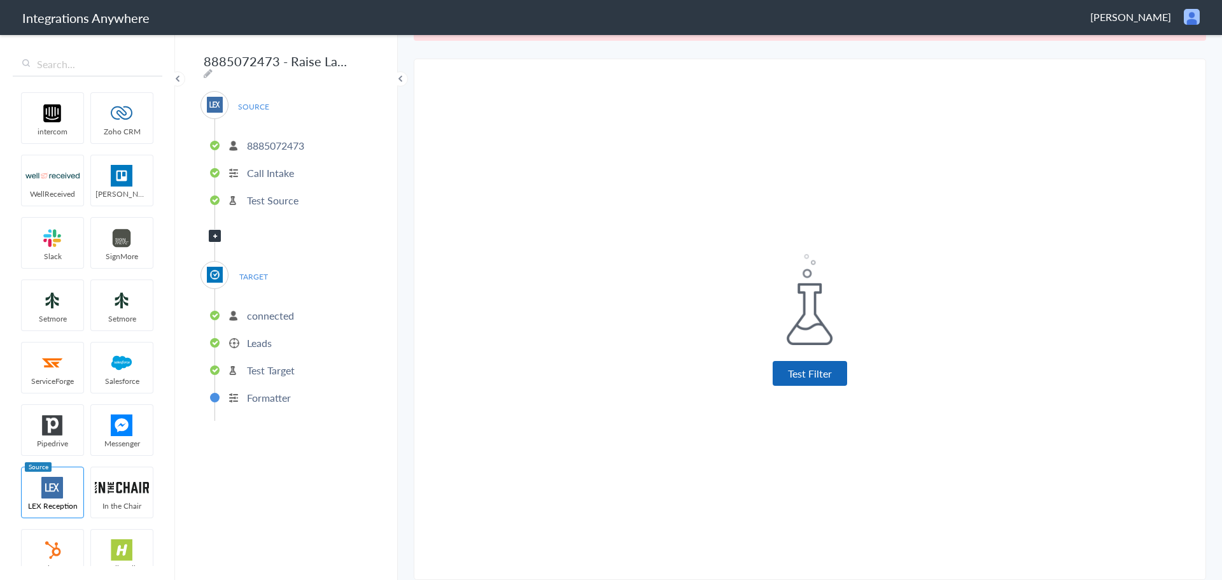
click at [821, 374] on button "Test Filter" at bounding box center [810, 373] width 74 height 25
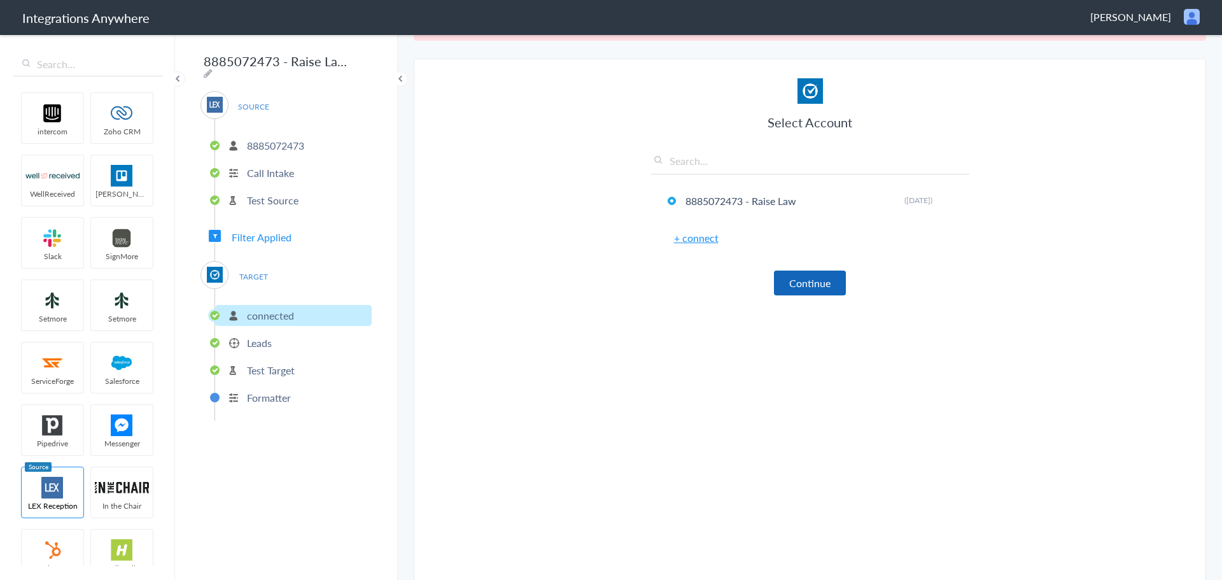
click at [801, 286] on button "Continue" at bounding box center [810, 283] width 72 height 25
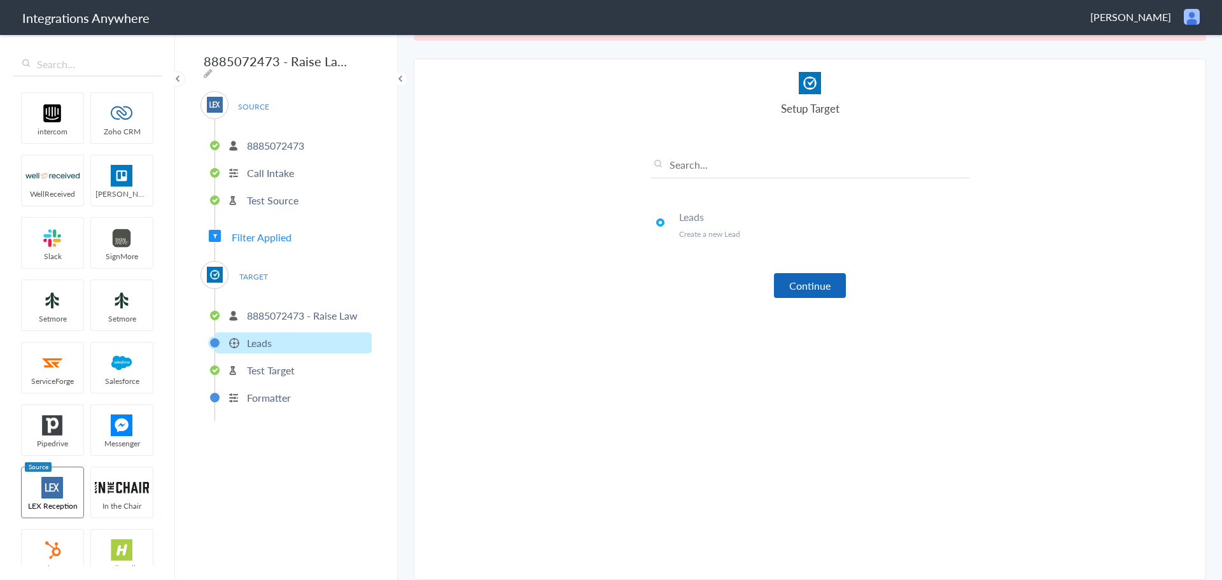
click at [805, 290] on button "Continue" at bounding box center [810, 285] width 72 height 25
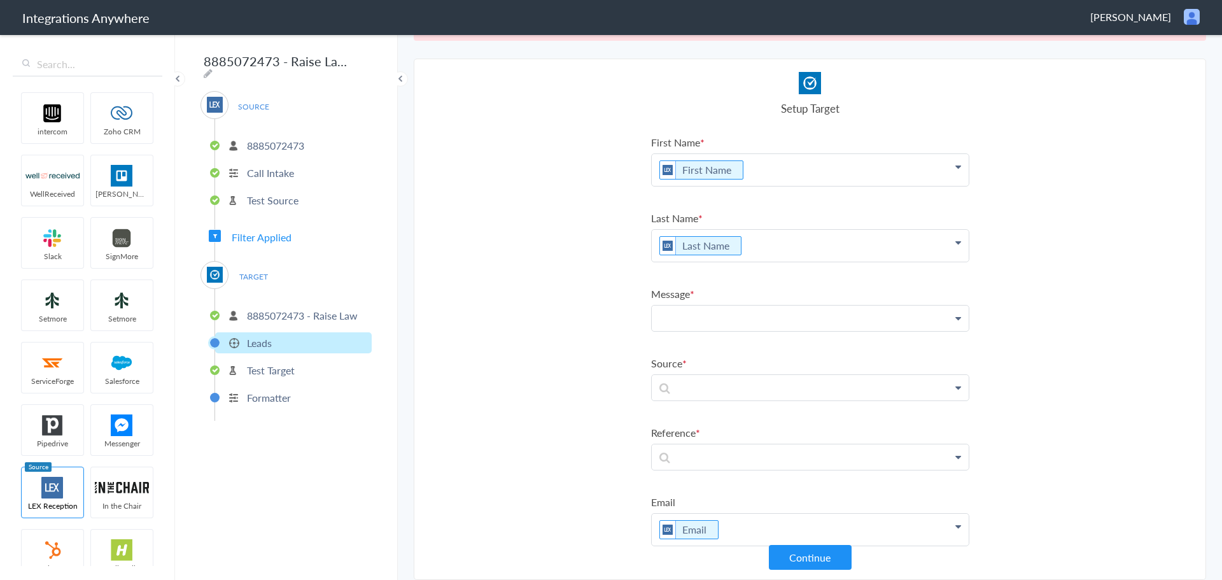
click at [741, 321] on p at bounding box center [810, 318] width 317 height 25
click at [734, 353] on link "Brief Description of Message" at bounding box center [810, 354] width 317 height 27
click at [735, 405] on p at bounding box center [810, 393] width 317 height 25
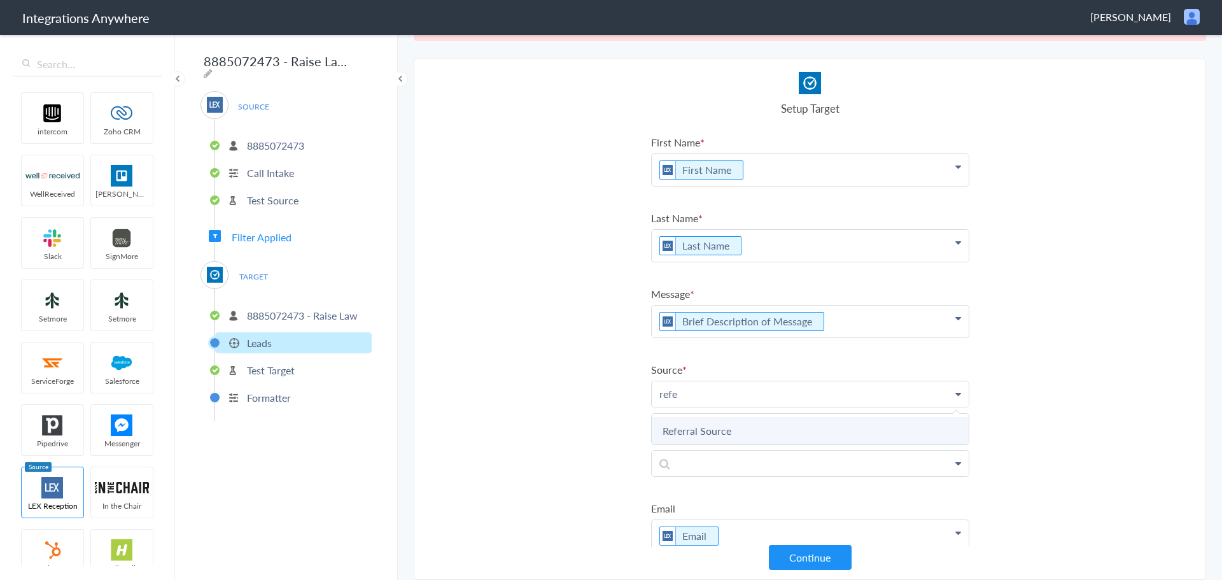
click at [707, 423] on link "Referral Source" at bounding box center [810, 430] width 317 height 27
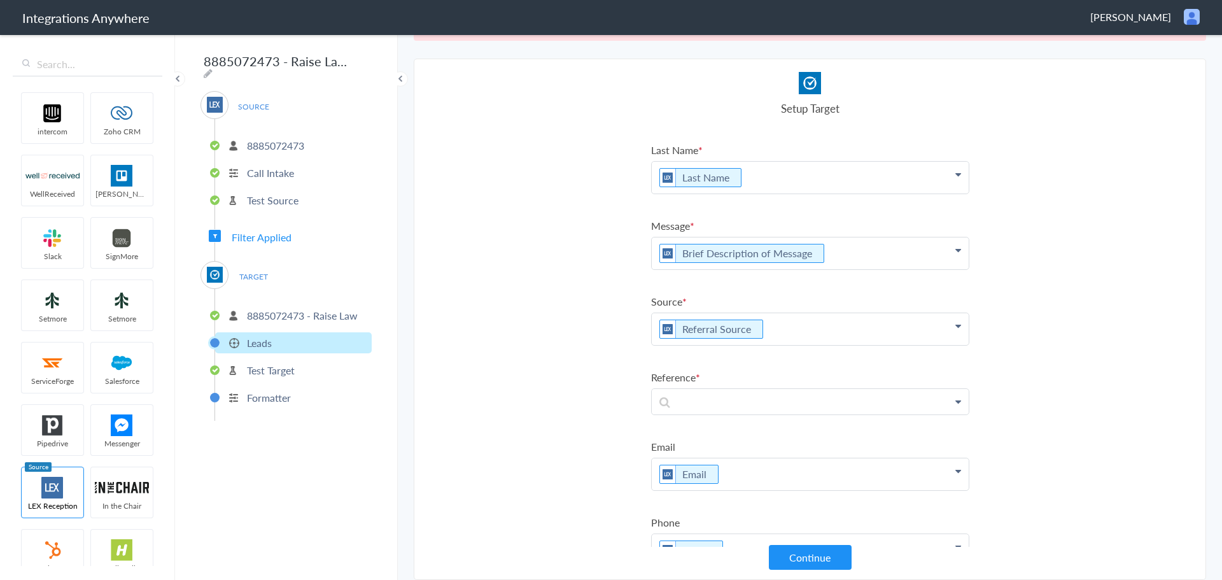
scroll to position [112, 0]
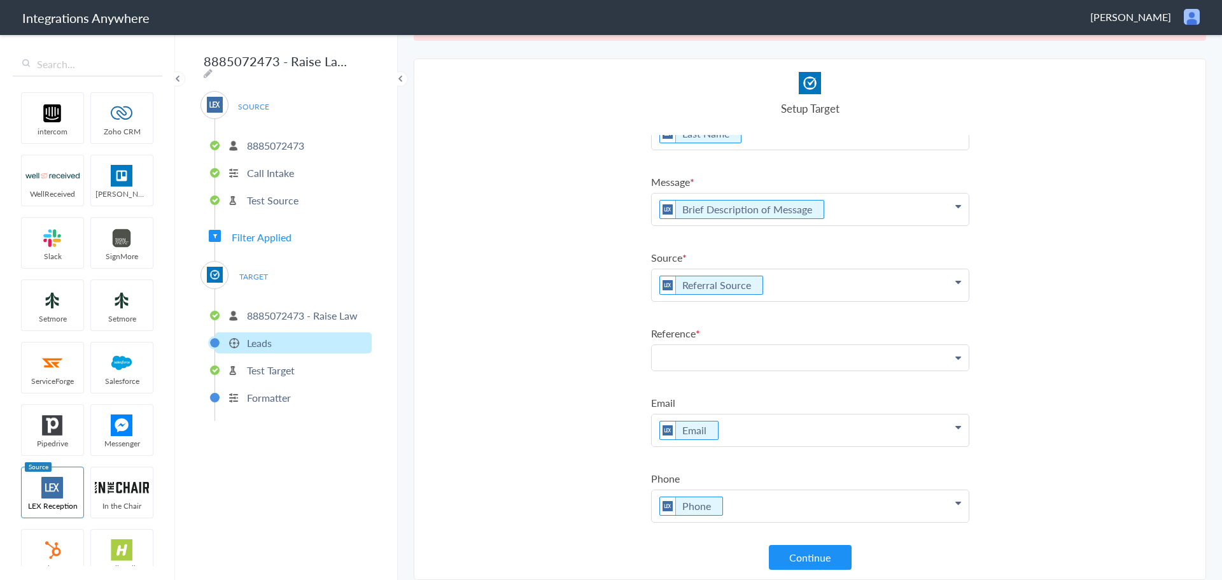
click at [772, 354] on p at bounding box center [810, 357] width 317 height 25
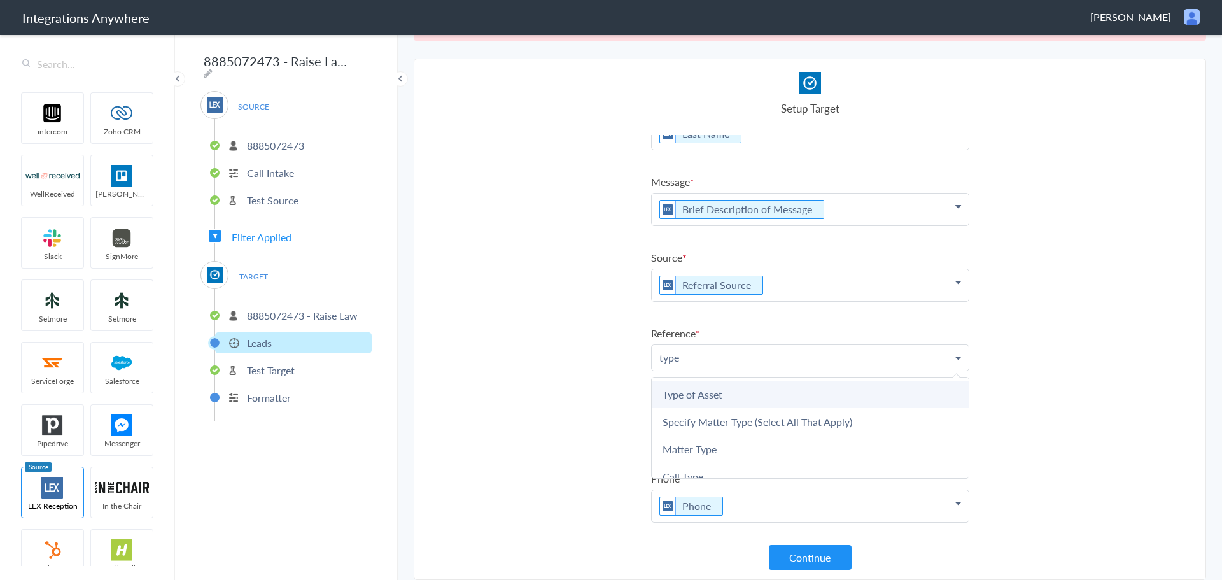
click at [703, 391] on link "Type of Asset" at bounding box center [810, 394] width 317 height 27
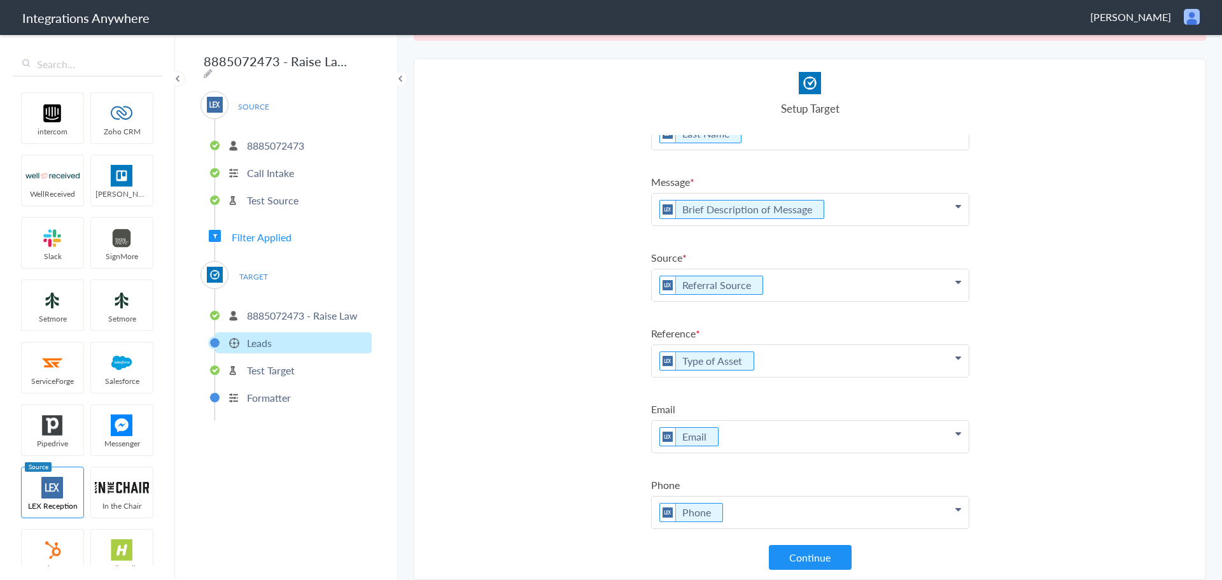
click at [793, 358] on p "Type of Asset" at bounding box center [810, 361] width 317 height 32
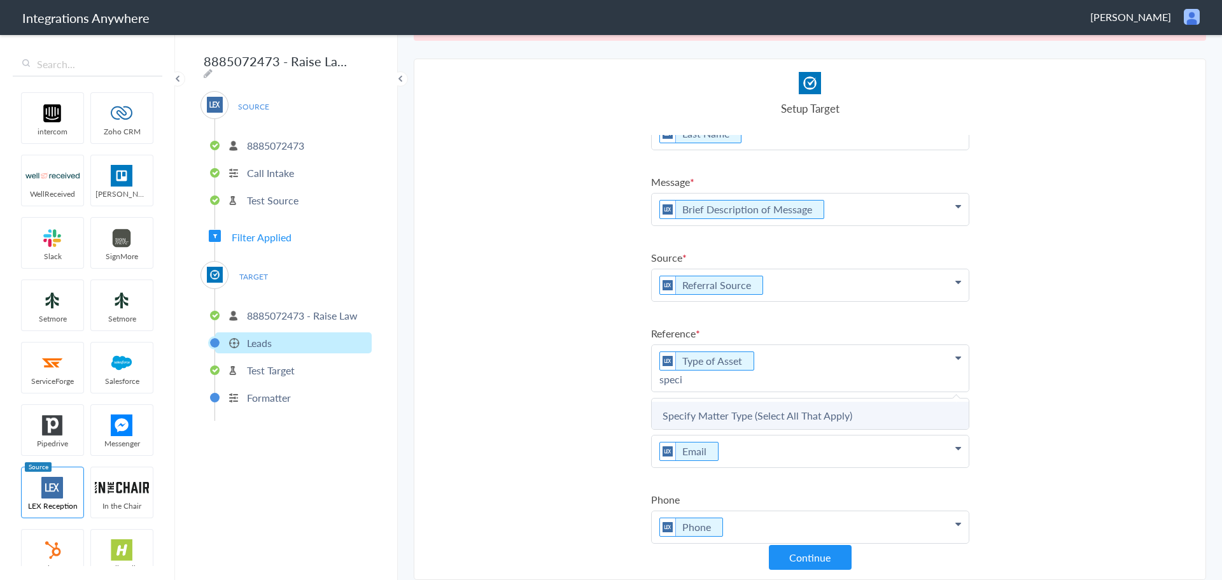
click at [776, 412] on link "Specify Matter Type (Select All That Apply)" at bounding box center [810, 415] width 317 height 27
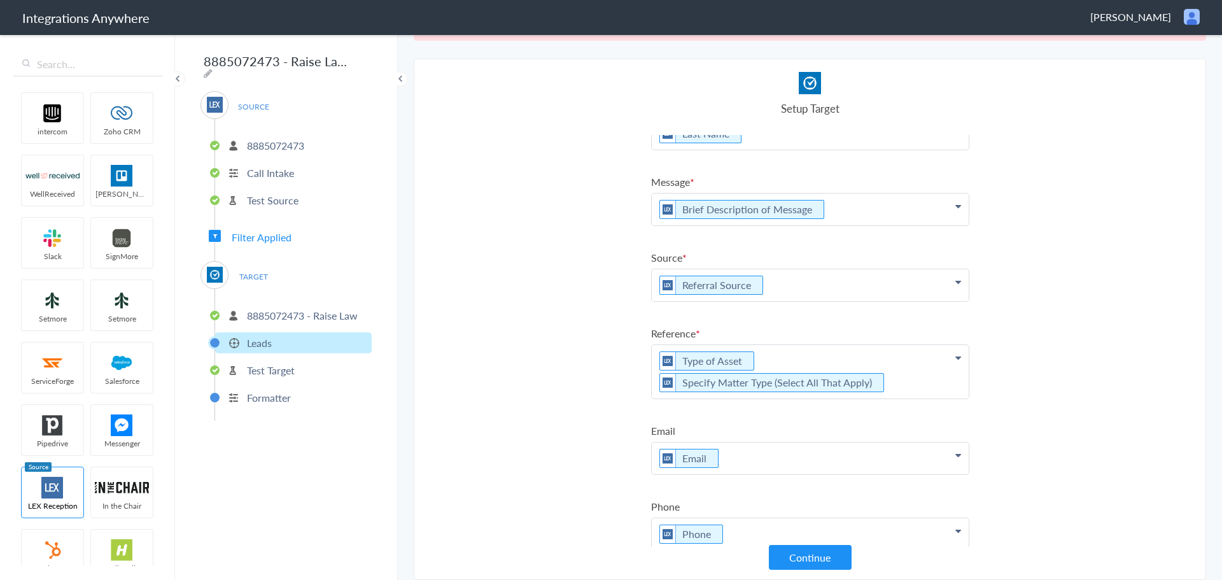
click at [900, 384] on p "Type of Asset Specify Matter Type (Select All That Apply)" at bounding box center [810, 371] width 317 height 53
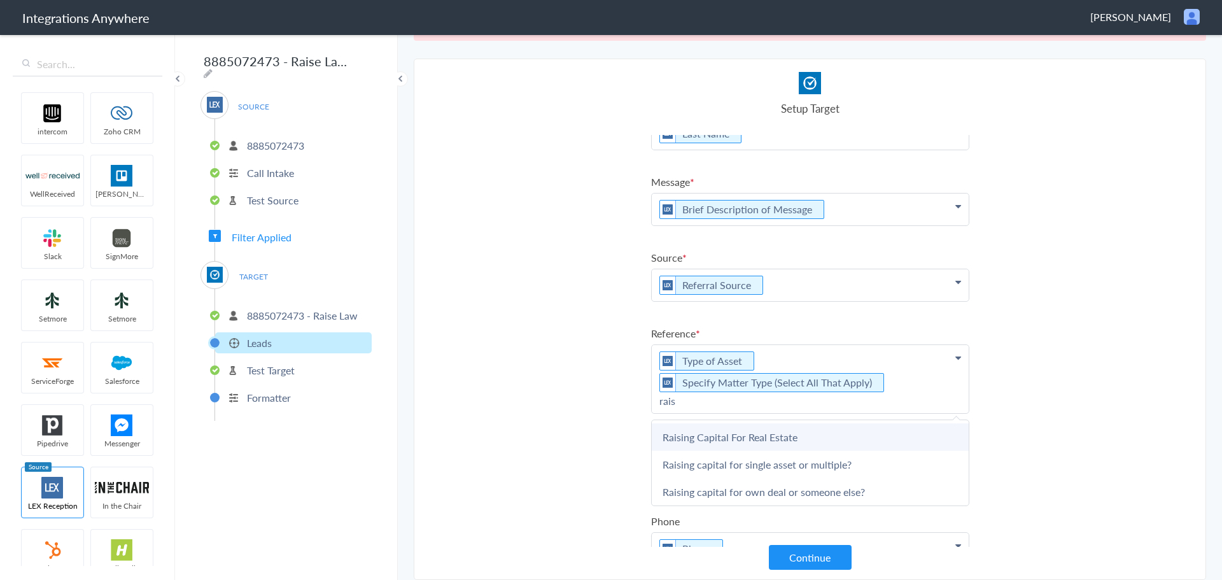
click at [772, 439] on link "Raising Capital For Real Estate" at bounding box center [810, 436] width 317 height 27
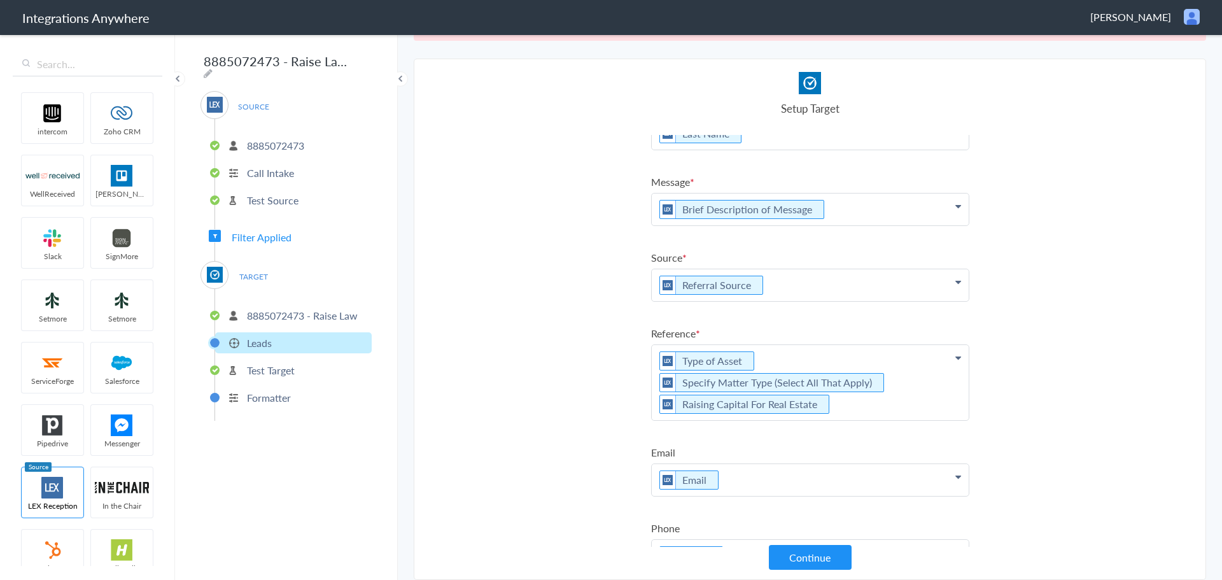
click at [859, 406] on p "Type of Asset Specify Matter Type (Select All That Apply) Raising Capital For R…" at bounding box center [810, 382] width 317 height 75
click at [710, 482] on link "Matter Type" at bounding box center [810, 485] width 317 height 27
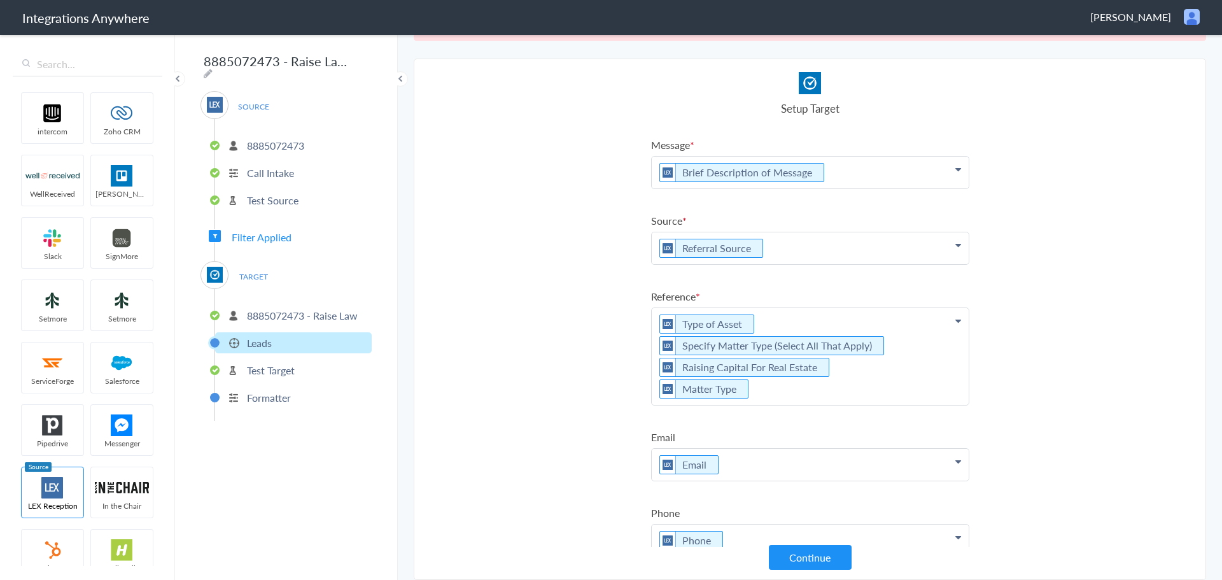
scroll to position [183, 0]
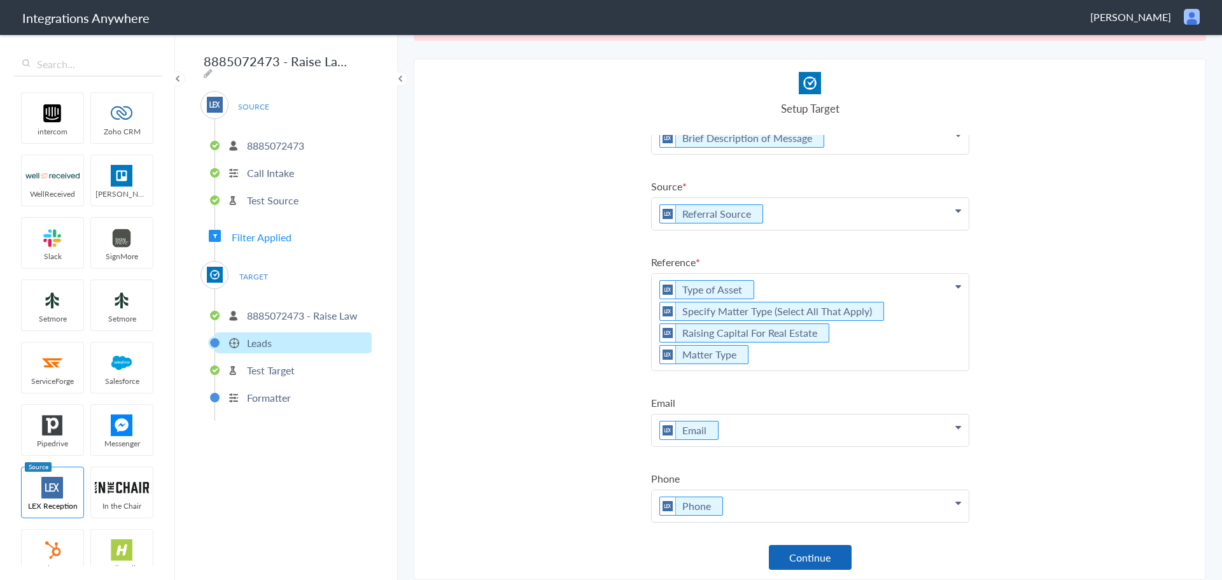
click at [794, 558] on button "Continue" at bounding box center [810, 557] width 83 height 25
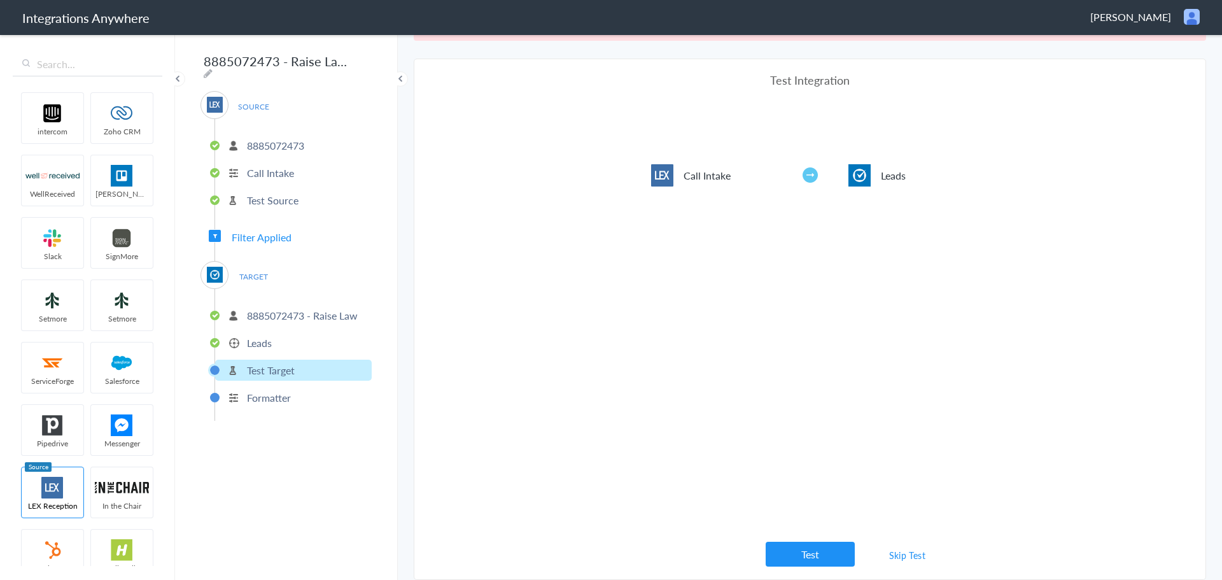
click at [902, 557] on link "Skip Test" at bounding box center [907, 555] width 67 height 23
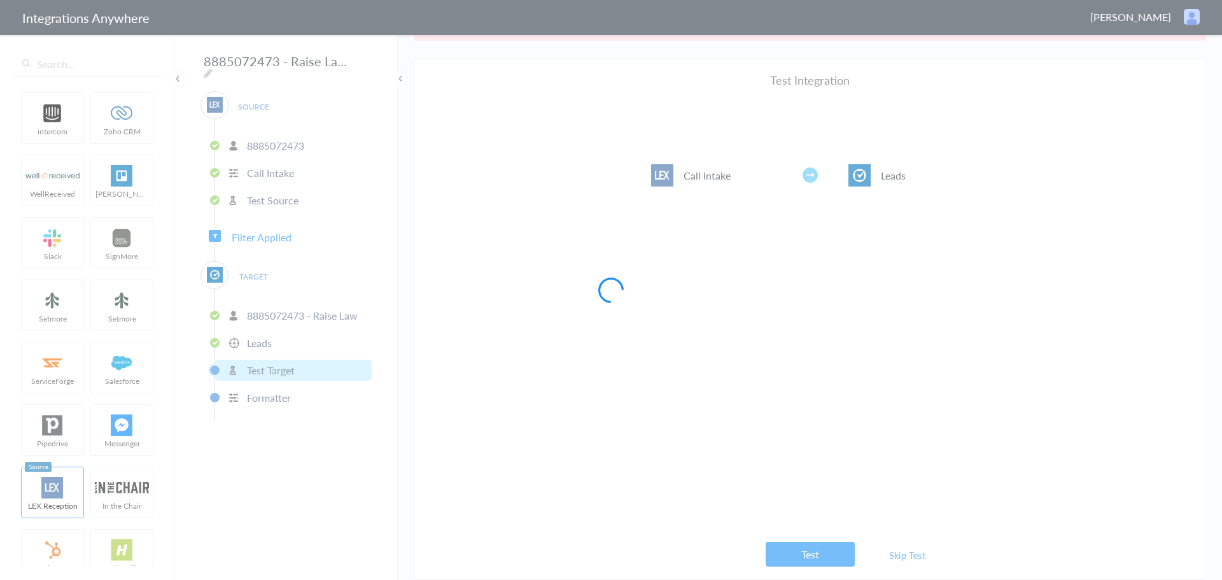
scroll to position [0, 0]
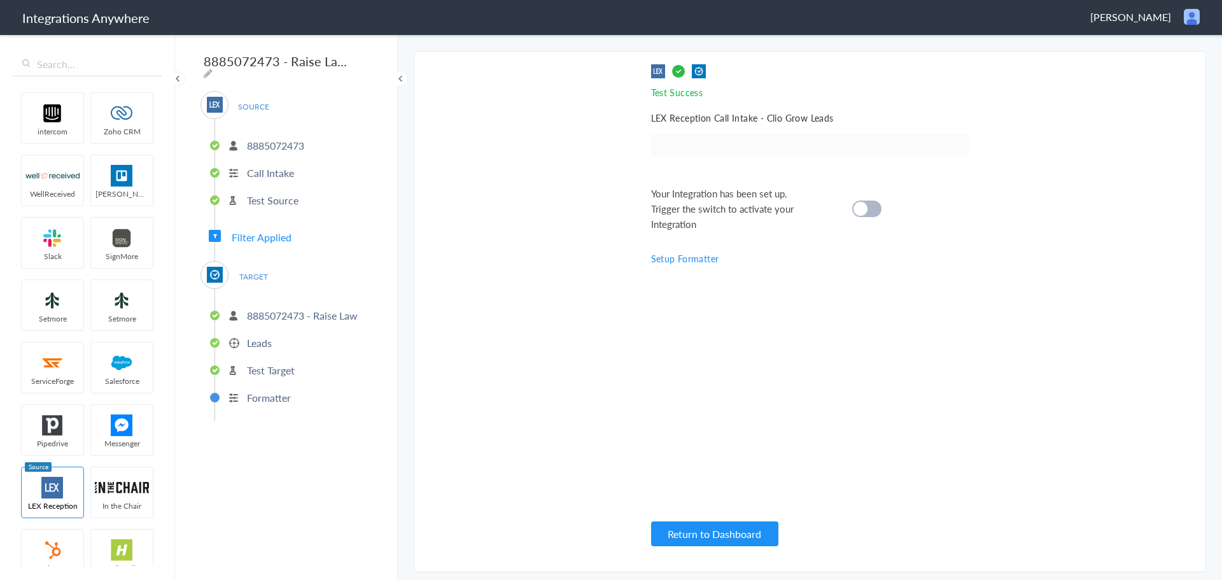
click at [870, 206] on div at bounding box center [866, 209] width 29 height 17
click at [273, 396] on p "Formatter" at bounding box center [269, 397] width 44 height 15
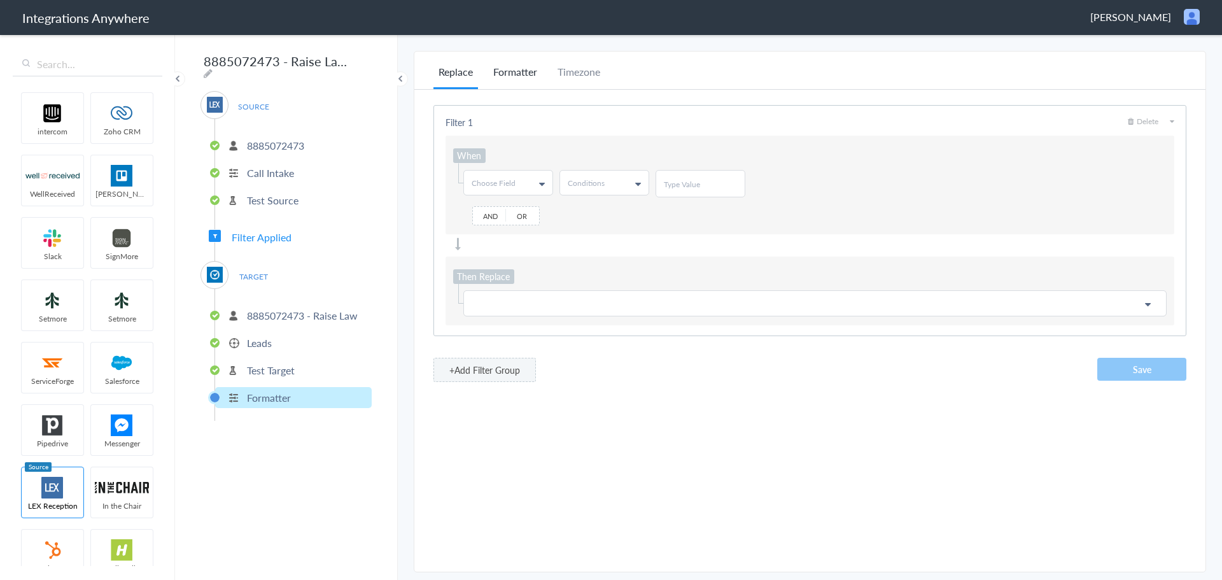
click at [516, 72] on li "Formatter" at bounding box center [515, 76] width 54 height 25
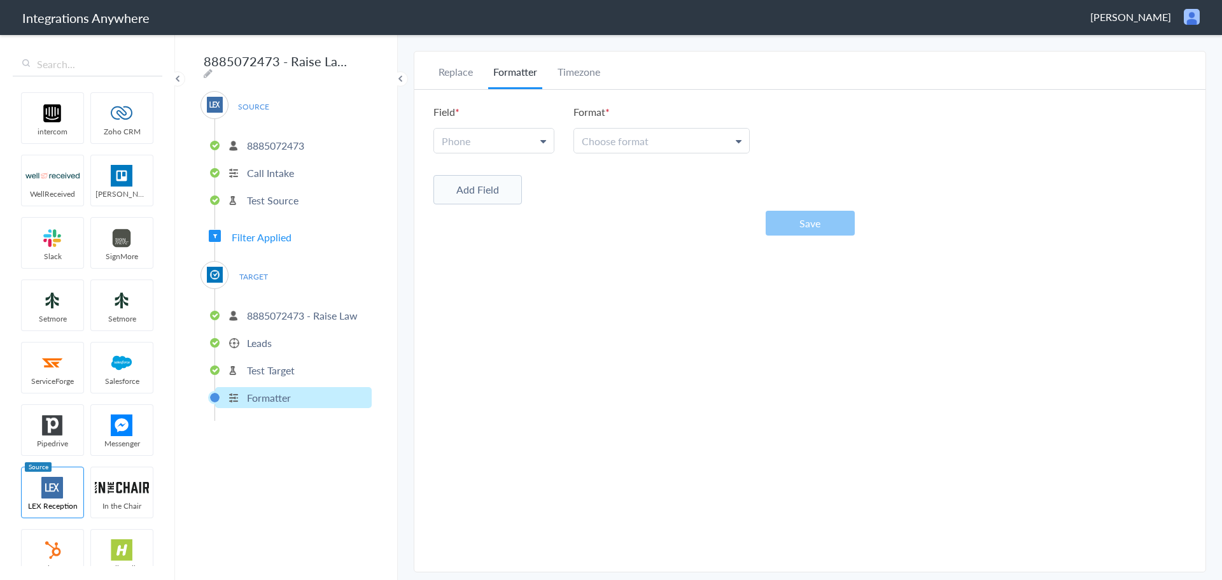
click at [500, 134] on link "Phone" at bounding box center [494, 141] width 120 height 24
drag, startPoint x: 481, startPoint y: 205, endPoint x: 644, endPoint y: 145, distance: 174.4
click at [482, 204] on link "Phone" at bounding box center [493, 198] width 118 height 27
click at [647, 138] on span "Choose format" at bounding box center [615, 141] width 67 height 15
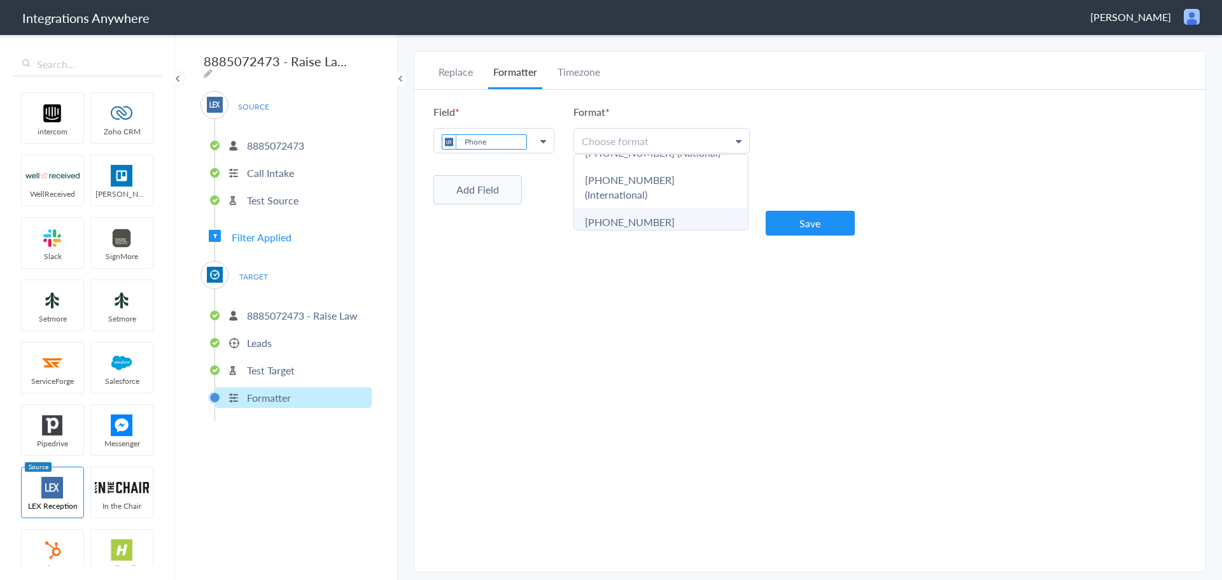
scroll to position [107, 0]
click at [646, 195] on link "503-213-4639 (National)" at bounding box center [661, 203] width 174 height 27
click at [805, 223] on button "Save" at bounding box center [810, 223] width 89 height 25
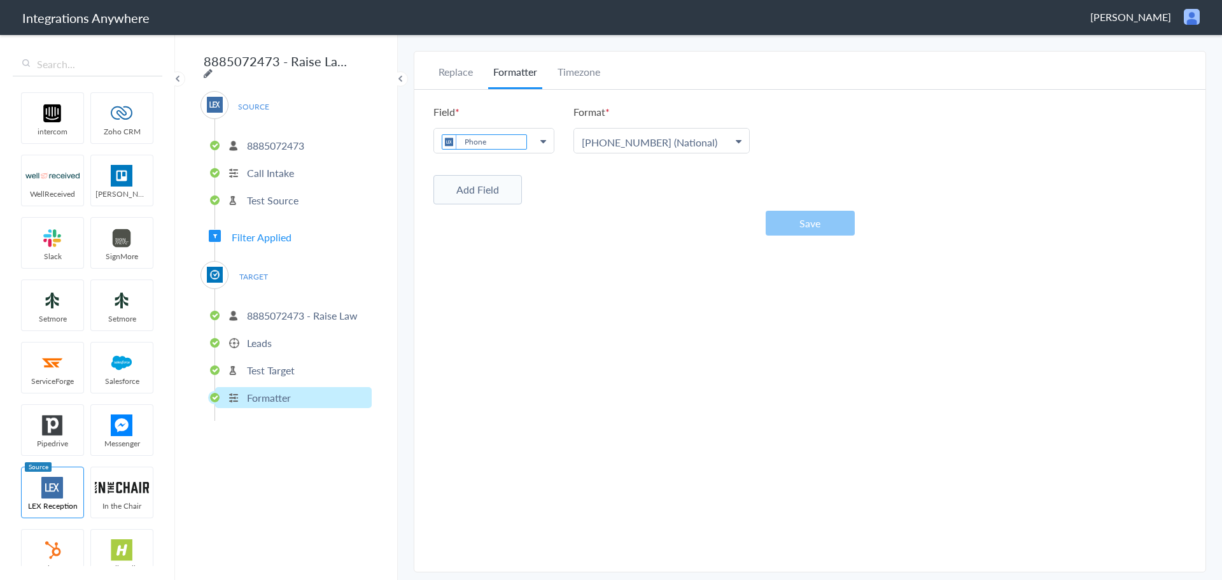
click at [213, 68] on icon at bounding box center [208, 73] width 9 height 10
type input "8885072473 - Raise Law - LEX to Clio Grow [Create New Lead]"
click at [407, 255] on main "Changes detected and integration is disabled. Complete the workflow to enable t…" at bounding box center [810, 306] width 824 height 547
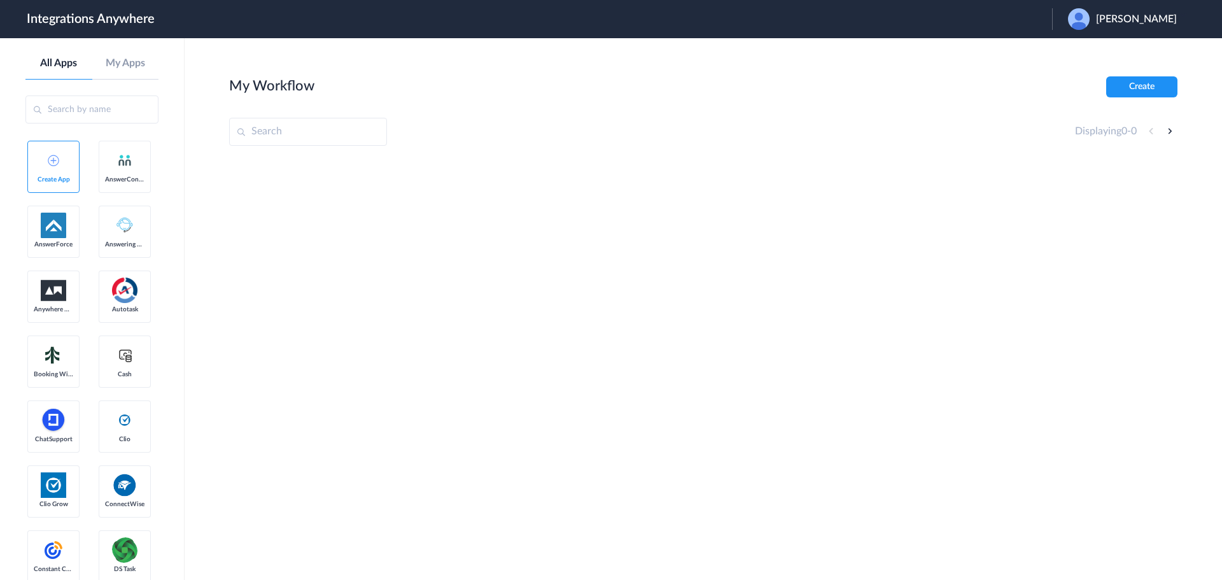
click at [1154, 10] on div "[PERSON_NAME]" at bounding box center [1129, 19] width 122 height 22
click at [1107, 44] on li "Logout" at bounding box center [1121, 52] width 138 height 24
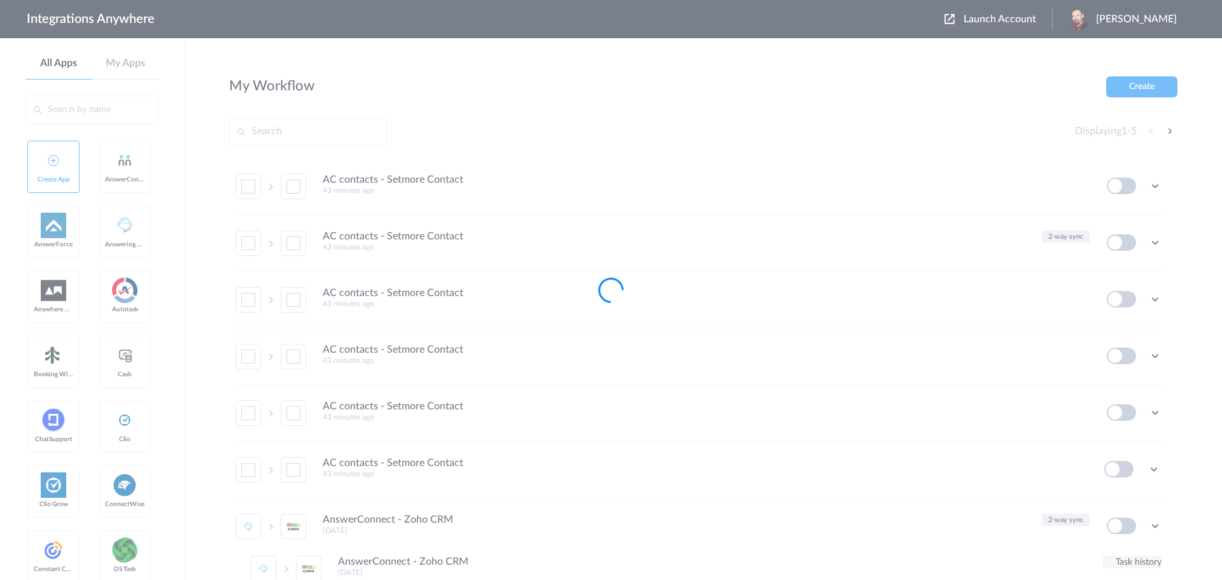
click at [1000, 21] on div at bounding box center [611, 290] width 1222 height 580
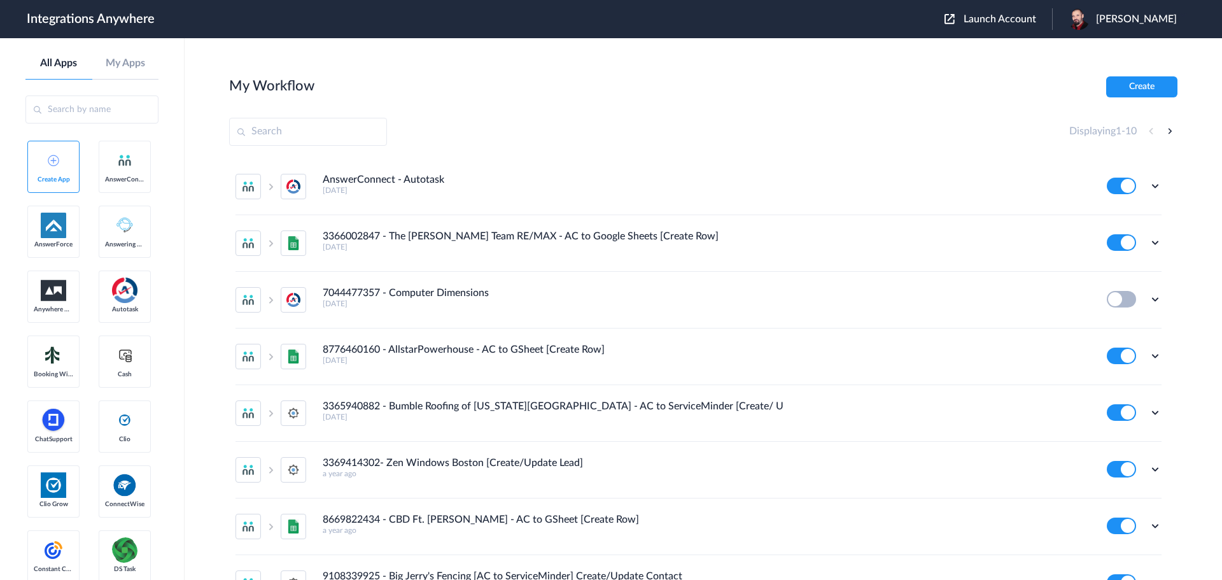
click at [1008, 18] on span "Launch Account" at bounding box center [1000, 19] width 73 height 10
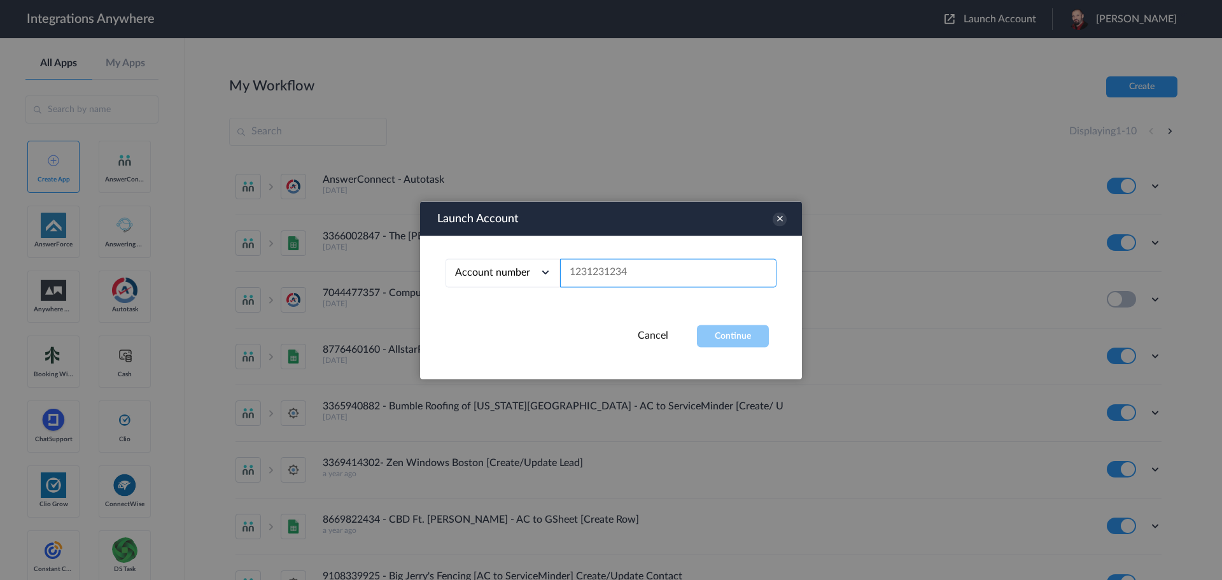
paste input "4709618652"
type input "4709618652"
click at [749, 341] on button "Continue" at bounding box center [733, 336] width 72 height 22
